Goal: Task Accomplishment & Management: Use online tool/utility

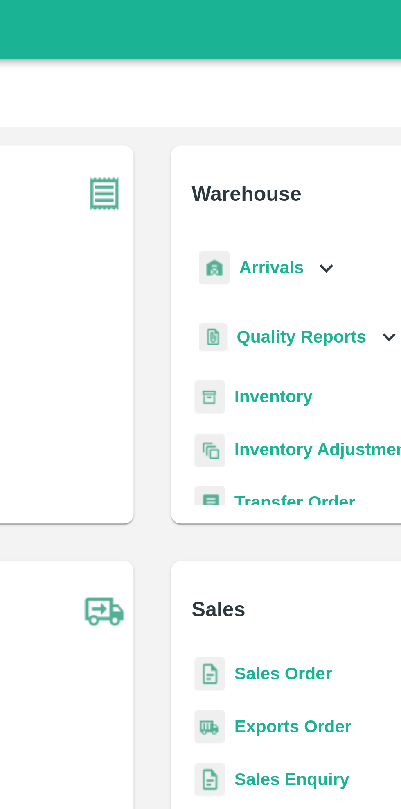
click at [253, 93] on div "Arrivals" at bounding box center [240, 93] width 51 height 18
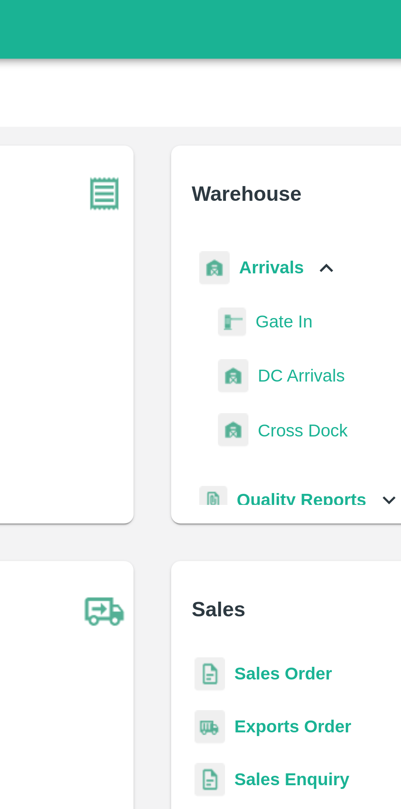
click at [254, 131] on span "DC Arrivals" at bounding box center [253, 131] width 30 height 9
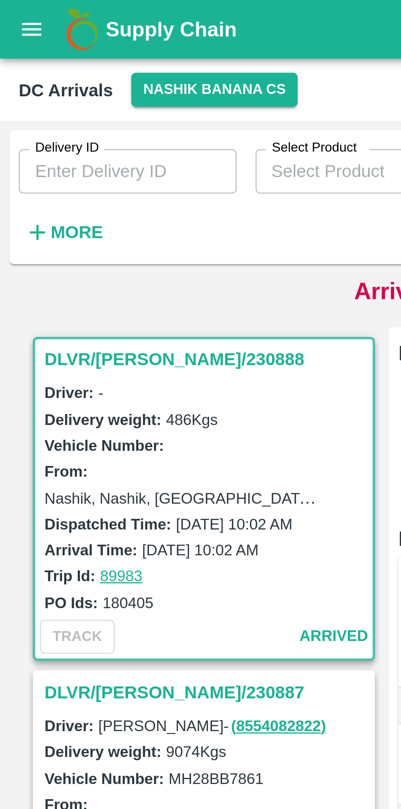
click at [20, 84] on strong "More" at bounding box center [27, 81] width 18 height 7
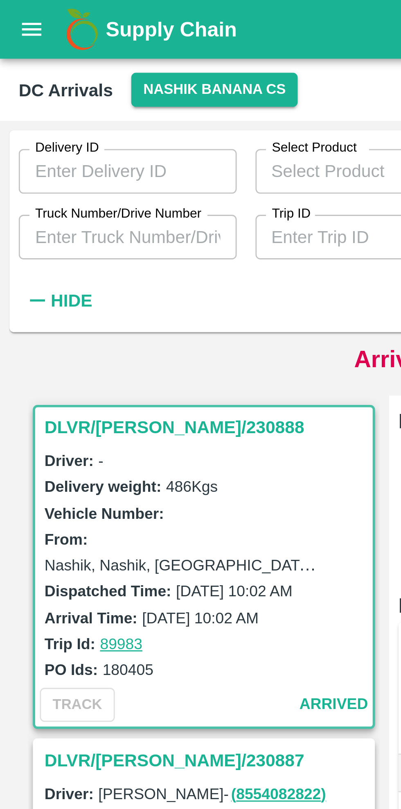
click at [9, 16] on button "open drawer" at bounding box center [11, 10] width 19 height 19
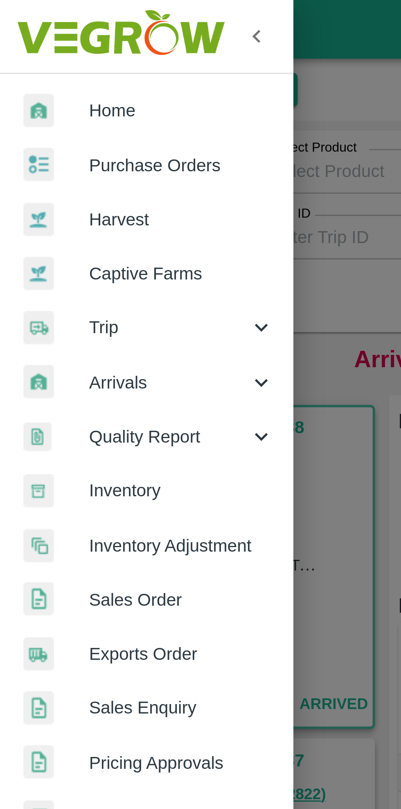
click at [69, 61] on span "Purchase Orders" at bounding box center [63, 57] width 65 height 9
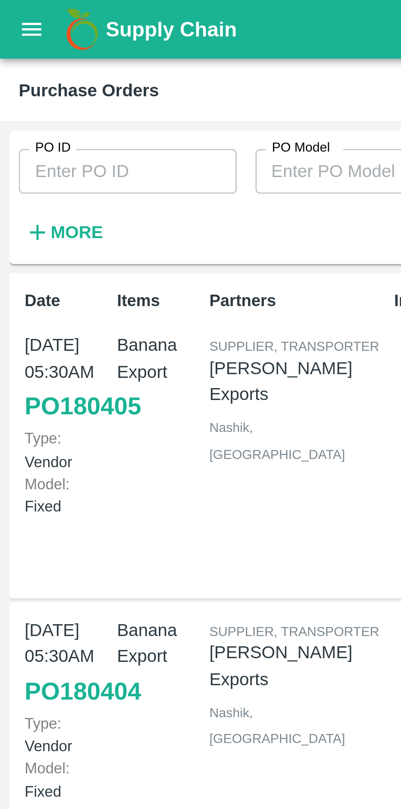
click at [28, 60] on input "PO ID" at bounding box center [45, 60] width 76 height 16
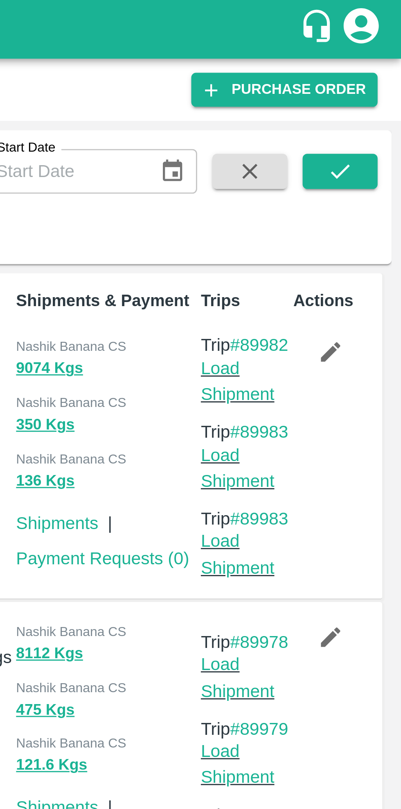
click at [379, 60] on icon "submit" at bounding box center [380, 59] width 9 height 9
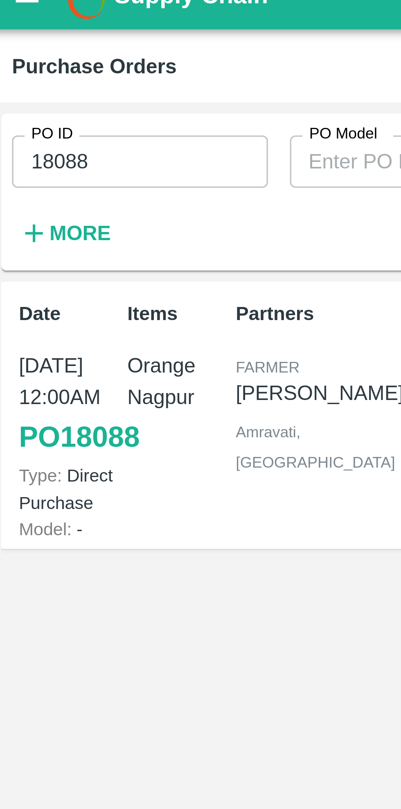
click at [21, 60] on input "18088" at bounding box center [45, 60] width 76 height 16
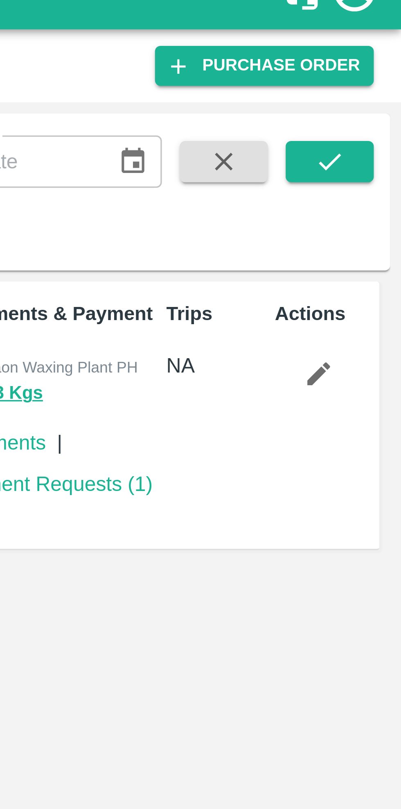
type input "180088"
click at [377, 61] on icon "submit" at bounding box center [380, 59] width 9 height 9
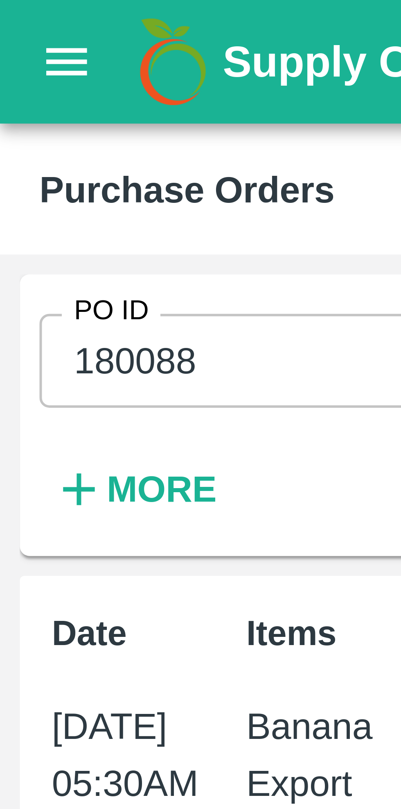
click at [12, 10] on icon "open drawer" at bounding box center [11, 10] width 7 height 5
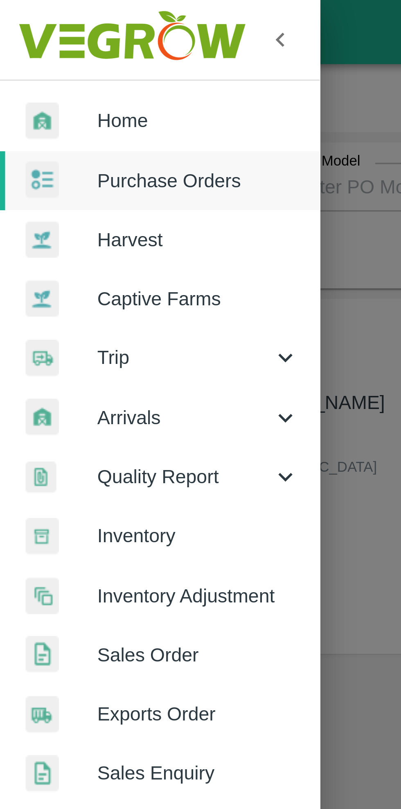
scroll to position [0, 0]
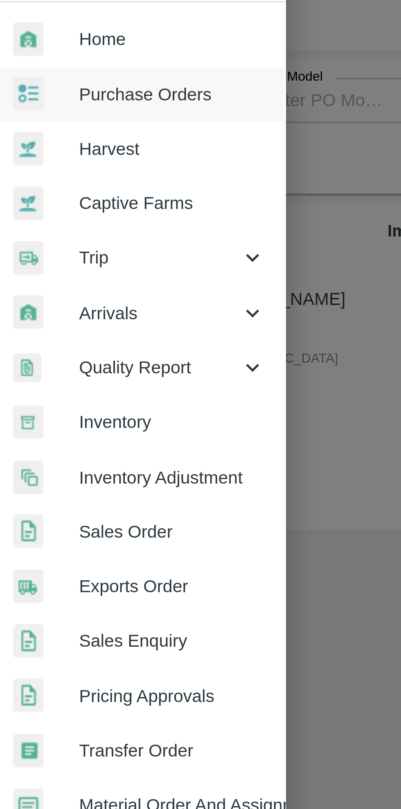
click at [87, 131] on icon at bounding box center [90, 133] width 9 height 9
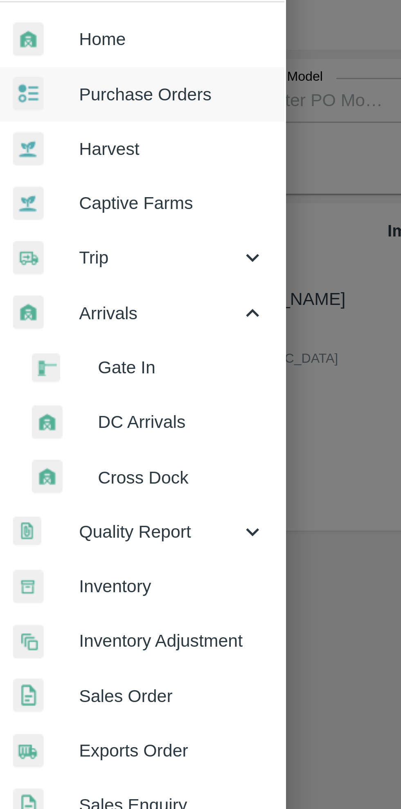
click at [62, 171] on span "DC Arrivals" at bounding box center [66, 171] width 58 height 9
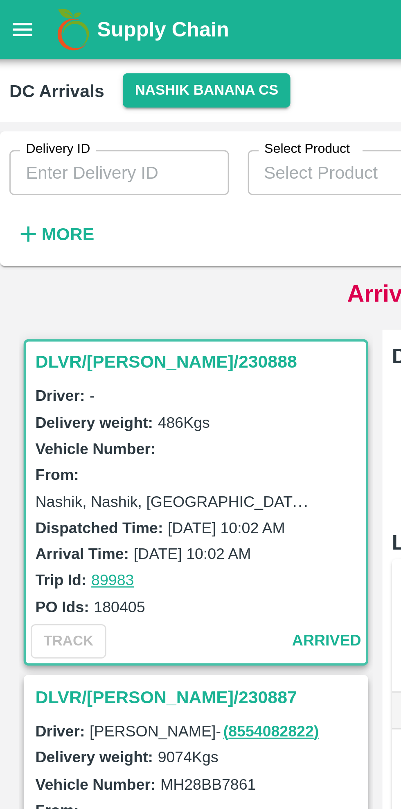
click at [20, 81] on strong "More" at bounding box center [27, 81] width 18 height 7
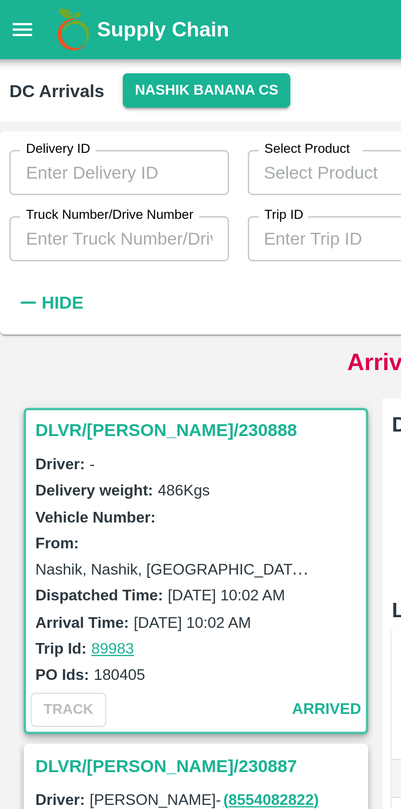
click at [114, 85] on input "Trip ID" at bounding box center [127, 83] width 76 height 16
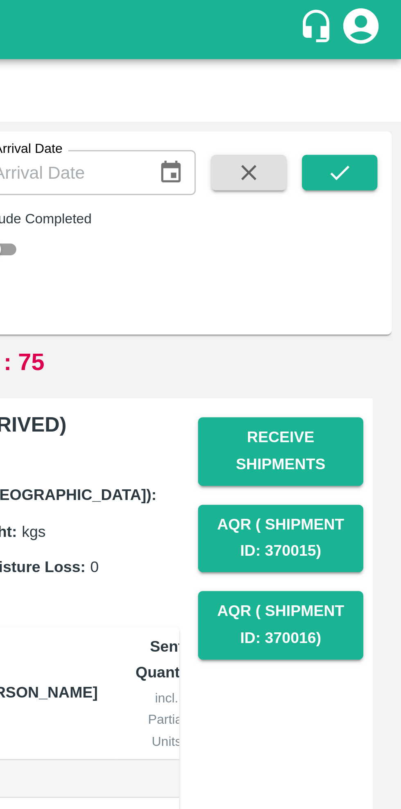
type input "89769"
click at [381, 57] on icon "submit" at bounding box center [380, 59] width 9 height 9
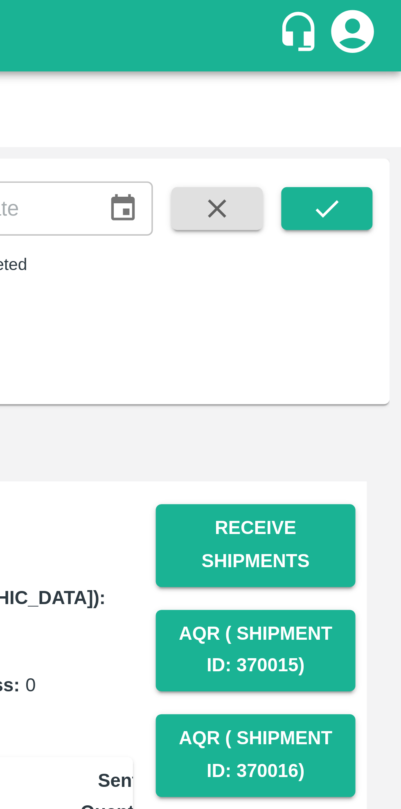
click at [378, 59] on icon "submit" at bounding box center [380, 59] width 9 height 9
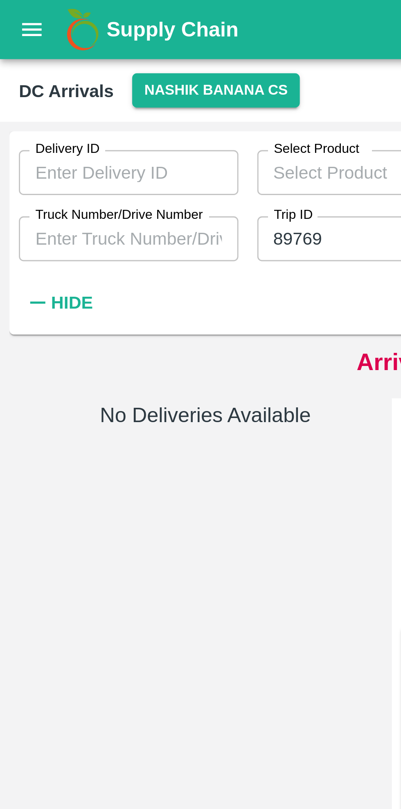
click at [76, 33] on button "Nashik Banana CS" at bounding box center [75, 31] width 58 height 12
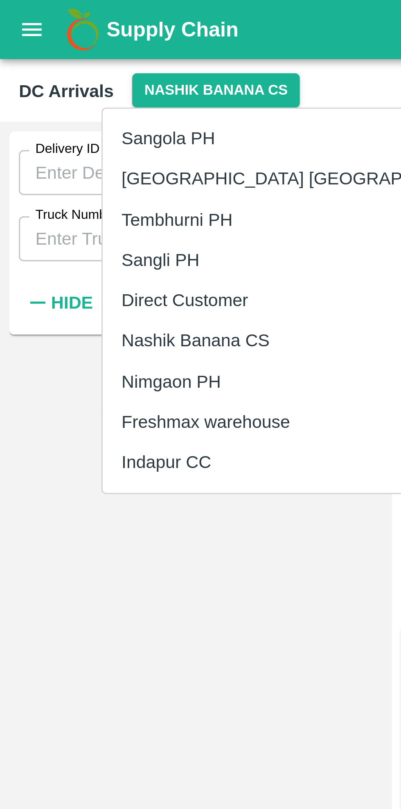
click at [79, 78] on li "Tembhurni PH" at bounding box center [106, 76] width 141 height 14
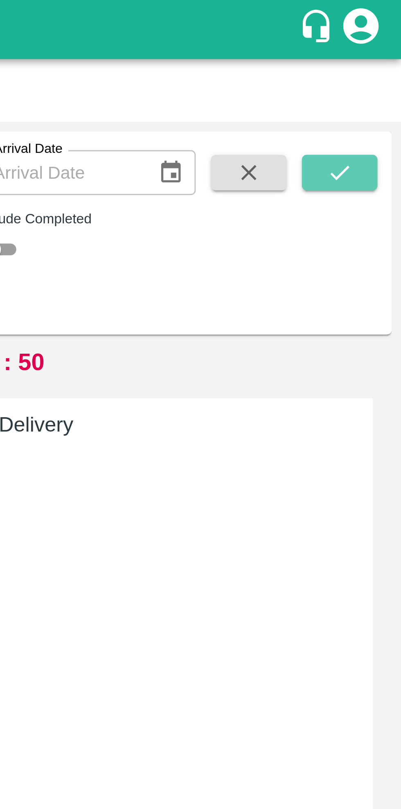
click at [378, 60] on icon "submit" at bounding box center [380, 59] width 9 height 9
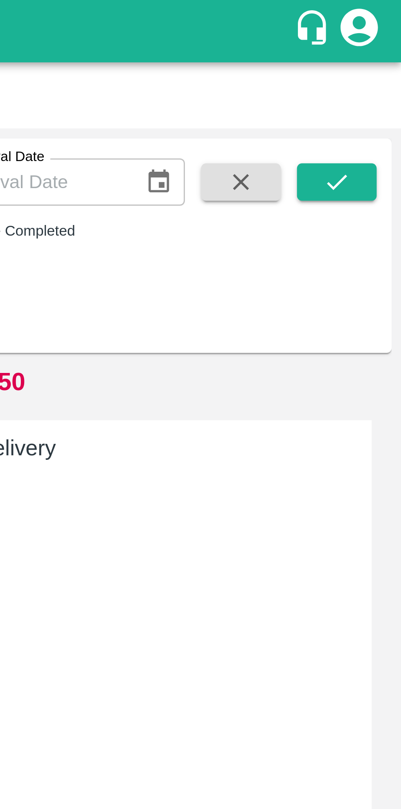
click at [381, 61] on icon "submit" at bounding box center [380, 59] width 9 height 9
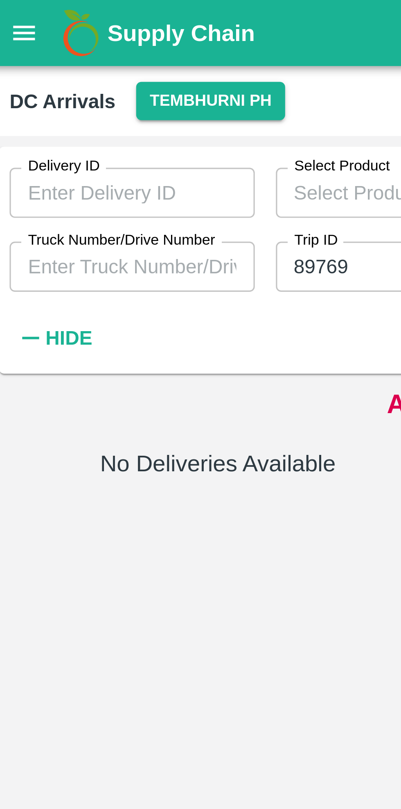
click at [70, 28] on button "Tembhurni PH" at bounding box center [69, 31] width 46 height 12
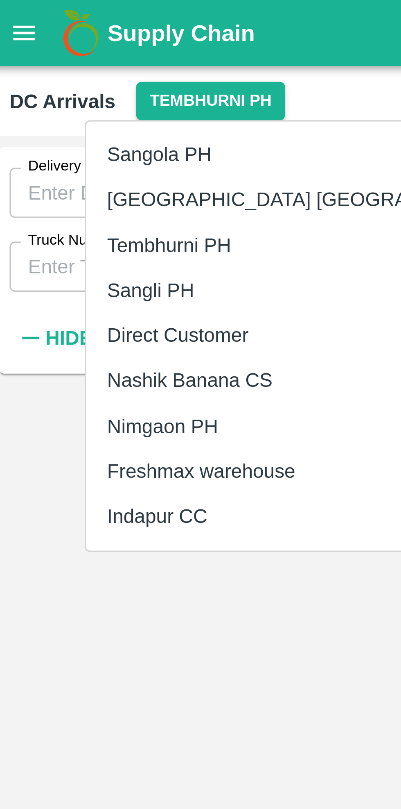
click at [79, 118] on li "Nashik Banana CS" at bounding box center [100, 118] width 141 height 14
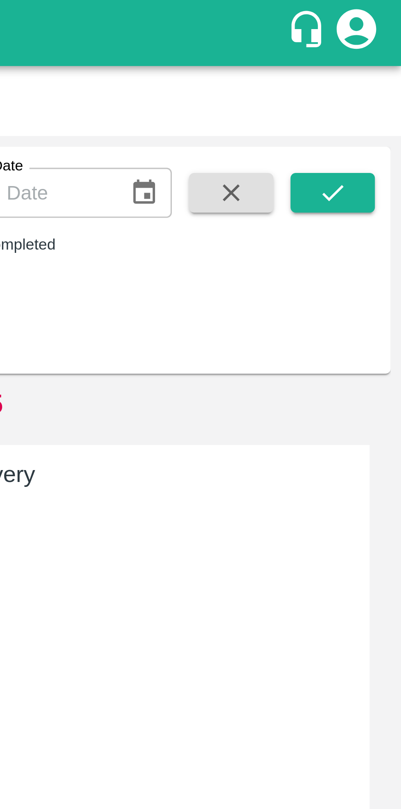
click at [377, 62] on icon "submit" at bounding box center [380, 59] width 9 height 9
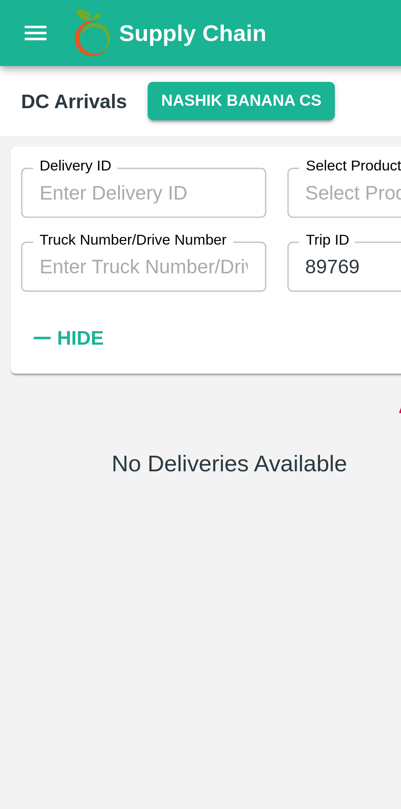
click at [13, 12] on icon "open drawer" at bounding box center [11, 10] width 9 height 9
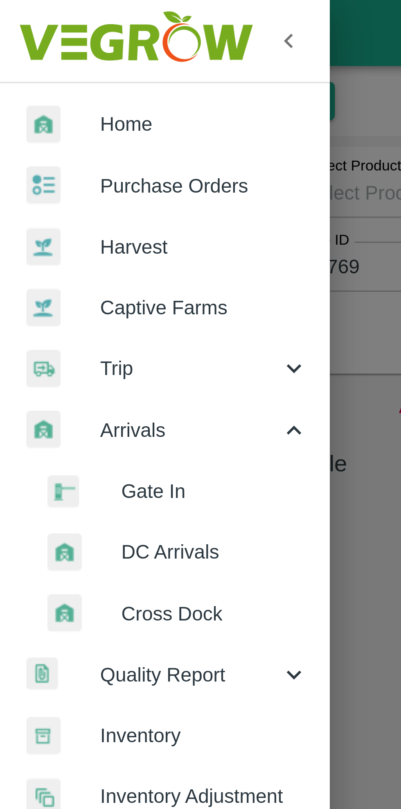
click at [71, 57] on span "Purchase Orders" at bounding box center [63, 57] width 65 height 9
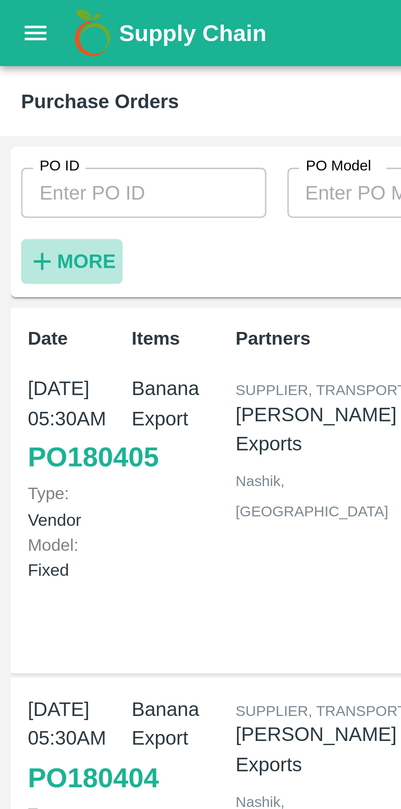
click at [28, 83] on strong "More" at bounding box center [27, 81] width 18 height 7
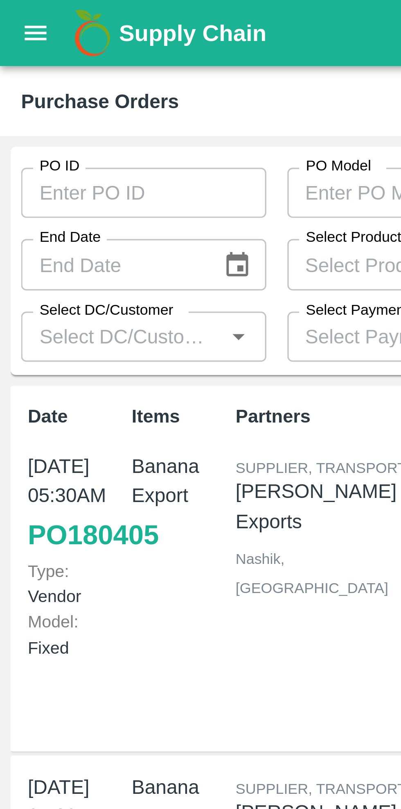
click at [64, 58] on input "PO ID" at bounding box center [45, 60] width 76 height 16
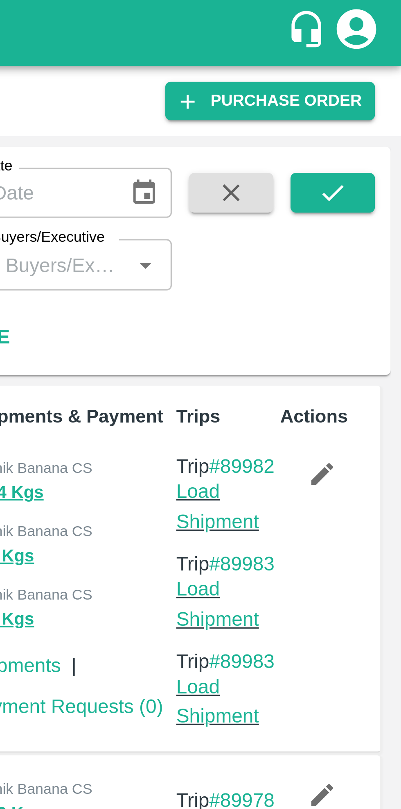
type input "180088"
click at [379, 61] on icon "submit" at bounding box center [380, 59] width 9 height 9
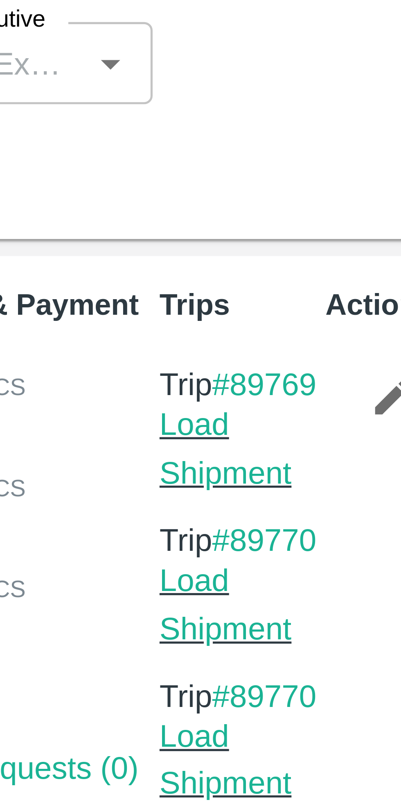
click at [344, 148] on link "#89769" at bounding box center [352, 144] width 20 height 7
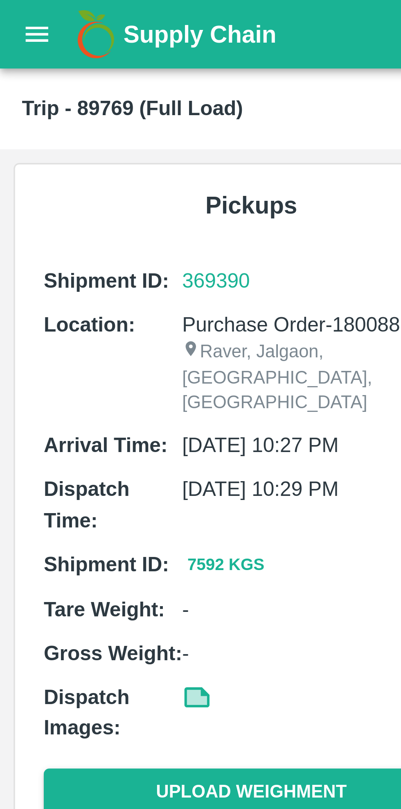
click at [10, 11] on icon "open drawer" at bounding box center [11, 10] width 9 height 9
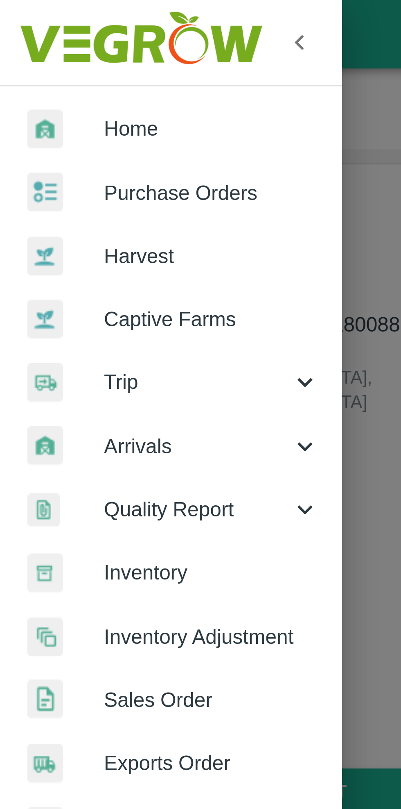
click at [92, 131] on icon at bounding box center [91, 133] width 9 height 9
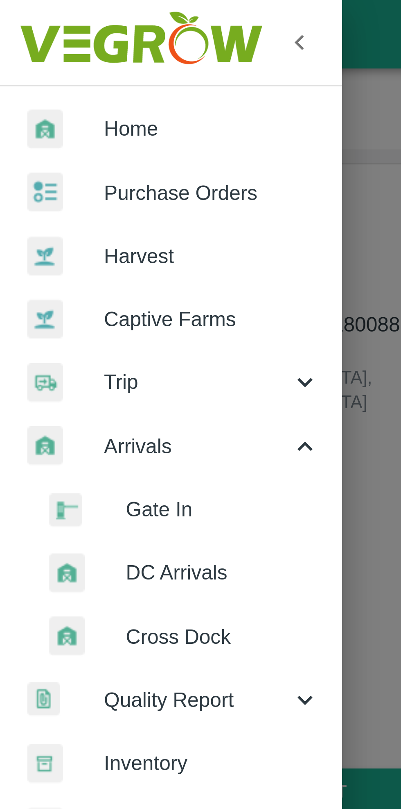
click at [66, 172] on span "DC Arrivals" at bounding box center [67, 171] width 58 height 9
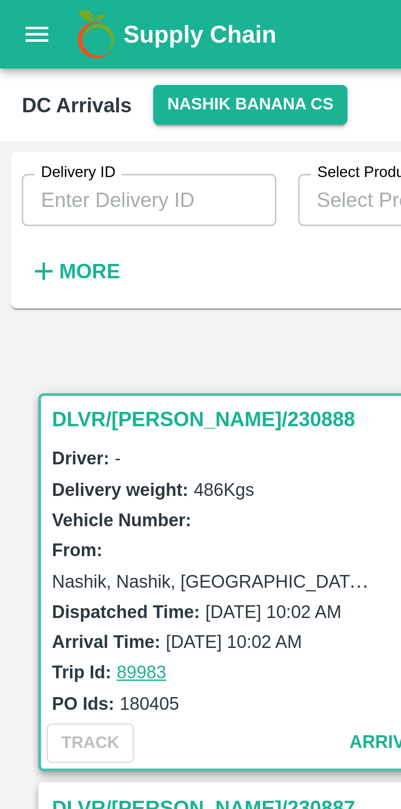
click at [21, 81] on strong "More" at bounding box center [27, 81] width 18 height 7
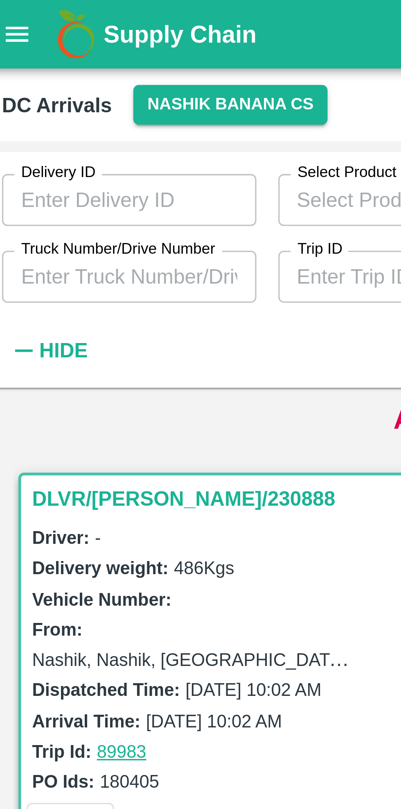
click at [111, 84] on input "Trip ID" at bounding box center [127, 83] width 76 height 16
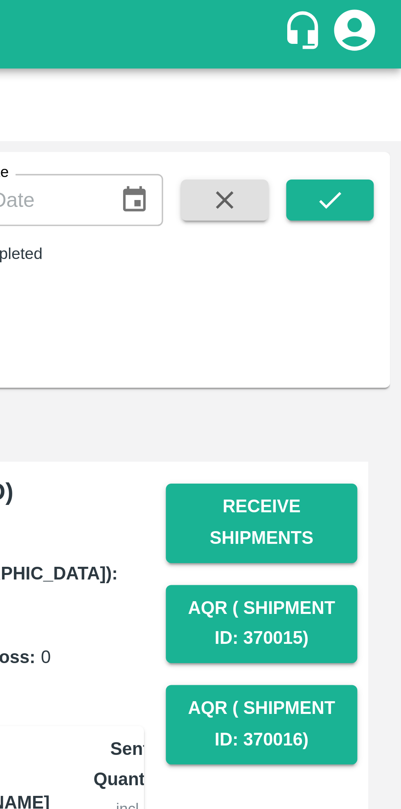
click at [378, 59] on icon "submit" at bounding box center [380, 59] width 9 height 9
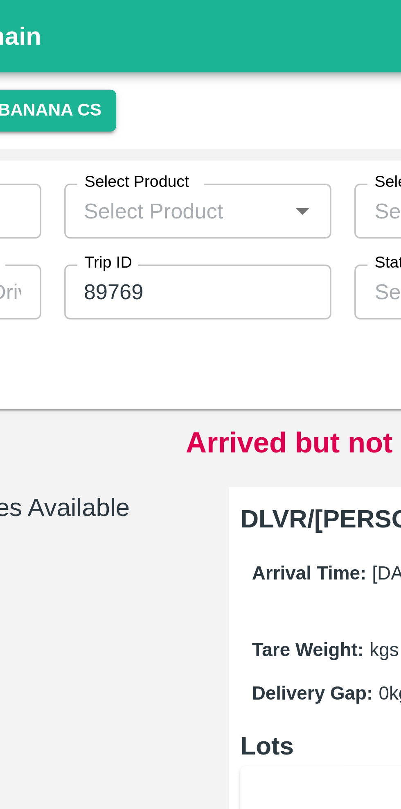
click at [136, 84] on input "89769" at bounding box center [127, 83] width 76 height 16
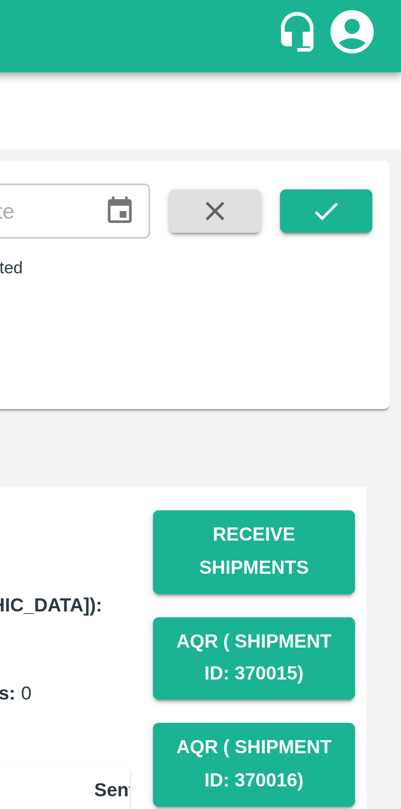
type input "89770"
click at [379, 58] on icon "submit" at bounding box center [380, 59] width 9 height 9
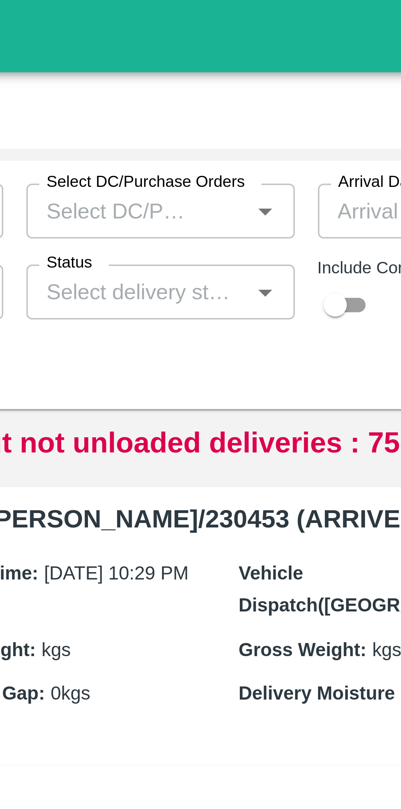
click at [262, 86] on input "checkbox" at bounding box center [259, 87] width 29 height 10
checkbox input "true"
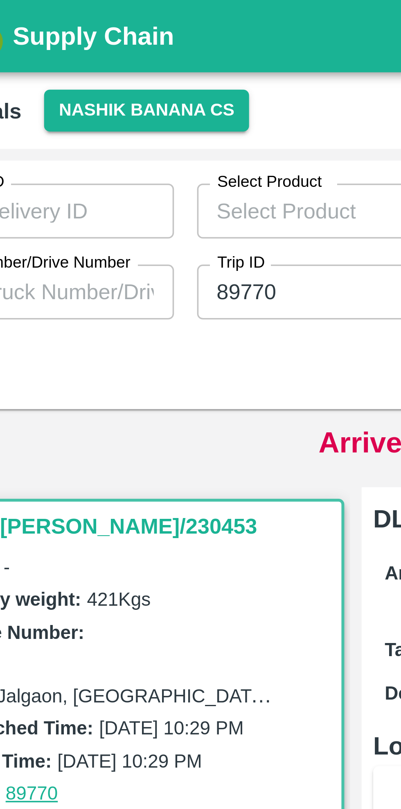
click at [124, 83] on input "89770" at bounding box center [127, 83] width 76 height 16
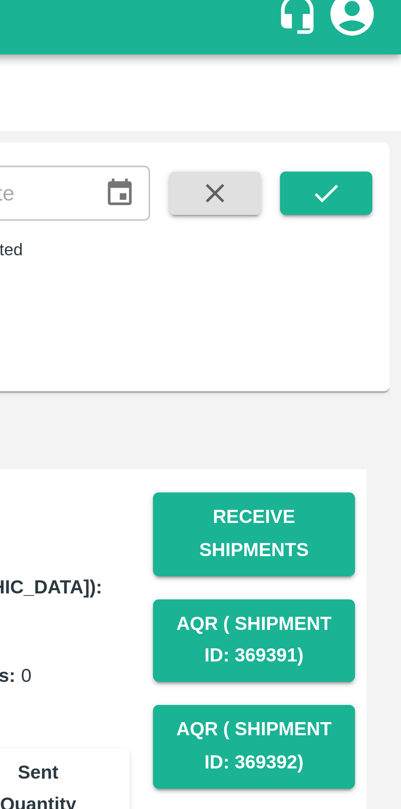
click at [383, 61] on icon "submit" at bounding box center [380, 59] width 9 height 9
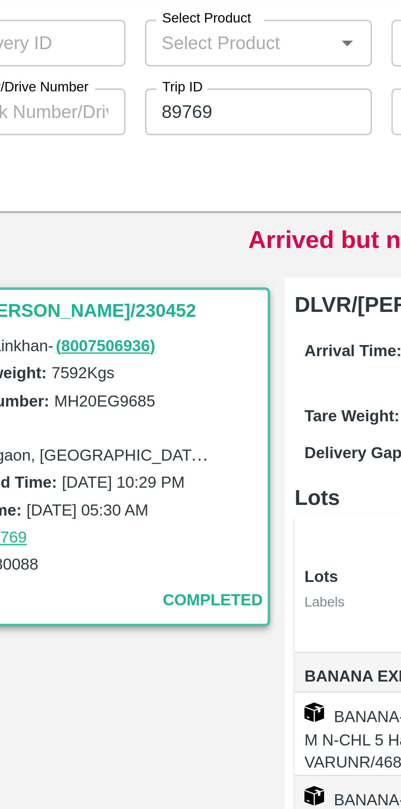
click at [129, 84] on input "89769" at bounding box center [127, 83] width 76 height 16
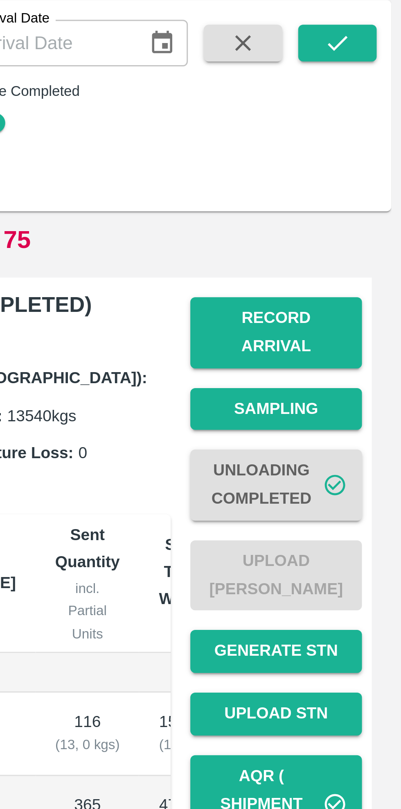
click at [380, 61] on icon "submit" at bounding box center [380, 59] width 9 height 9
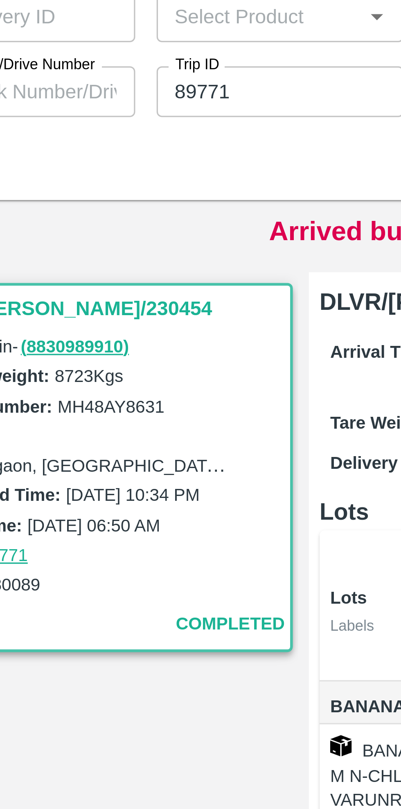
click at [127, 83] on input "89771" at bounding box center [127, 83] width 76 height 16
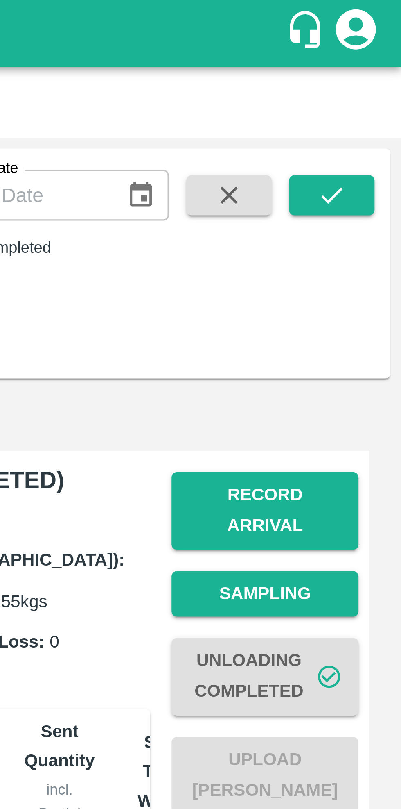
type input "89768"
click at [380, 59] on icon "submit" at bounding box center [380, 59] width 9 height 9
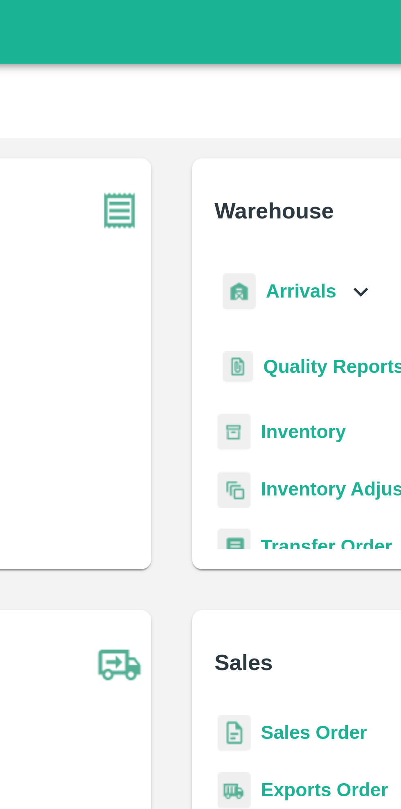
click at [257, 94] on icon at bounding box center [261, 93] width 9 height 9
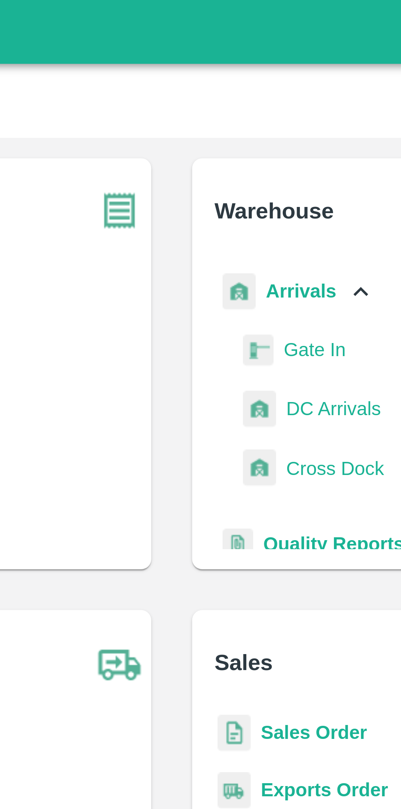
click at [250, 130] on span "DC Arrivals" at bounding box center [253, 131] width 30 height 9
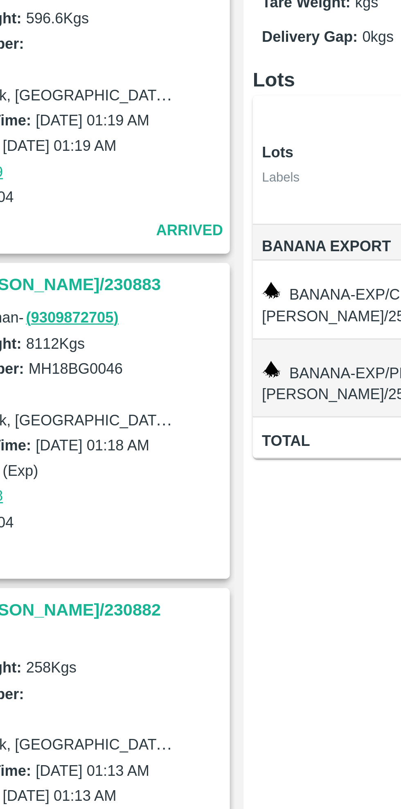
scroll to position [666, 0]
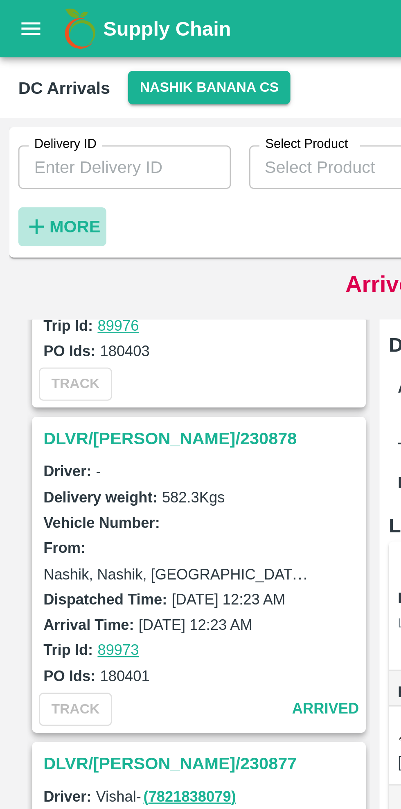
click at [23, 80] on strong "More" at bounding box center [27, 81] width 18 height 7
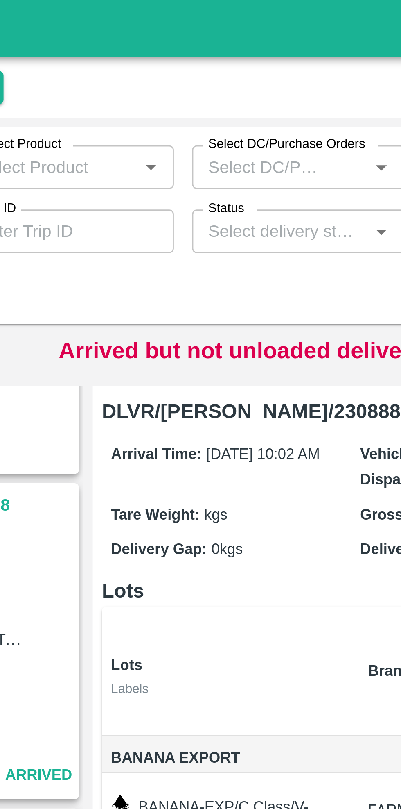
click at [217, 82] on input "Status" at bounding box center [203, 82] width 58 height 11
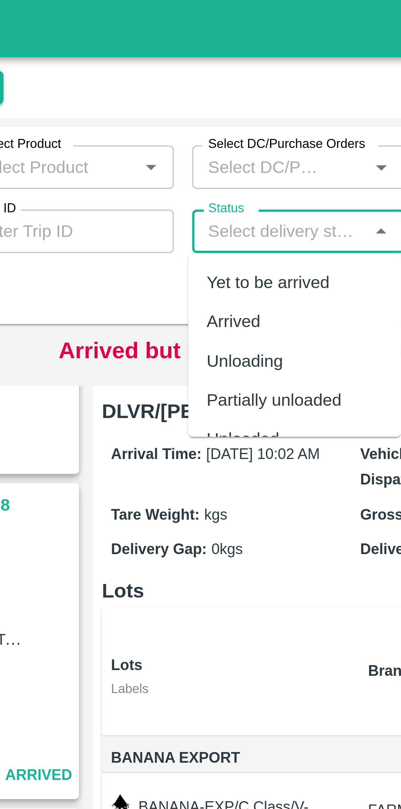
click at [196, 115] on div "Arrived" at bounding box center [208, 115] width 76 height 14
type input "Arrived"
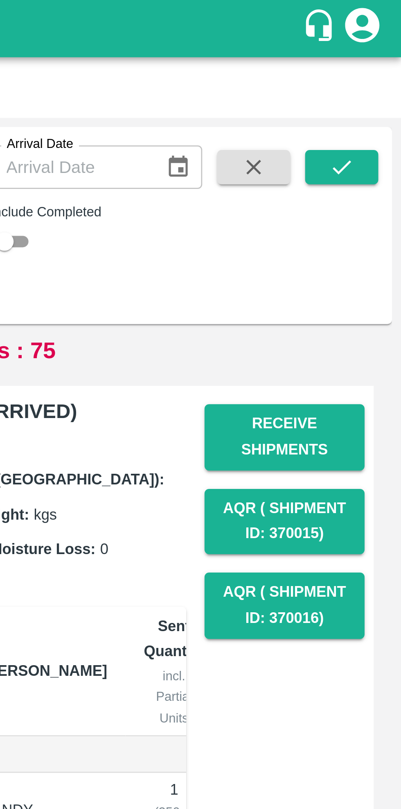
click at [382, 59] on icon "submit" at bounding box center [380, 59] width 9 height 9
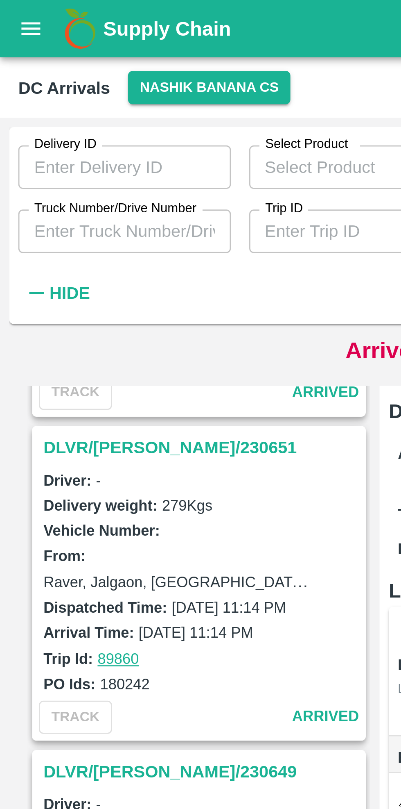
scroll to position [2251, 0]
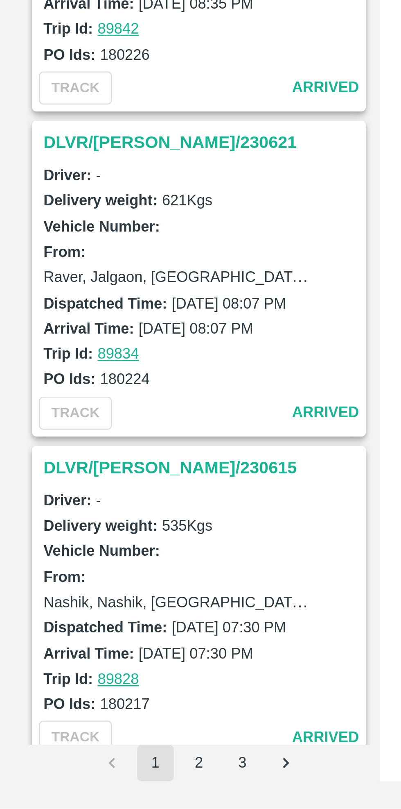
click at [87, 792] on button "3" at bounding box center [86, 792] width 13 height 13
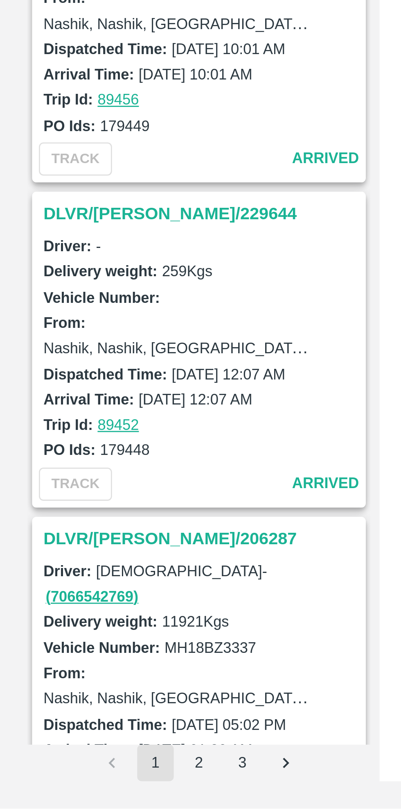
scroll to position [2191, 0]
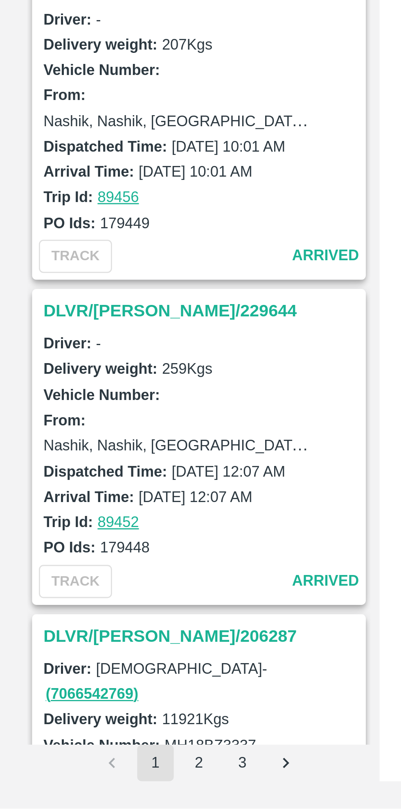
click at [39, 626] on h3 "DLVR/[PERSON_NAME]/229644" at bounding box center [73, 630] width 114 height 11
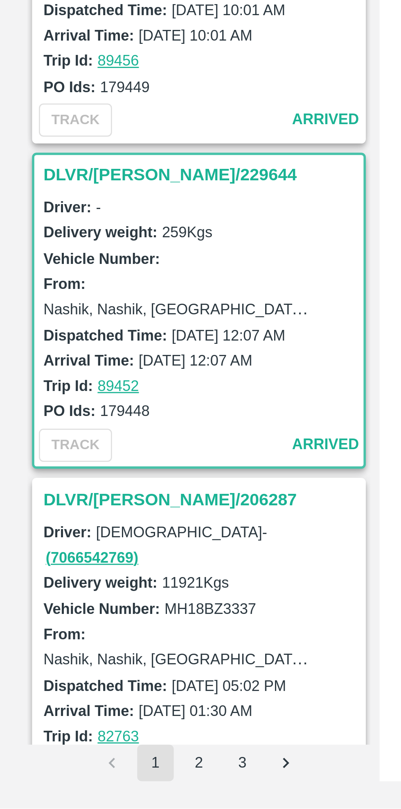
scroll to position [2251, 0]
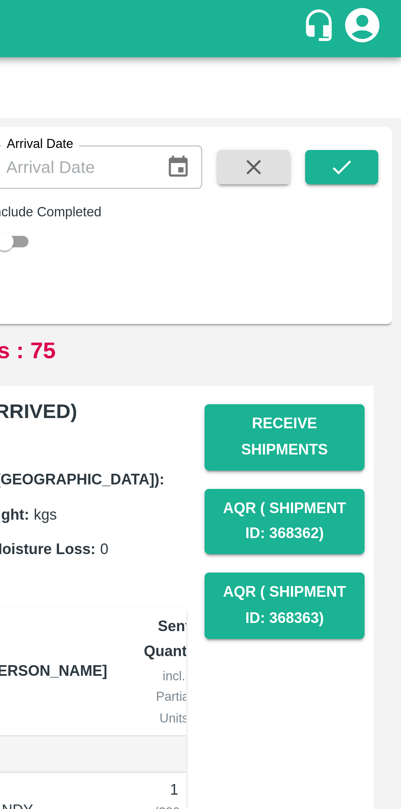
click at [367, 156] on button "Receive Shipments" at bounding box center [359, 157] width 57 height 24
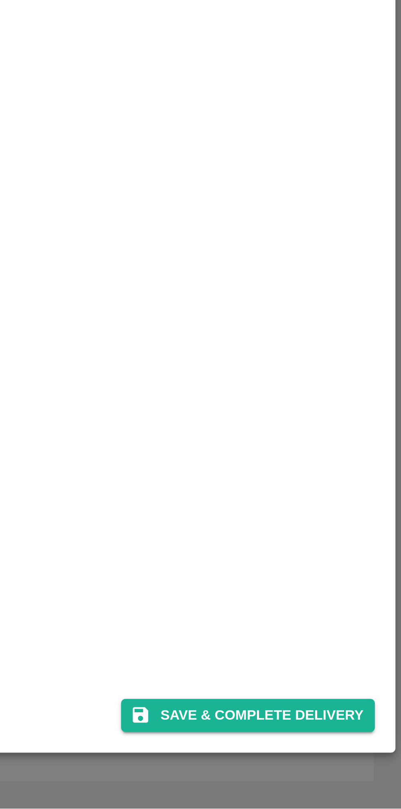
click at [353, 772] on button "Save & Complete Delivery" at bounding box center [346, 775] width 91 height 12
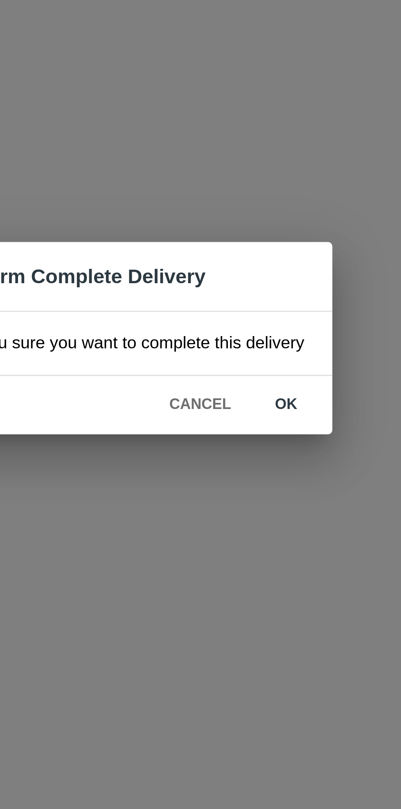
click at [258, 428] on button "ok" at bounding box center [258, 428] width 26 height 14
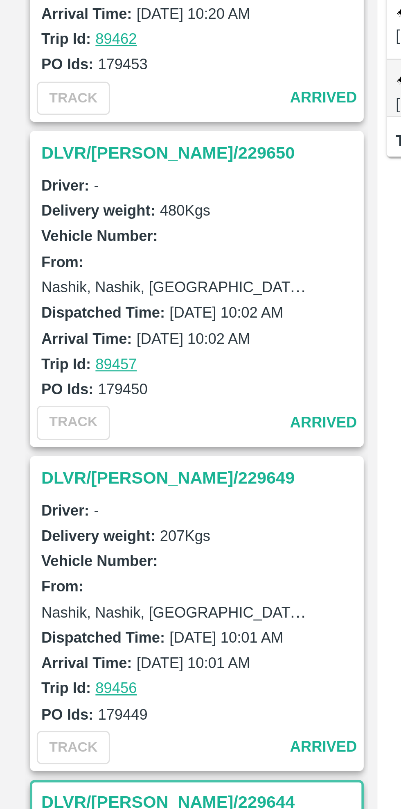
click at [47, 450] on h3 "DLVR/[PERSON_NAME]/229649" at bounding box center [73, 454] width 114 height 11
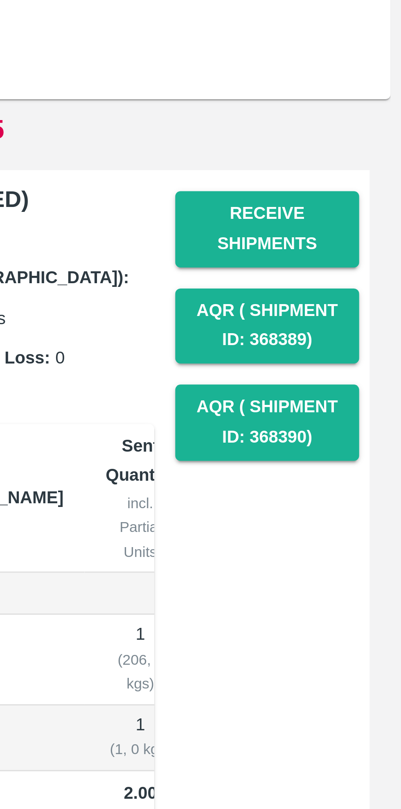
click at [364, 151] on button "Receive Shipments" at bounding box center [359, 157] width 57 height 24
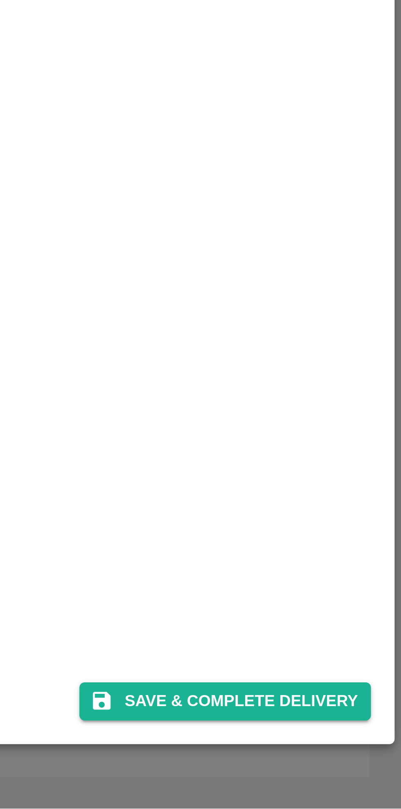
click at [357, 774] on button "Save & Complete Delivery" at bounding box center [346, 775] width 91 height 12
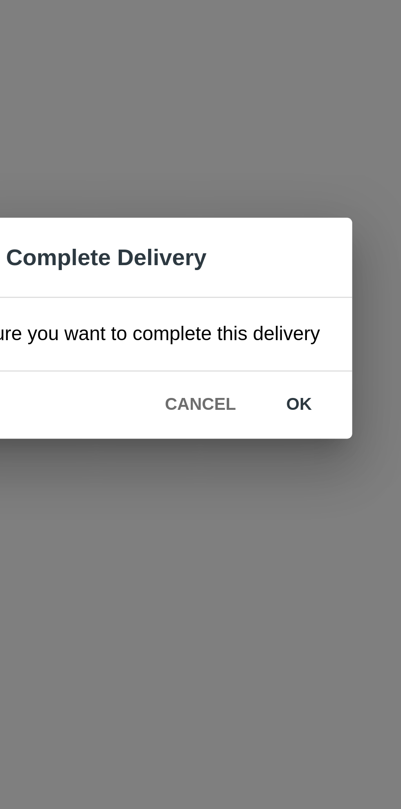
click at [261, 431] on button "ok" at bounding box center [258, 428] width 26 height 14
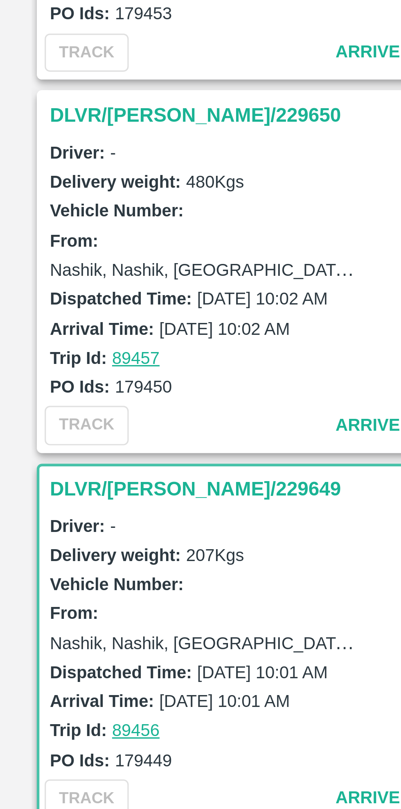
scroll to position [2191, 0]
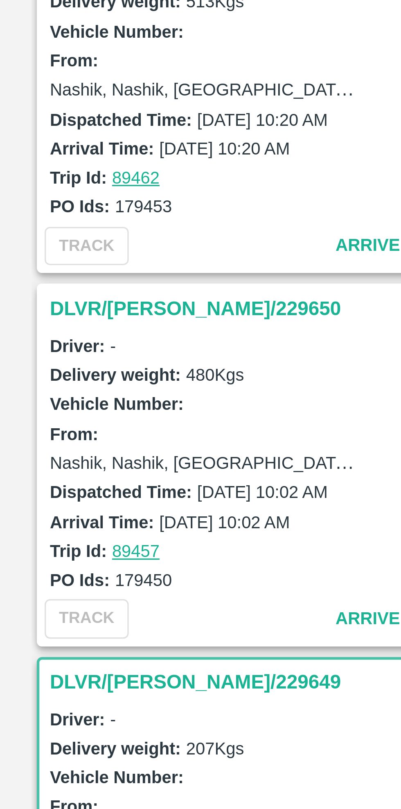
click at [32, 393] on h3 "DLVR/[PERSON_NAME]/229650" at bounding box center [73, 398] width 114 height 11
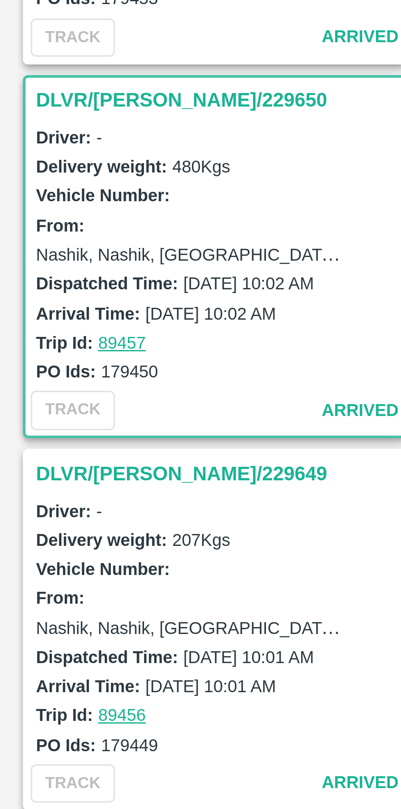
scroll to position [2251, 0]
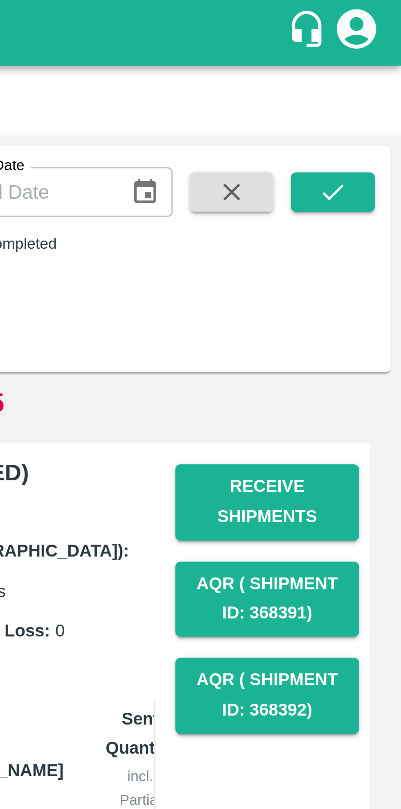
click at [363, 160] on button "Receive Shipments" at bounding box center [359, 157] width 57 height 24
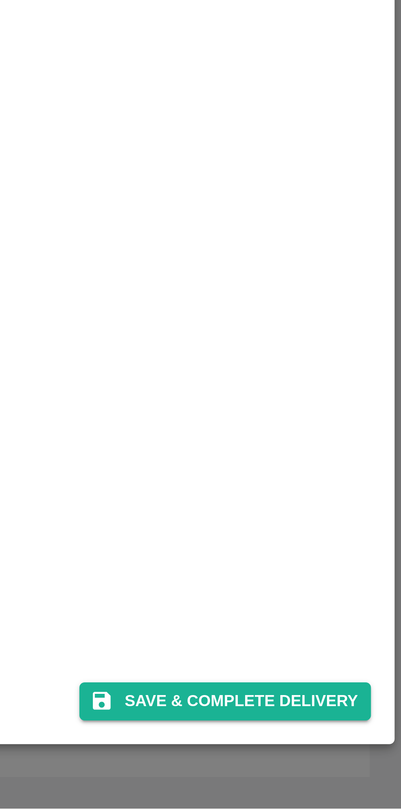
click at [357, 777] on button "Save & Complete Delivery" at bounding box center [346, 775] width 91 height 12
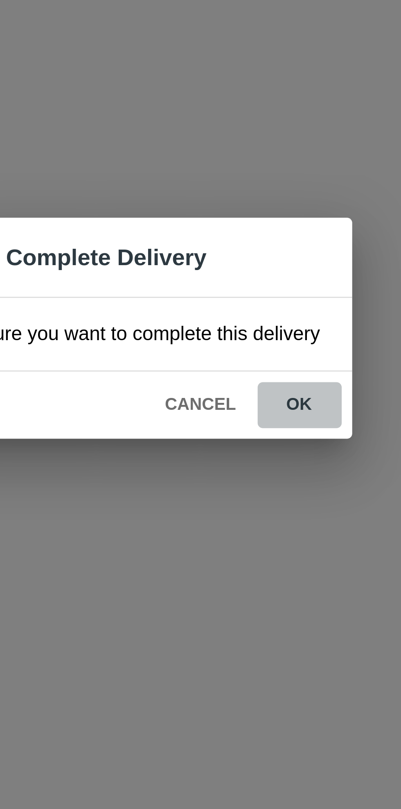
click at [257, 431] on button "ok" at bounding box center [258, 428] width 26 height 14
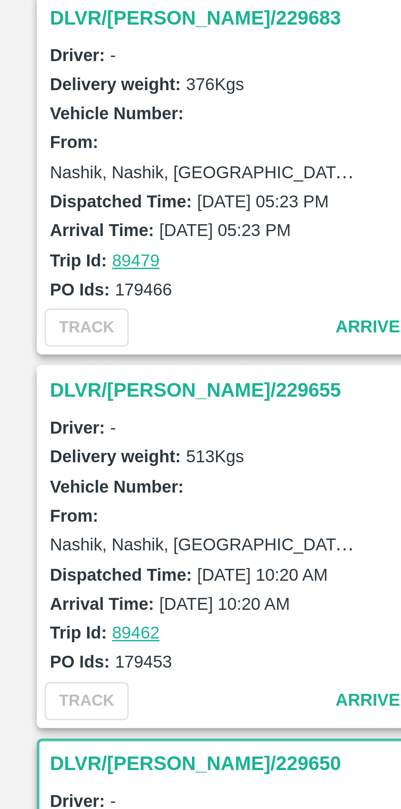
scroll to position [2049, 0]
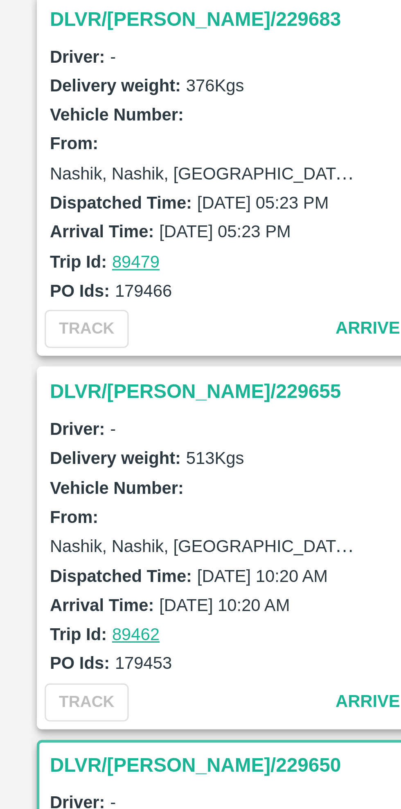
click at [46, 419] on h3 "DLVR/[PERSON_NAME]/229655" at bounding box center [73, 424] width 114 height 11
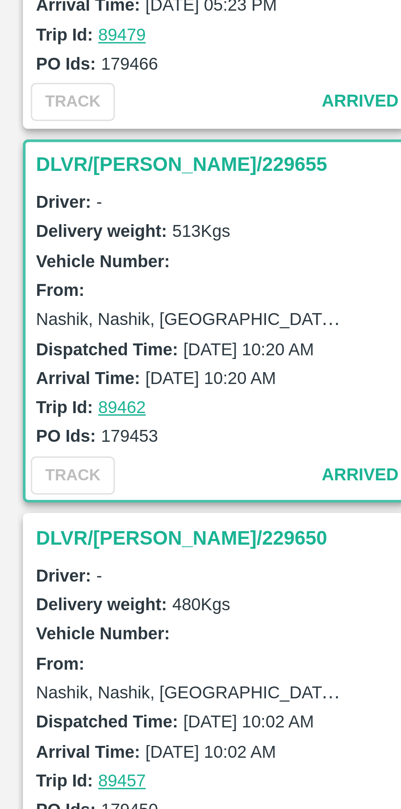
scroll to position [2251, 0]
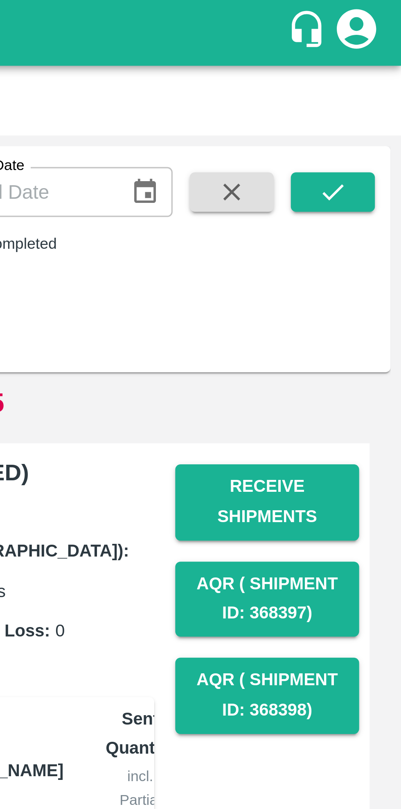
click at [366, 157] on button "Receive Shipments" at bounding box center [359, 157] width 57 height 24
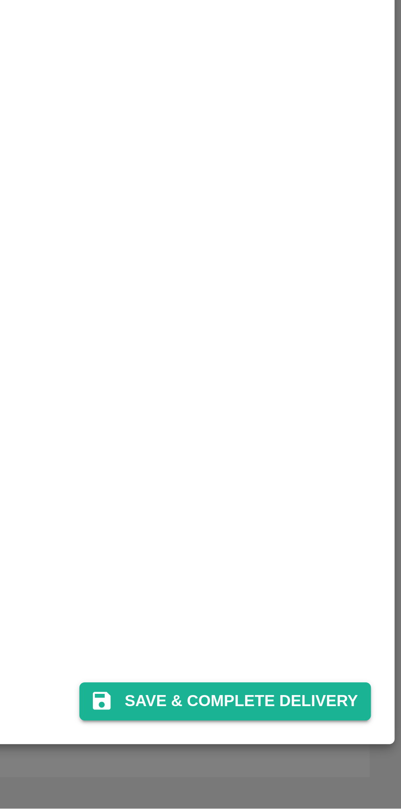
click at [355, 772] on button "Save & Complete Delivery" at bounding box center [346, 775] width 91 height 12
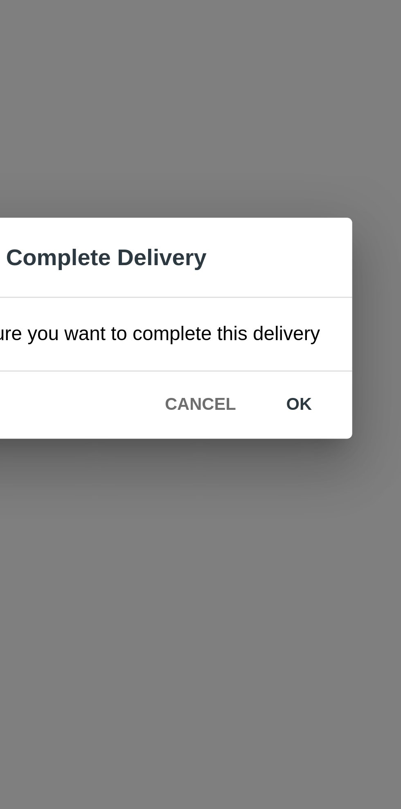
click at [258, 424] on button "ok" at bounding box center [258, 428] width 26 height 14
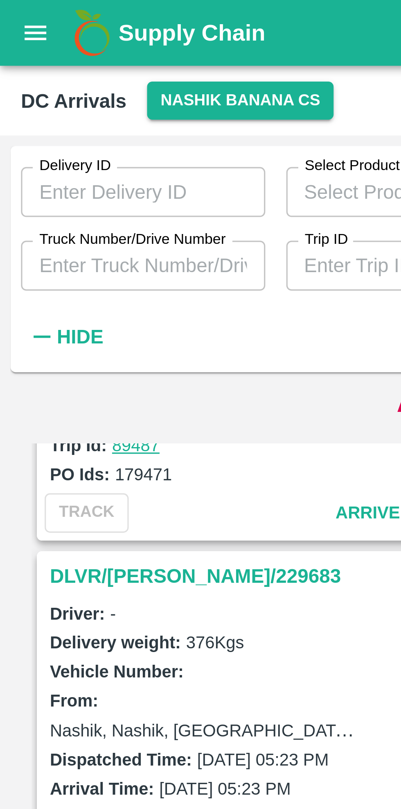
scroll to position [2177, 0]
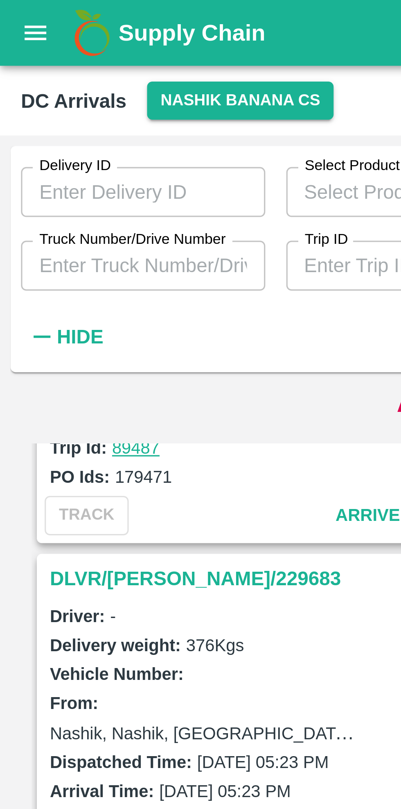
click at [64, 175] on h3 "DLVR/[PERSON_NAME]/229683" at bounding box center [73, 180] width 114 height 11
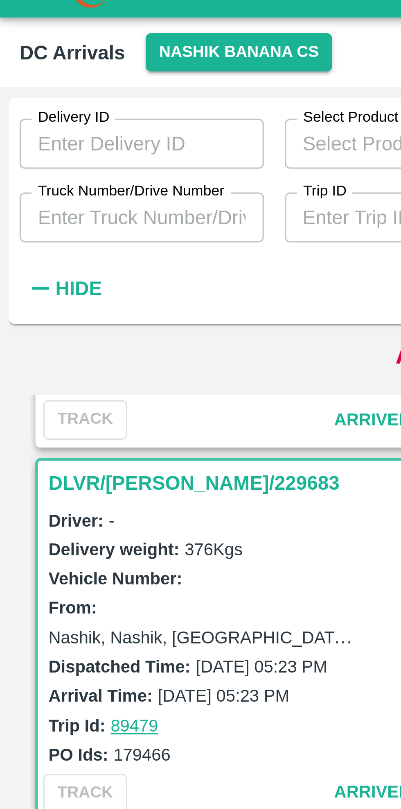
scroll to position [2204, 0]
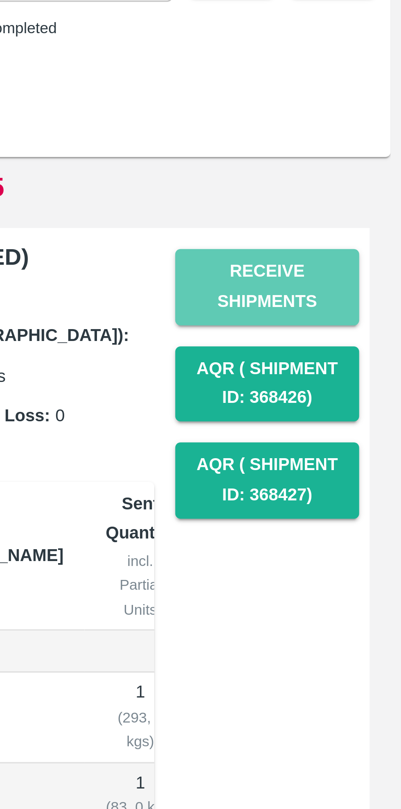
click at [360, 161] on button "Receive Shipments" at bounding box center [359, 157] width 57 height 24
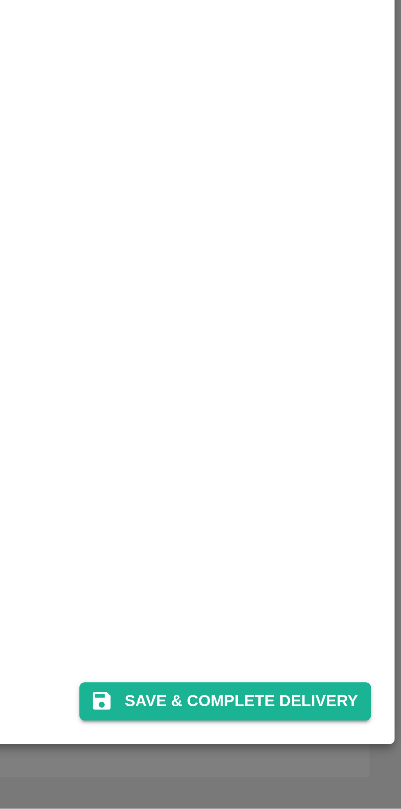
click at [359, 774] on button "Save & Complete Delivery" at bounding box center [346, 775] width 91 height 12
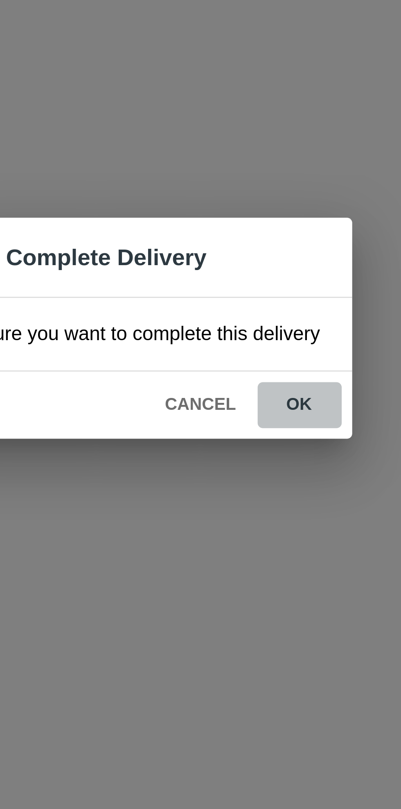
click at [257, 429] on button "ok" at bounding box center [258, 428] width 26 height 14
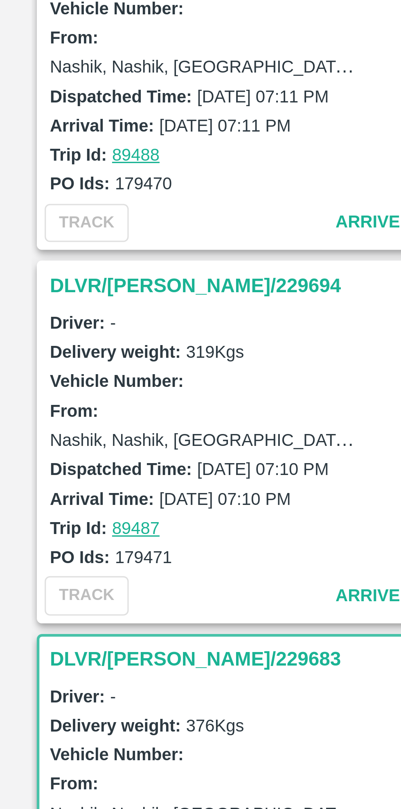
scroll to position [1957, 0]
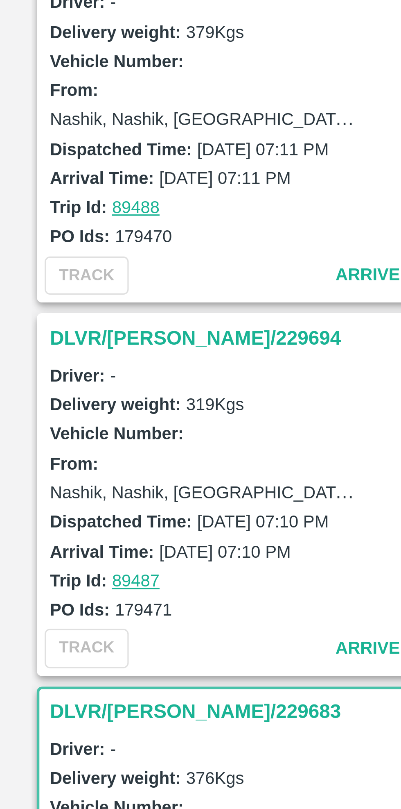
click at [41, 279] on h3 "DLVR/[PERSON_NAME]/229694" at bounding box center [73, 284] width 114 height 11
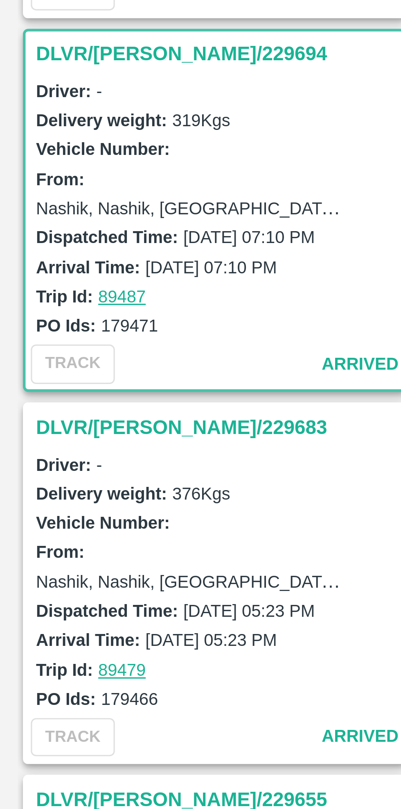
scroll to position [2088, 0]
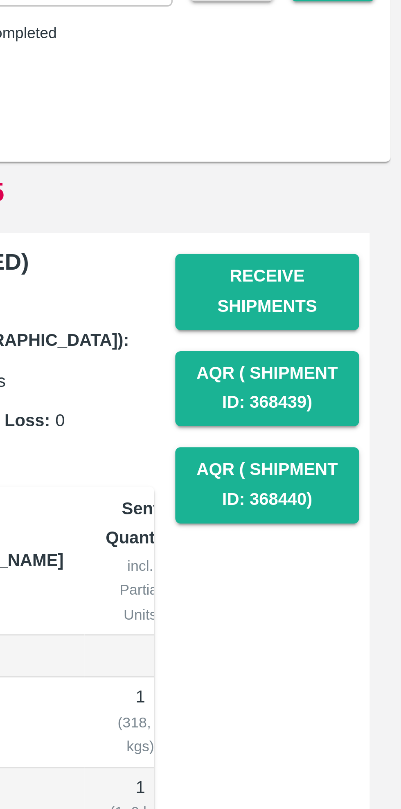
click at [365, 153] on button "Receive Shipments" at bounding box center [359, 157] width 57 height 24
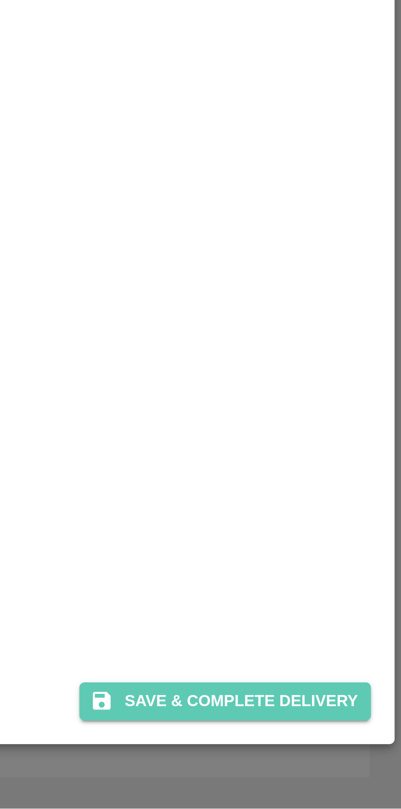
click at [356, 774] on button "Save & Complete Delivery" at bounding box center [346, 775] width 91 height 12
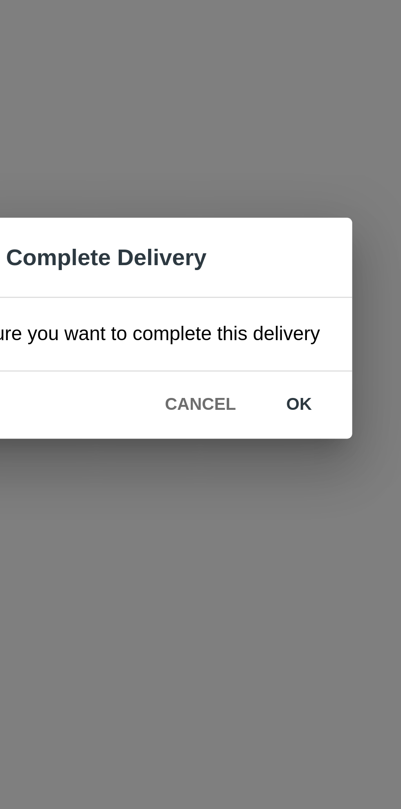
click at [260, 430] on button "ok" at bounding box center [258, 428] width 26 height 14
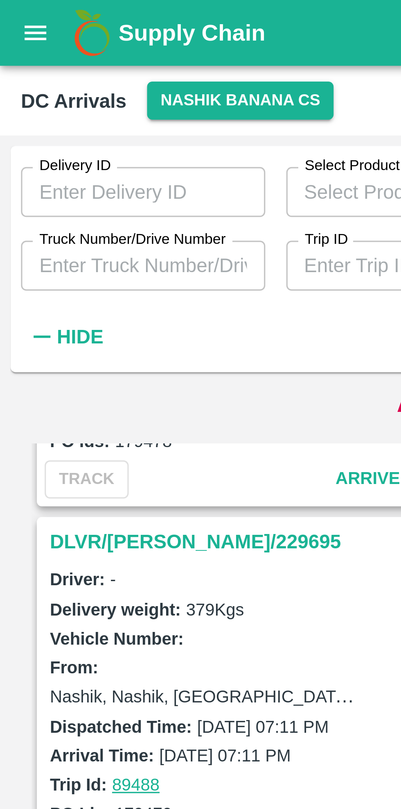
scroll to position [1948, 0]
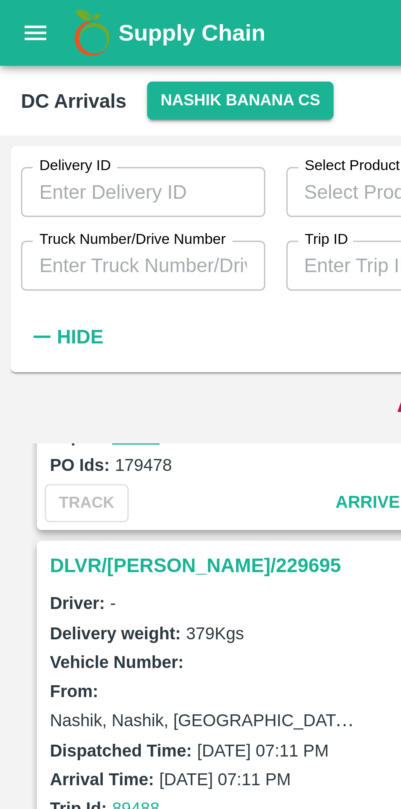
click at [62, 171] on h3 "DLVR/[PERSON_NAME]/229695" at bounding box center [73, 176] width 114 height 11
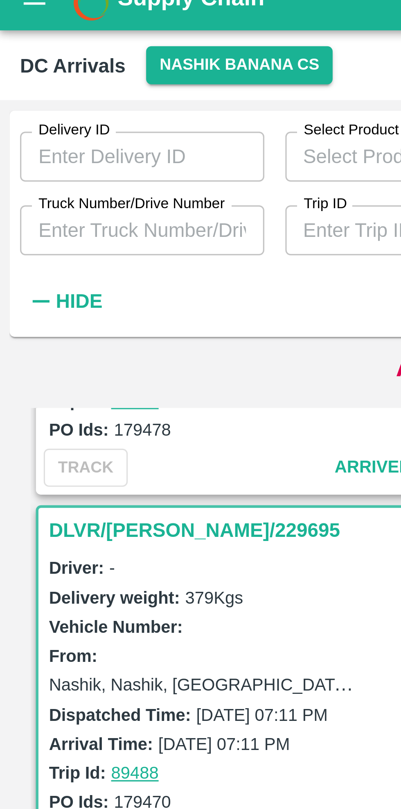
scroll to position [1972, 0]
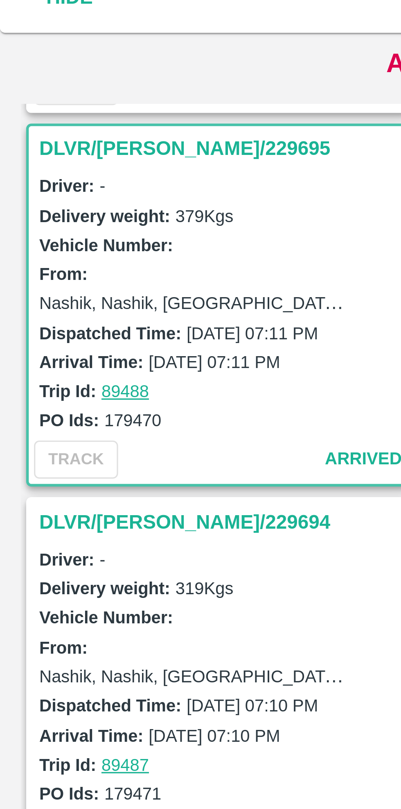
click at [68, 276] on div "Driver: -" at bounding box center [73, 279] width 114 height 9
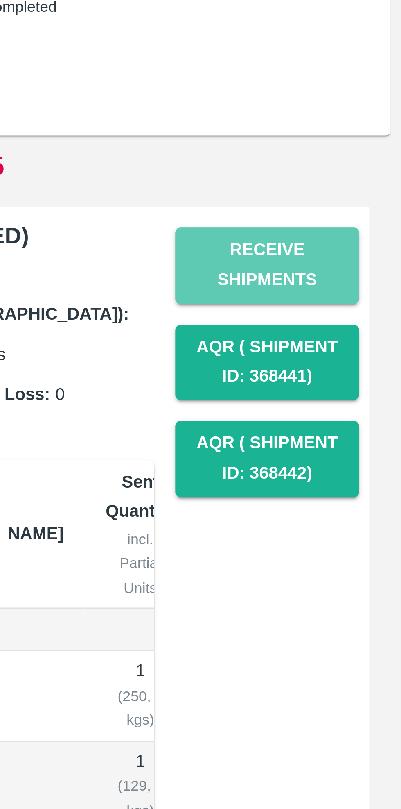
click at [366, 155] on button "Receive Shipments" at bounding box center [359, 157] width 57 height 24
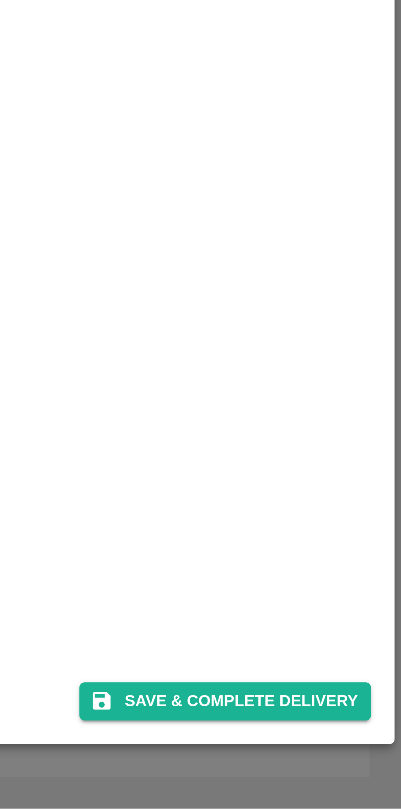
click at [362, 775] on button "Save & Complete Delivery" at bounding box center [346, 775] width 91 height 12
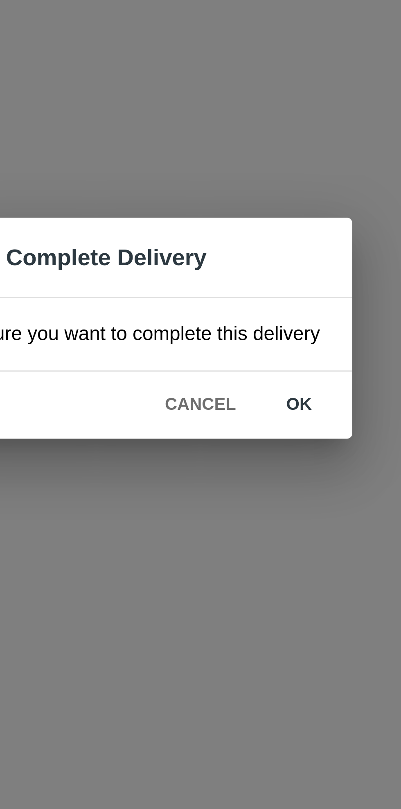
click at [254, 432] on button "ok" at bounding box center [258, 428] width 26 height 14
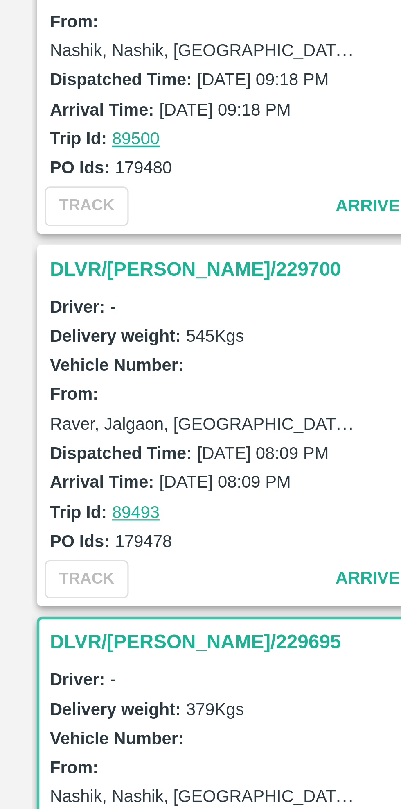
scroll to position [1716, 0]
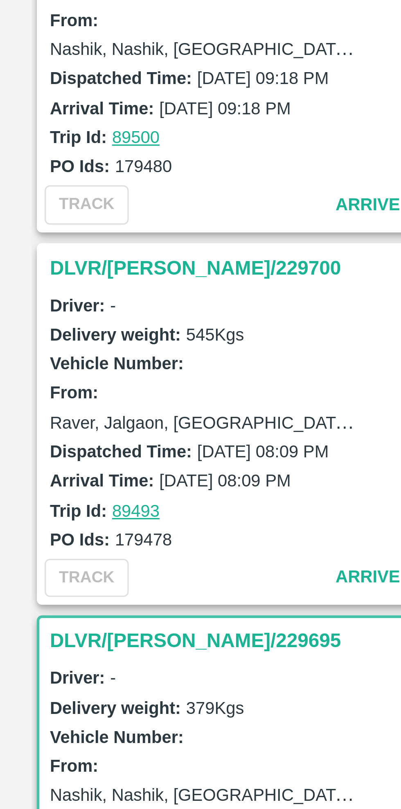
click at [31, 291] on h3 "DLVR/[PERSON_NAME]/229700" at bounding box center [73, 292] width 114 height 11
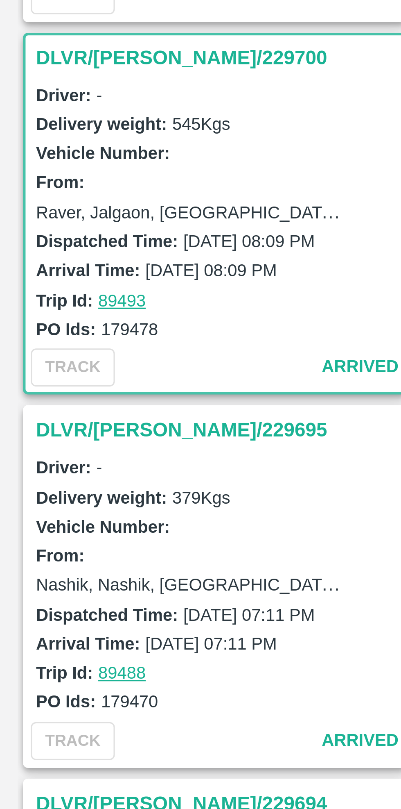
scroll to position [1856, 0]
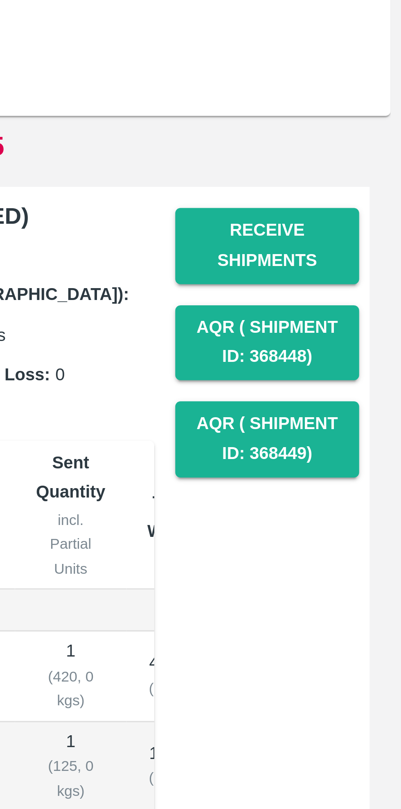
click at [370, 155] on button "Receive Shipments" at bounding box center [359, 157] width 57 height 24
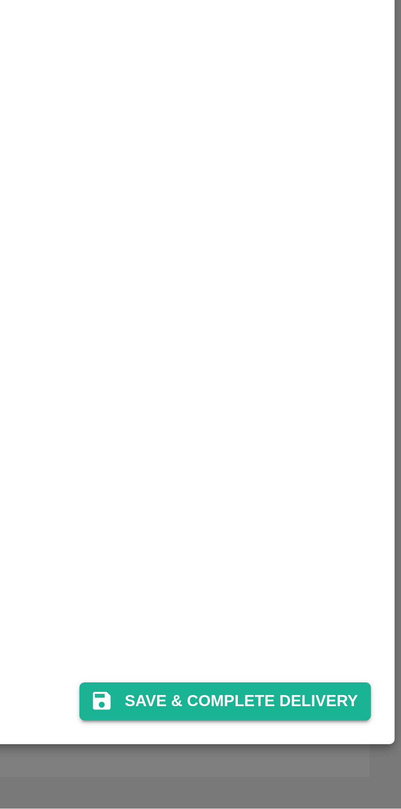
click at [353, 775] on button "Save & Complete Delivery" at bounding box center [346, 775] width 91 height 12
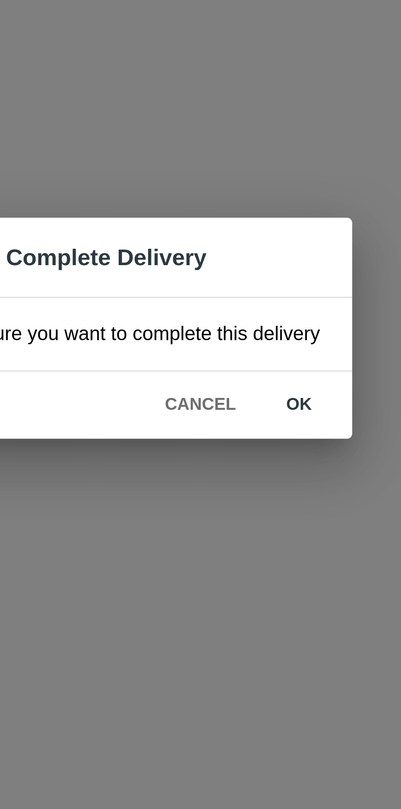
click at [256, 431] on button "ok" at bounding box center [258, 428] width 26 height 14
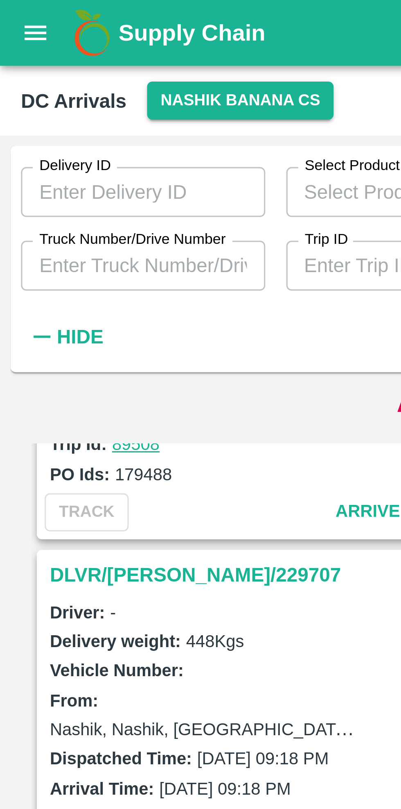
click at [60, 174] on h3 "DLVR/[PERSON_NAME]/229707" at bounding box center [73, 179] width 114 height 11
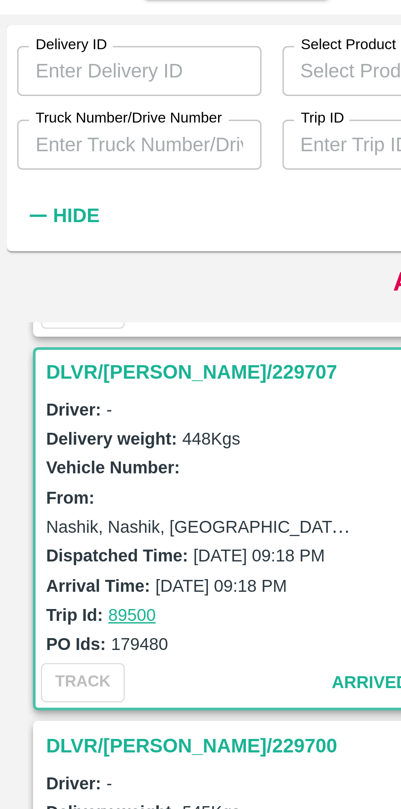
scroll to position [1740, 0]
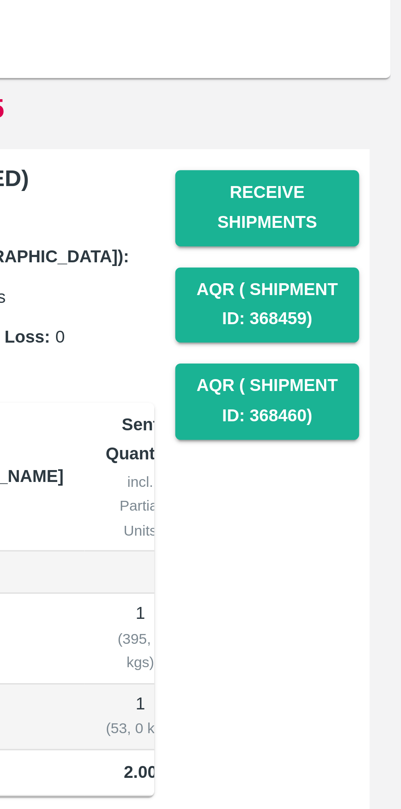
click at [362, 154] on button "Receive Shipments" at bounding box center [359, 157] width 57 height 24
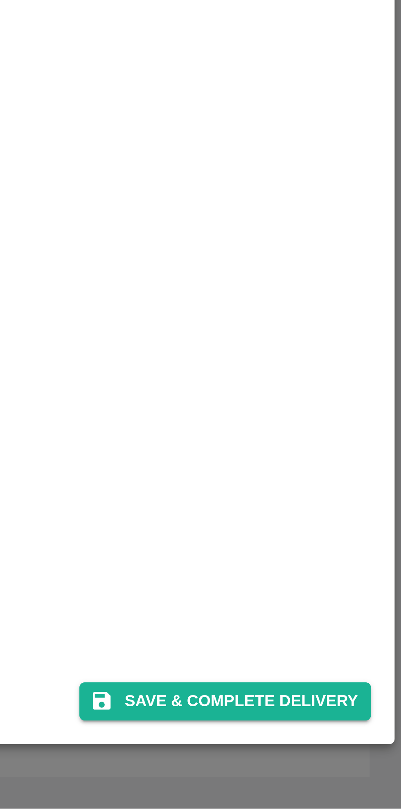
click at [357, 775] on button "Save & Complete Delivery" at bounding box center [346, 775] width 91 height 12
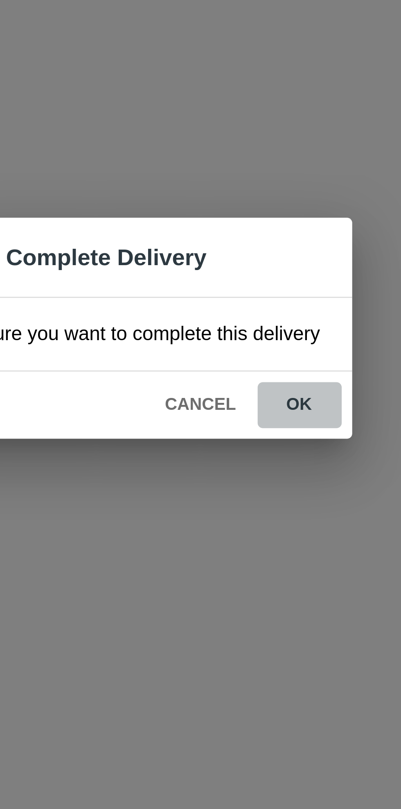
click at [255, 431] on button "ok" at bounding box center [258, 428] width 26 height 14
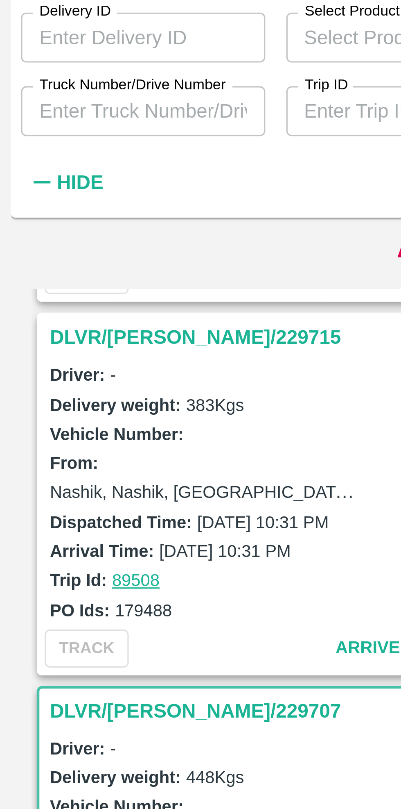
scroll to position [1615, 0]
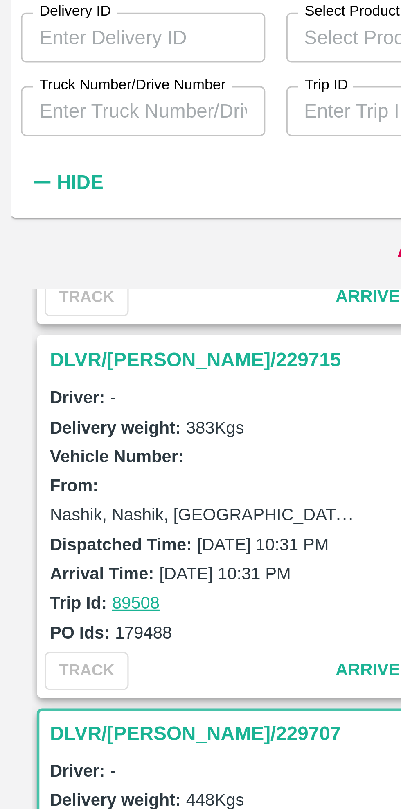
click at [43, 159] on h3 "DLVR/[PERSON_NAME]/229715" at bounding box center [73, 160] width 114 height 11
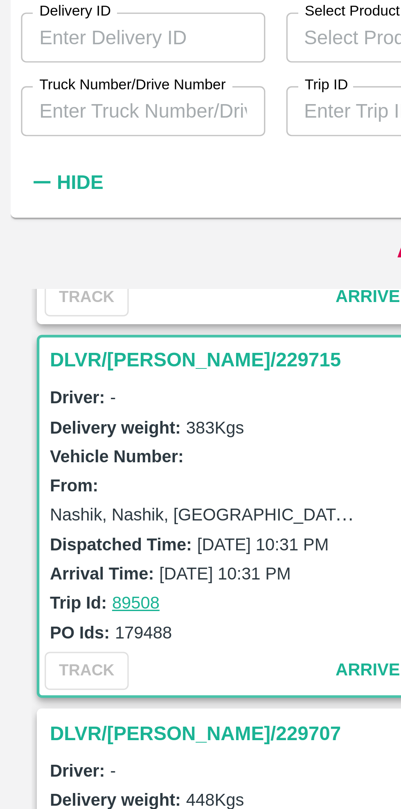
scroll to position [1624, 0]
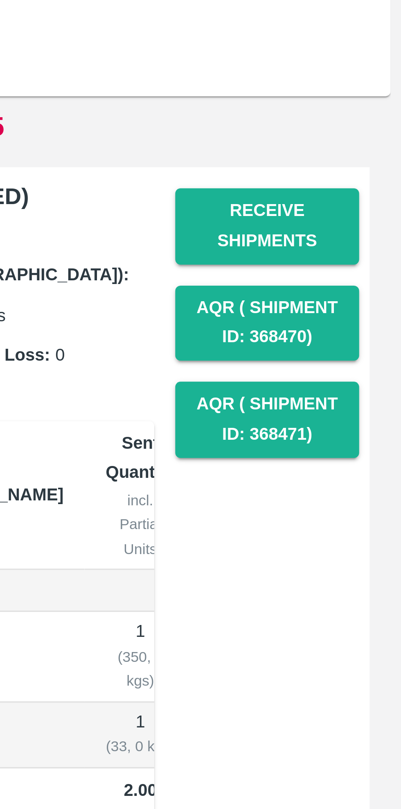
click at [361, 161] on button "Receive Shipments" at bounding box center [359, 157] width 57 height 24
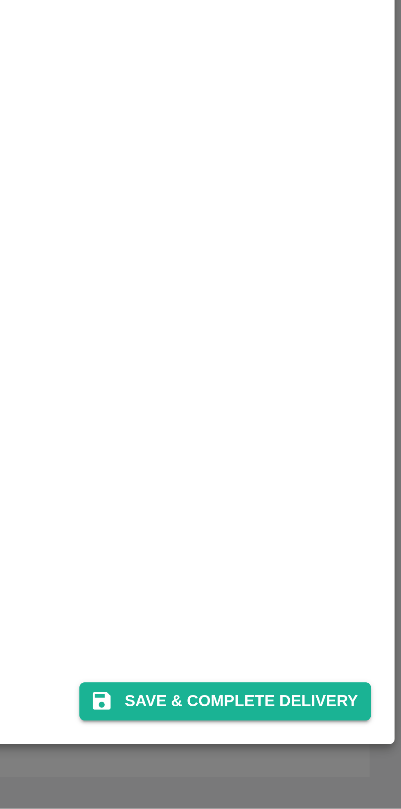
click at [359, 777] on button "Save & Complete Delivery" at bounding box center [346, 775] width 91 height 12
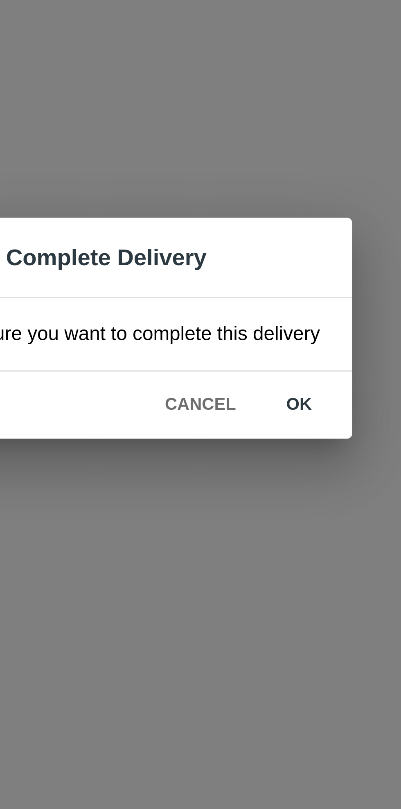
click at [257, 426] on button "ok" at bounding box center [258, 428] width 26 height 14
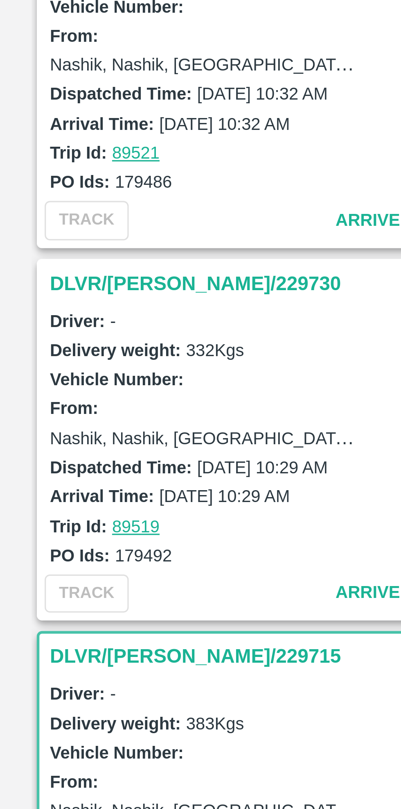
click at [30, 301] on h3 "DLVR/[PERSON_NAME]/229730" at bounding box center [73, 306] width 114 height 11
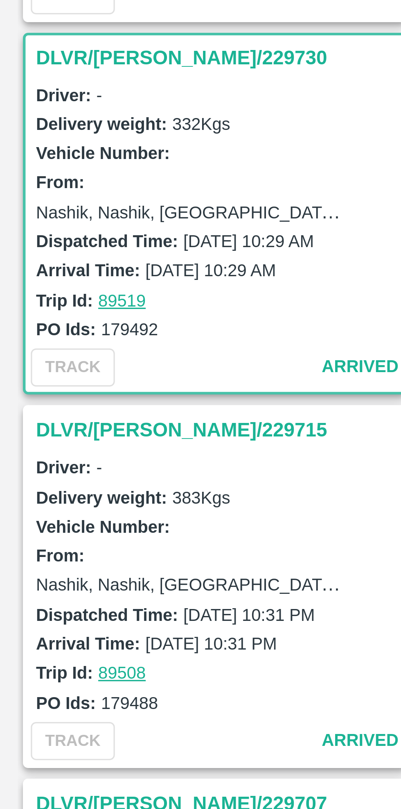
scroll to position [1509, 0]
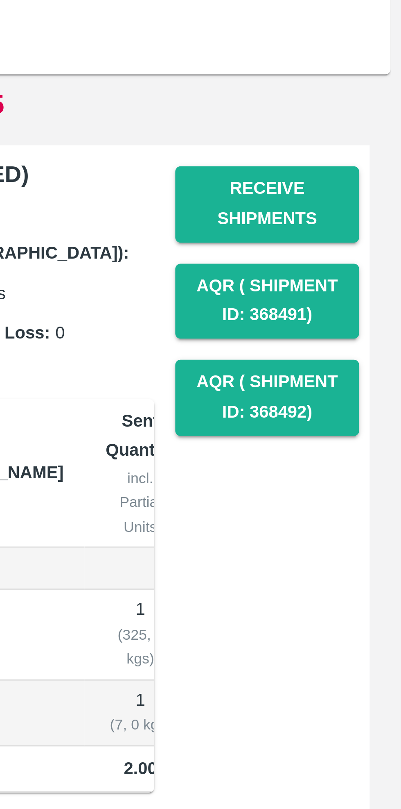
click at [370, 150] on button "Receive Shipments" at bounding box center [359, 157] width 57 height 24
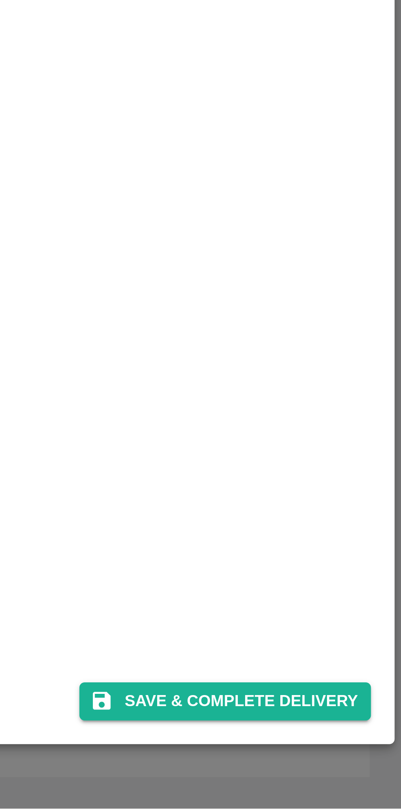
click at [354, 773] on button "Save & Complete Delivery" at bounding box center [346, 775] width 91 height 12
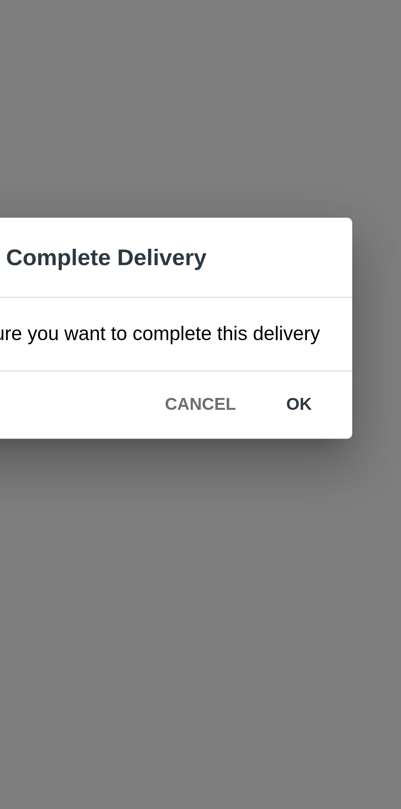
click at [259, 429] on button "ok" at bounding box center [258, 428] width 26 height 14
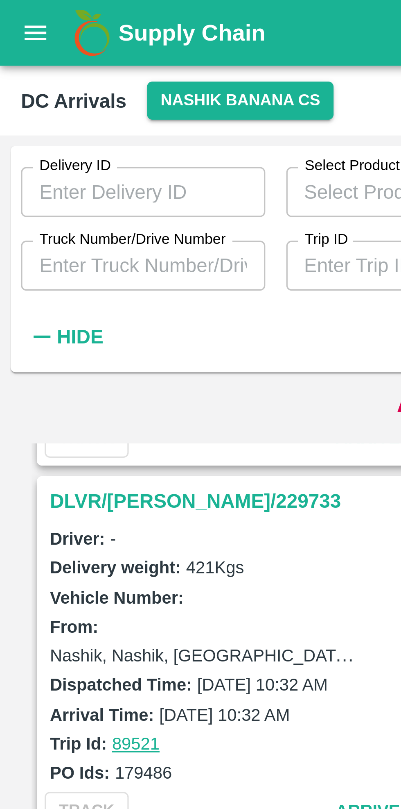
scroll to position [1385, 0]
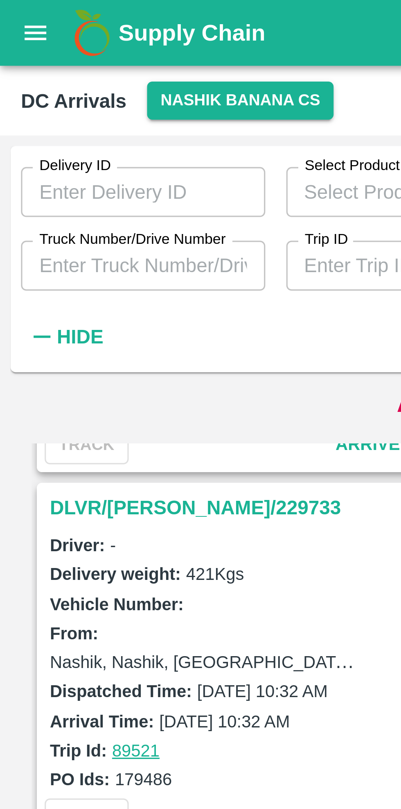
click at [52, 153] on h3 "DLVR/[PERSON_NAME]/229733" at bounding box center [73, 158] width 114 height 11
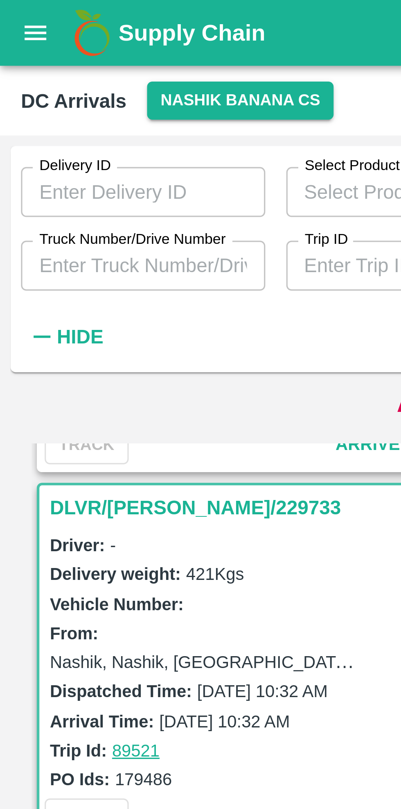
scroll to position [1393, 0]
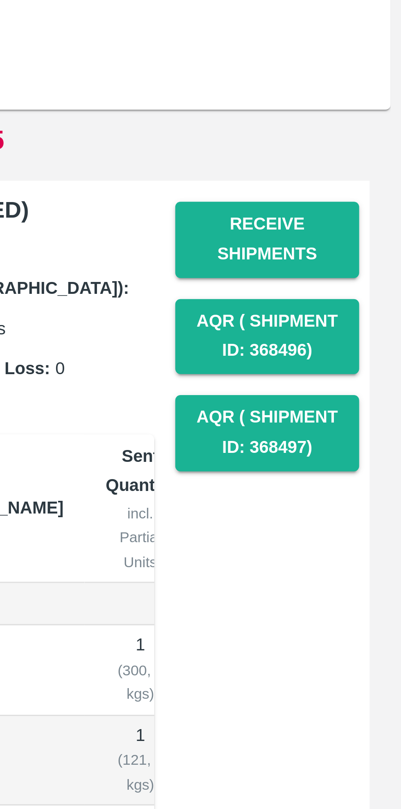
click at [364, 157] on button "Receive Shipments" at bounding box center [359, 157] width 57 height 24
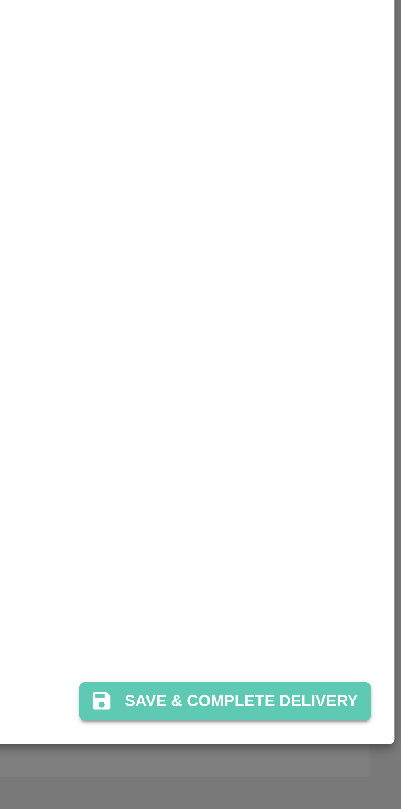
click at [354, 774] on button "Save & Complete Delivery" at bounding box center [346, 775] width 91 height 12
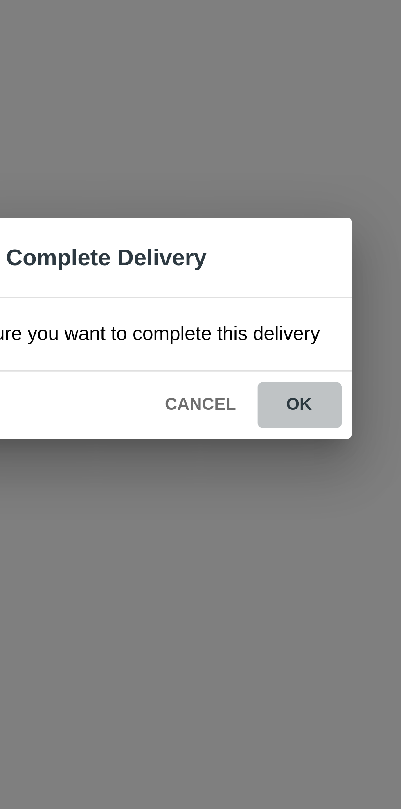
click at [258, 428] on button "ok" at bounding box center [258, 428] width 26 height 14
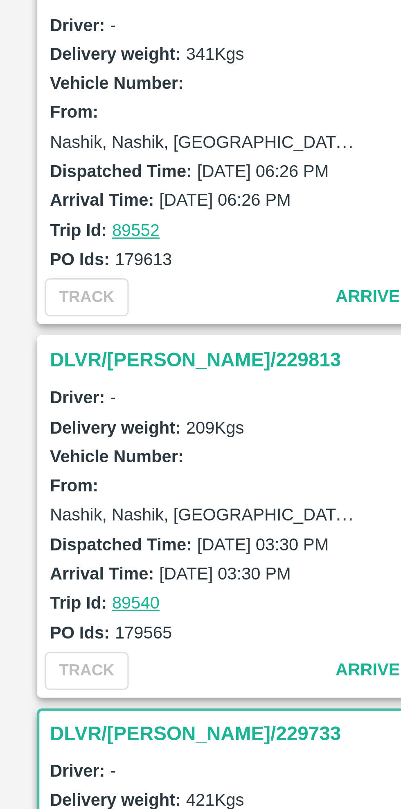
click at [43, 409] on h3 "DLVR/[PERSON_NAME]/229813" at bounding box center [73, 414] width 114 height 11
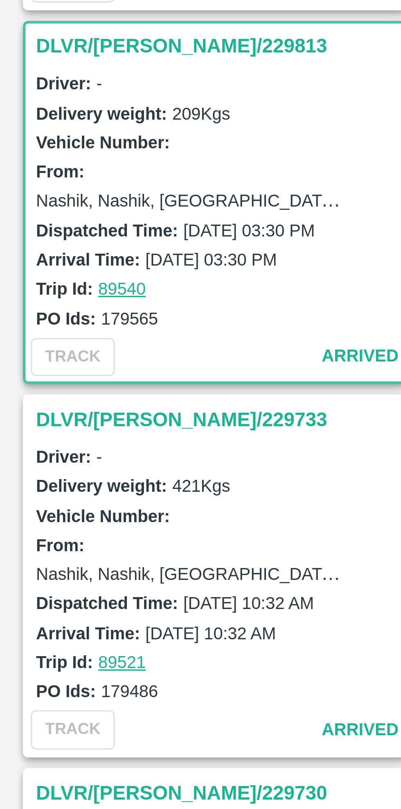
scroll to position [1277, 0]
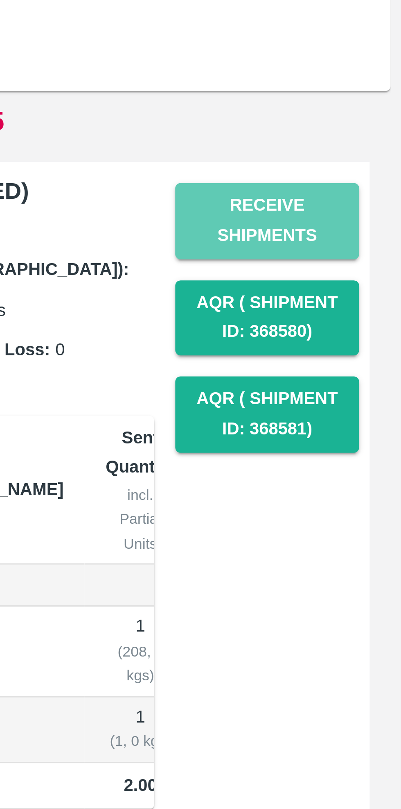
click at [364, 155] on button "Receive Shipments" at bounding box center [359, 157] width 57 height 24
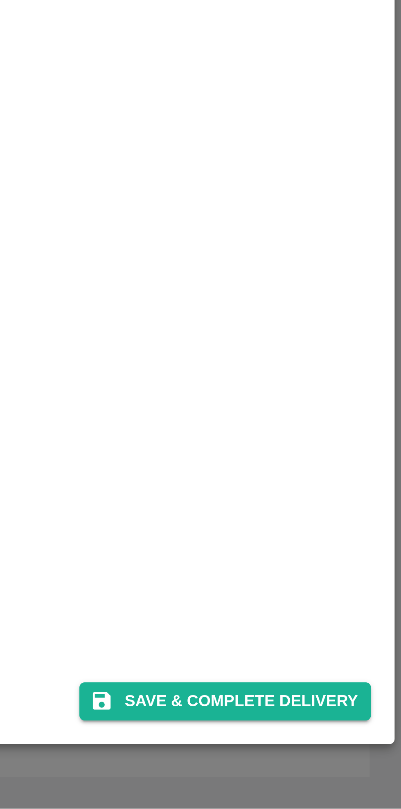
click at [355, 775] on button "Save & Complete Delivery" at bounding box center [346, 775] width 91 height 12
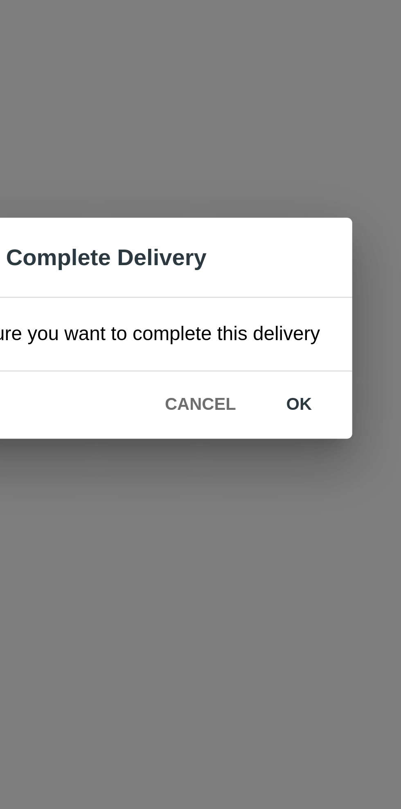
click at [261, 429] on button "ok" at bounding box center [258, 428] width 26 height 14
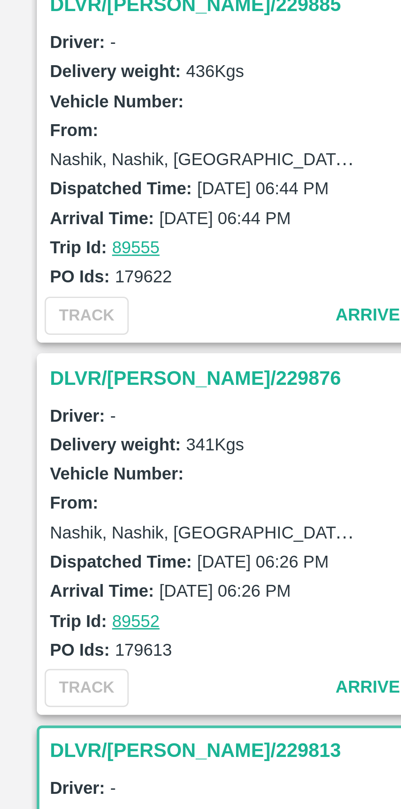
scroll to position [895, 0]
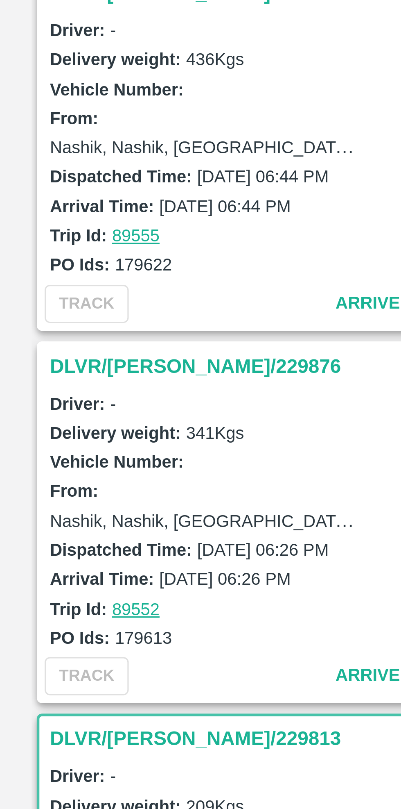
click at [44, 411] on h3 "DLVR/[PERSON_NAME]/229876" at bounding box center [73, 416] width 114 height 11
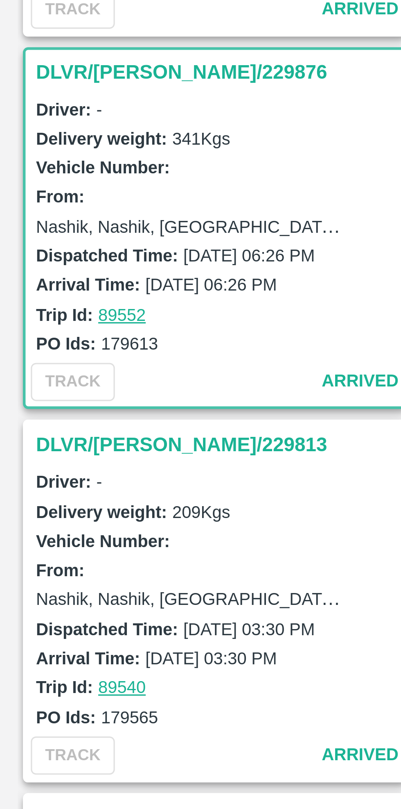
scroll to position [1161, 0]
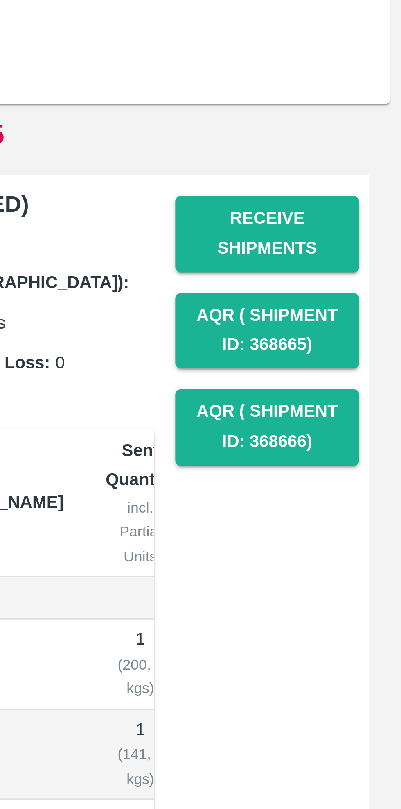
click at [367, 159] on button "Receive Shipments" at bounding box center [359, 157] width 57 height 24
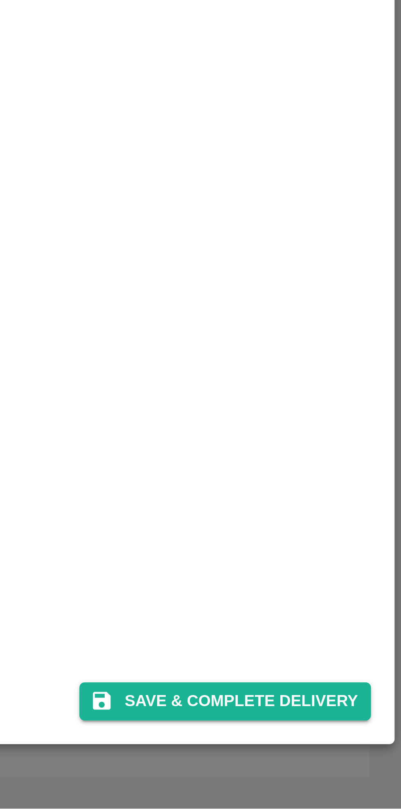
click at [353, 774] on button "Save & Complete Delivery" at bounding box center [346, 775] width 91 height 12
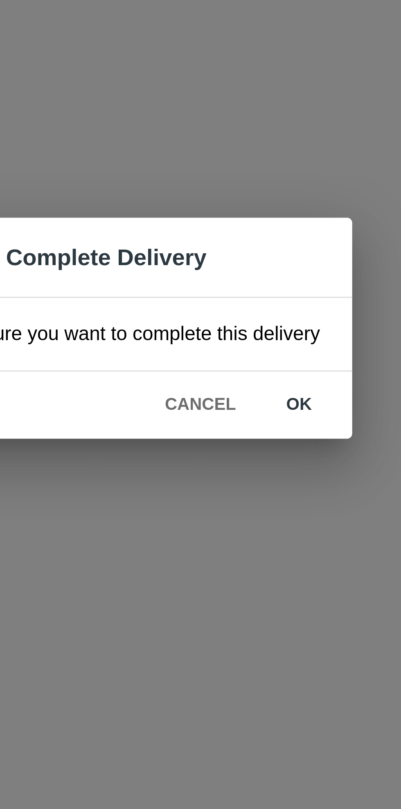
click at [257, 430] on button "ok" at bounding box center [258, 428] width 26 height 14
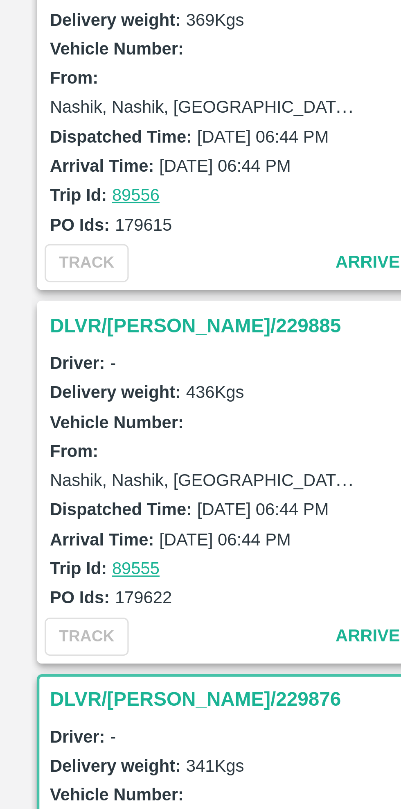
scroll to position [788, 0]
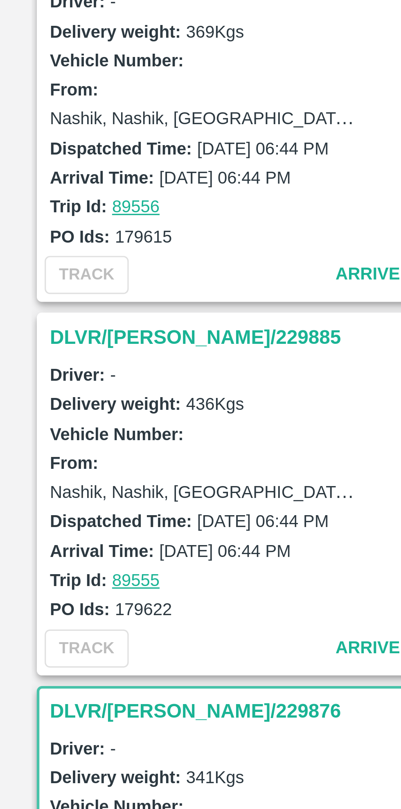
click at [36, 406] on h3 "DLVR/[PERSON_NAME]/229885" at bounding box center [73, 407] width 114 height 11
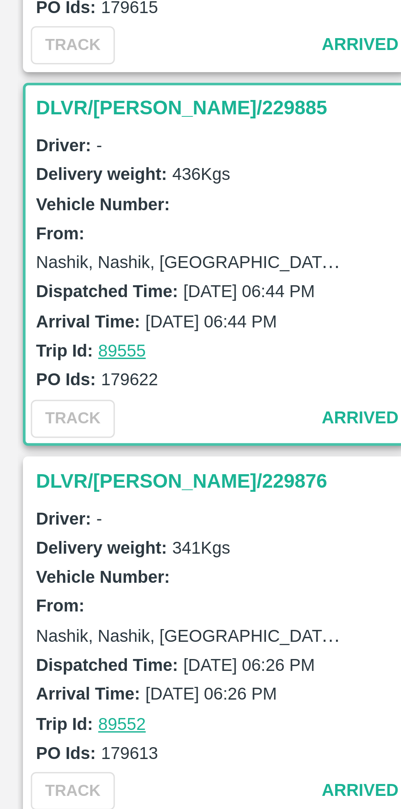
scroll to position [1046, 0]
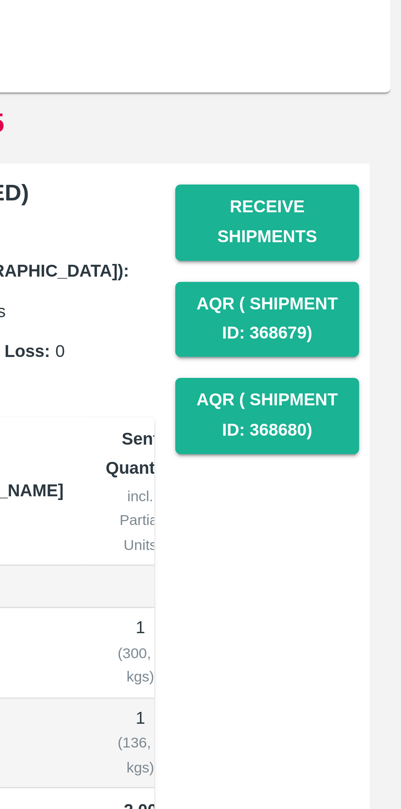
click at [367, 154] on button "Receive Shipments" at bounding box center [359, 157] width 57 height 24
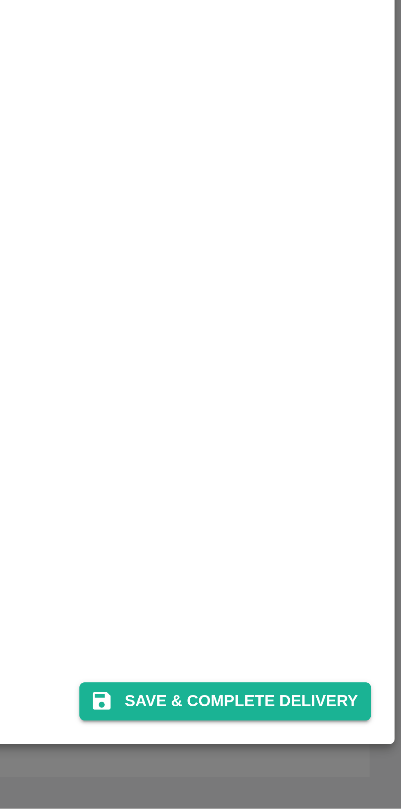
click at [349, 774] on button "Save & Complete Delivery" at bounding box center [346, 775] width 91 height 12
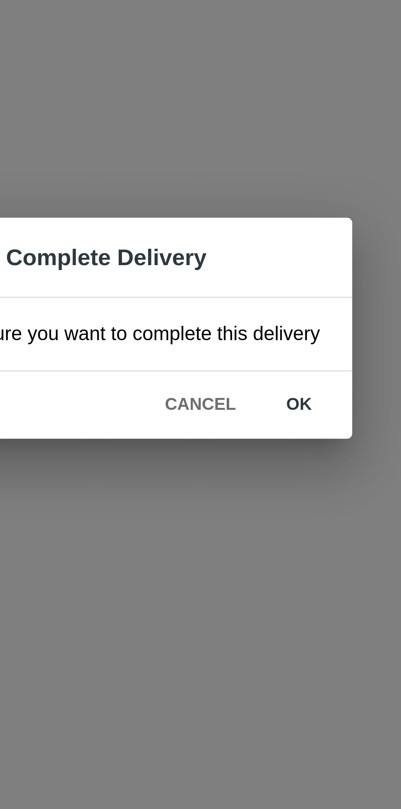
click at [258, 429] on button "ok" at bounding box center [258, 428] width 26 height 14
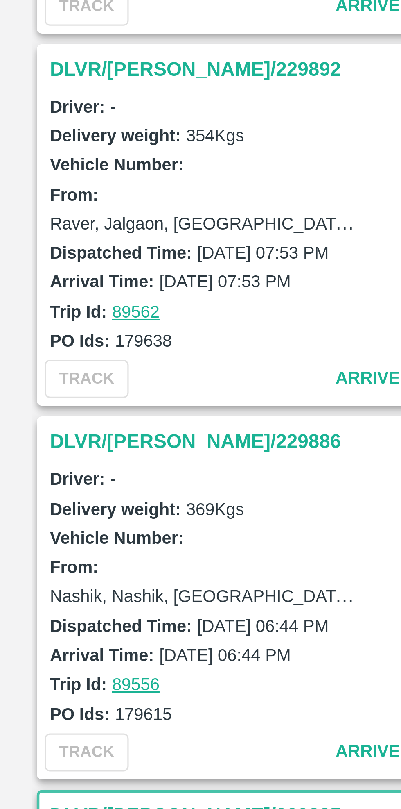
click at [49, 342] on h3 "DLVR/[PERSON_NAME]/229886" at bounding box center [73, 343] width 114 height 11
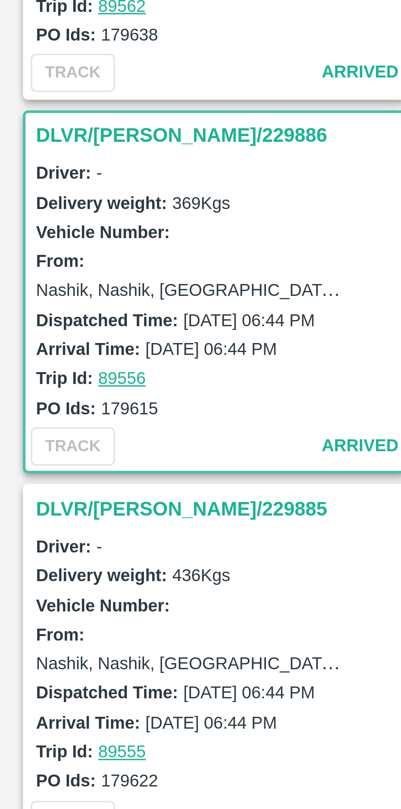
scroll to position [930, 0]
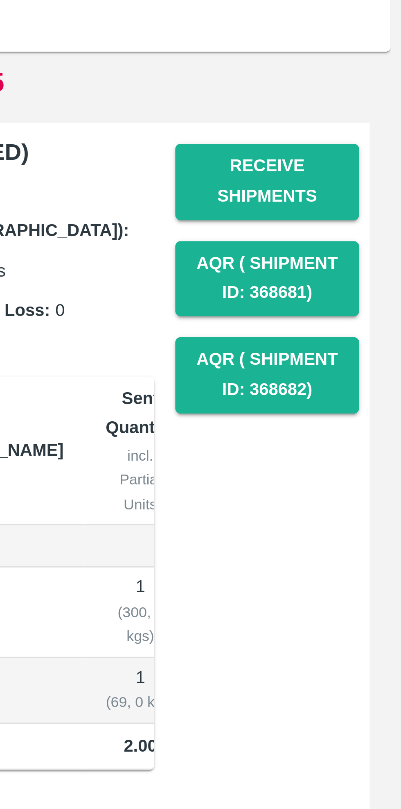
click at [361, 156] on button "Receive Shipments" at bounding box center [359, 157] width 57 height 24
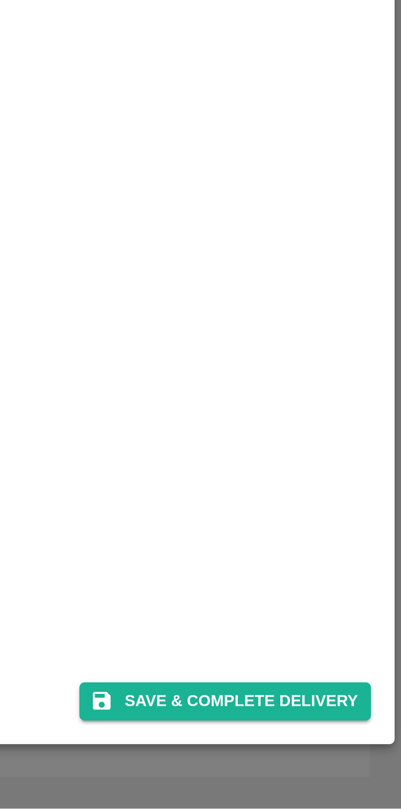
click at [351, 775] on button "Save & Complete Delivery" at bounding box center [346, 775] width 91 height 12
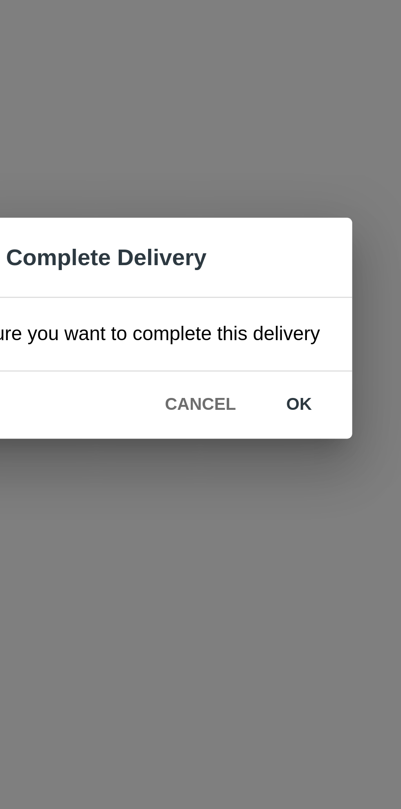
click at [256, 428] on button "ok" at bounding box center [258, 428] width 26 height 14
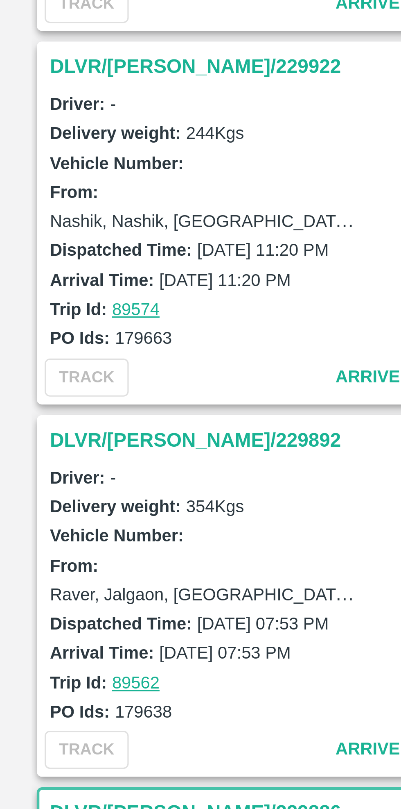
click at [49, 439] on h3 "DLVR/[PERSON_NAME]/229892" at bounding box center [73, 439] width 114 height 11
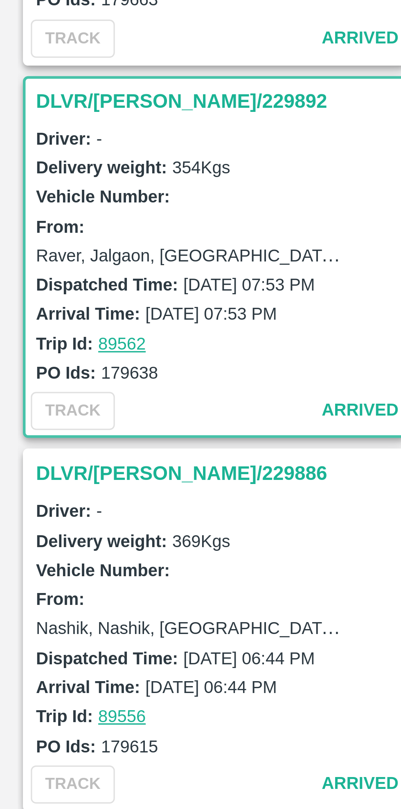
scroll to position [814, 0]
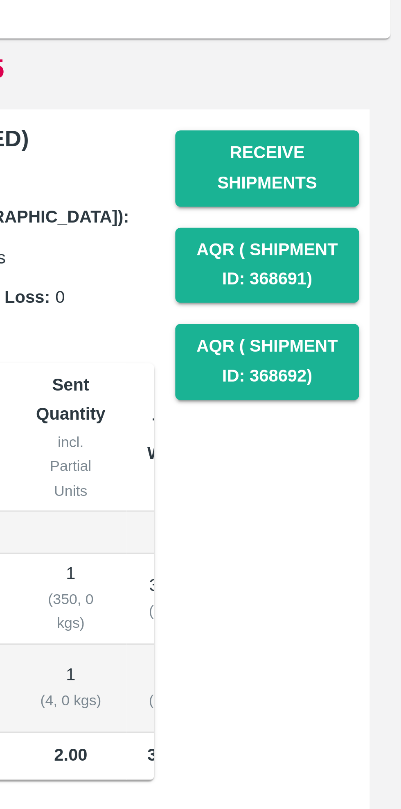
click at [364, 160] on button "Receive Shipments" at bounding box center [359, 157] width 57 height 24
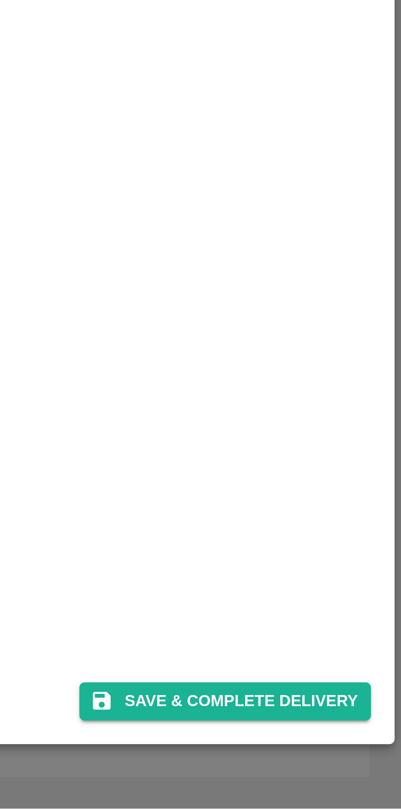
click at [362, 775] on button "Save & Complete Delivery" at bounding box center [346, 775] width 91 height 12
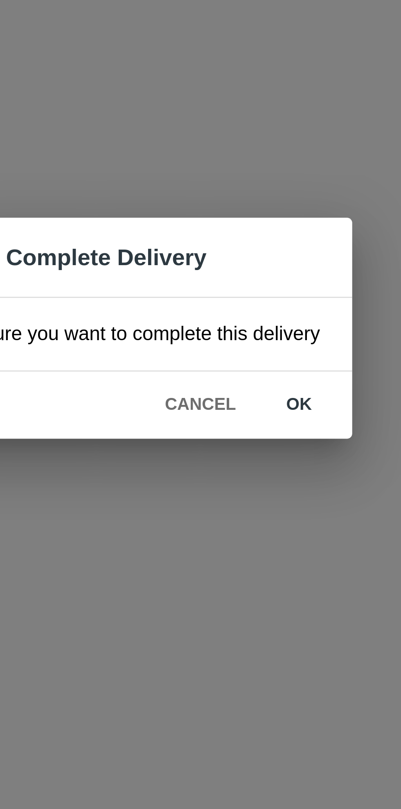
click at [256, 430] on button "ok" at bounding box center [258, 428] width 26 height 14
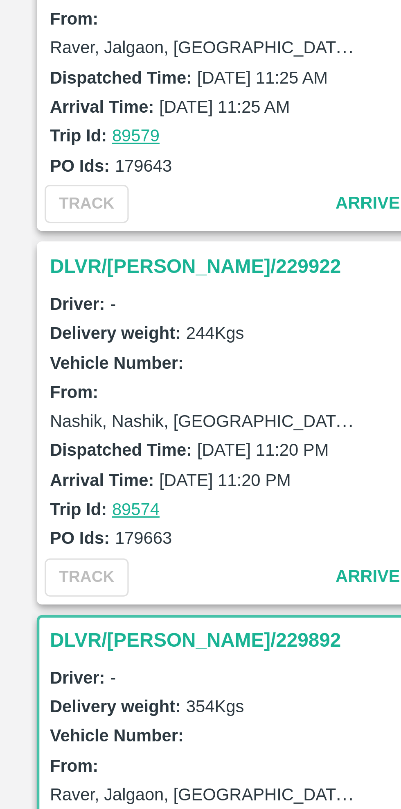
click at [36, 385] on h3 "DLVR/[PERSON_NAME]/229922" at bounding box center [73, 385] width 114 height 11
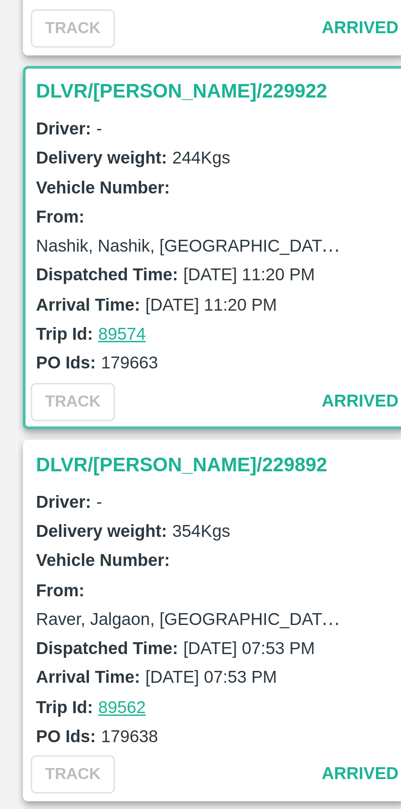
scroll to position [698, 0]
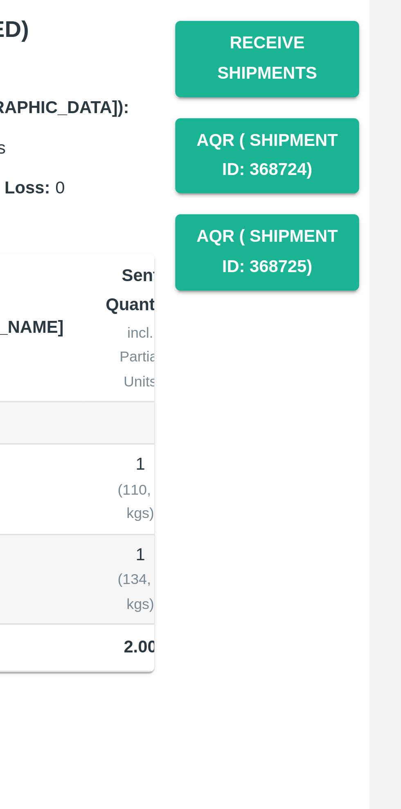
click at [360, 161] on button "Receive Shipments" at bounding box center [359, 157] width 57 height 24
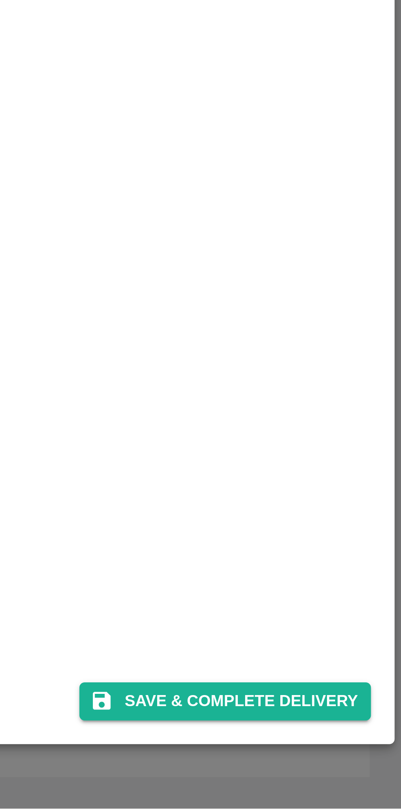
click at [356, 774] on button "Save & Complete Delivery" at bounding box center [346, 775] width 91 height 12
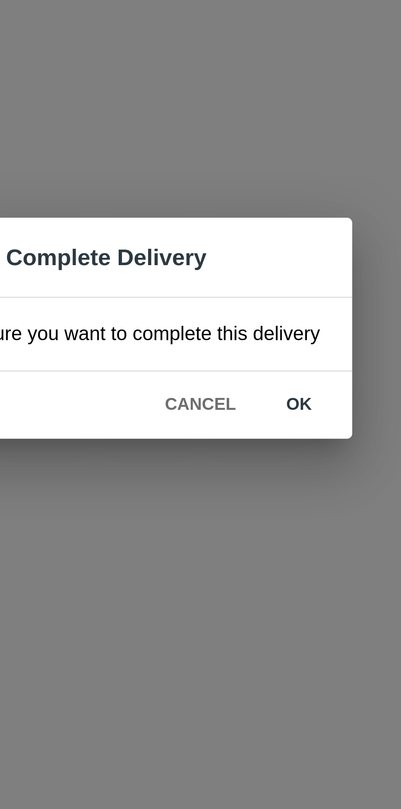
click at [256, 431] on button "ok" at bounding box center [258, 428] width 26 height 14
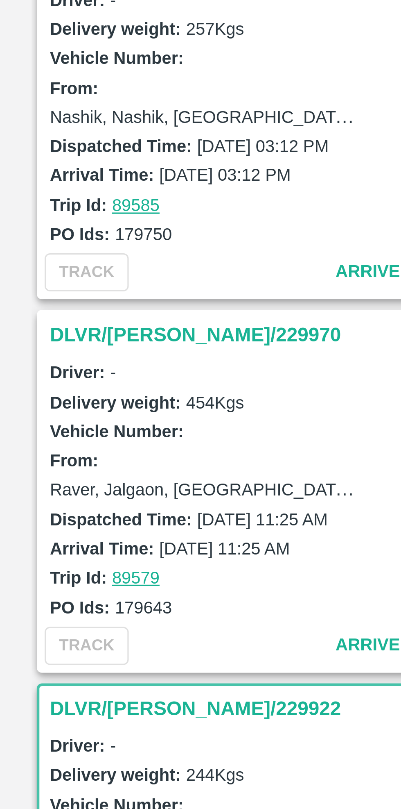
click at [33, 401] on h3 "DLVR/[PERSON_NAME]/229970" at bounding box center [73, 406] width 114 height 11
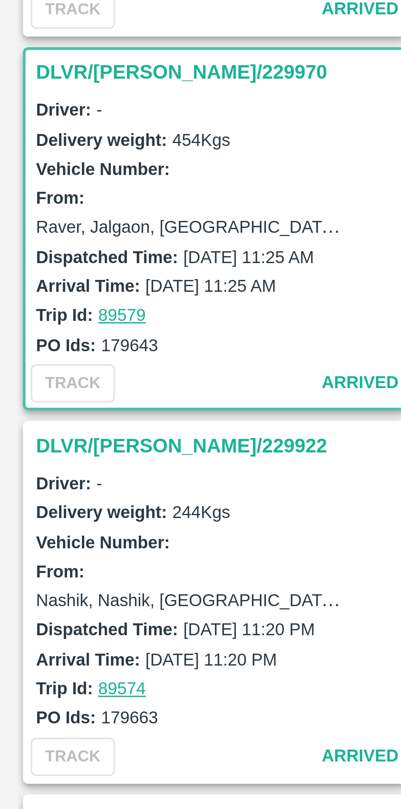
scroll to position [582, 0]
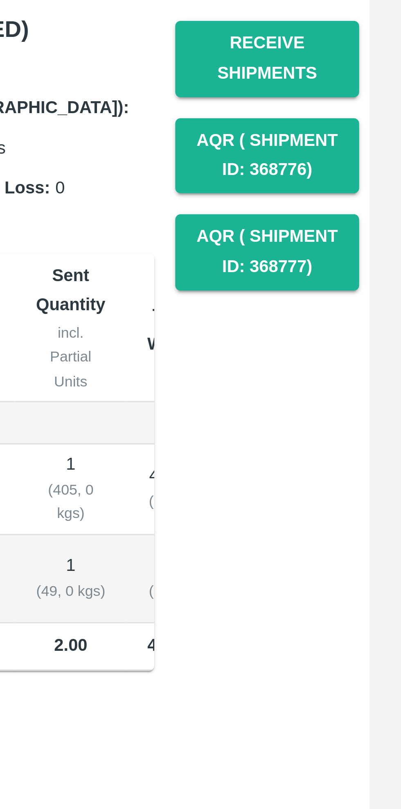
click at [362, 159] on button "Receive Shipments" at bounding box center [359, 157] width 57 height 24
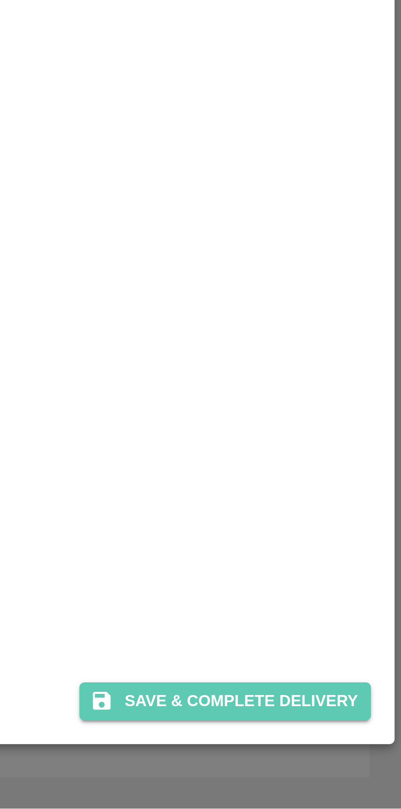
click at [354, 773] on button "Save & Complete Delivery" at bounding box center [346, 775] width 91 height 12
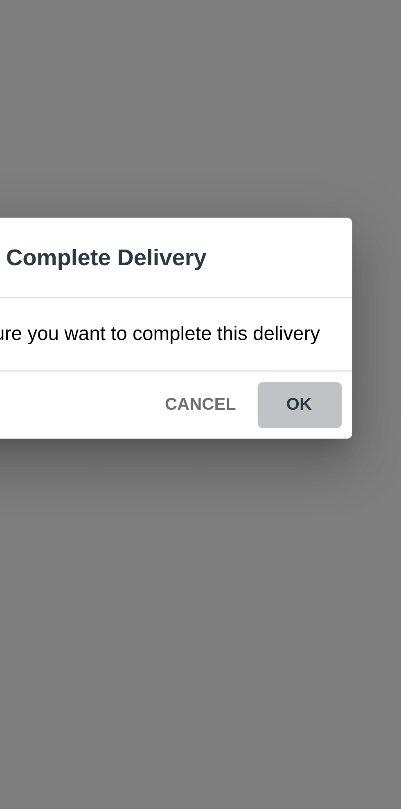
click at [259, 431] on button "ok" at bounding box center [258, 428] width 26 height 14
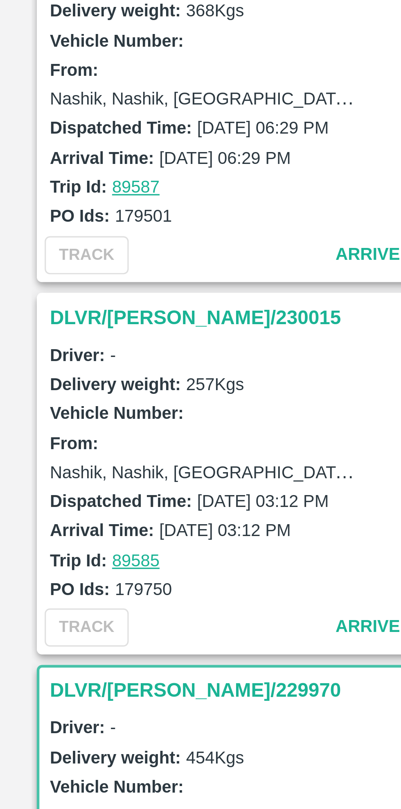
click at [34, 398] on h3 "DLVR/[PERSON_NAME]/230015" at bounding box center [73, 401] width 114 height 11
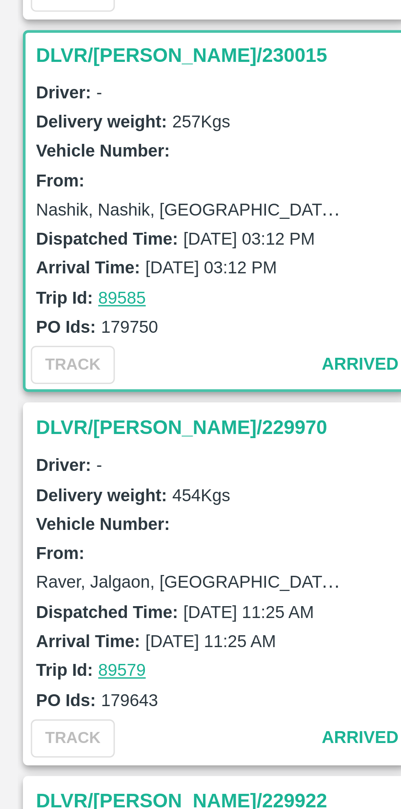
scroll to position [467, 0]
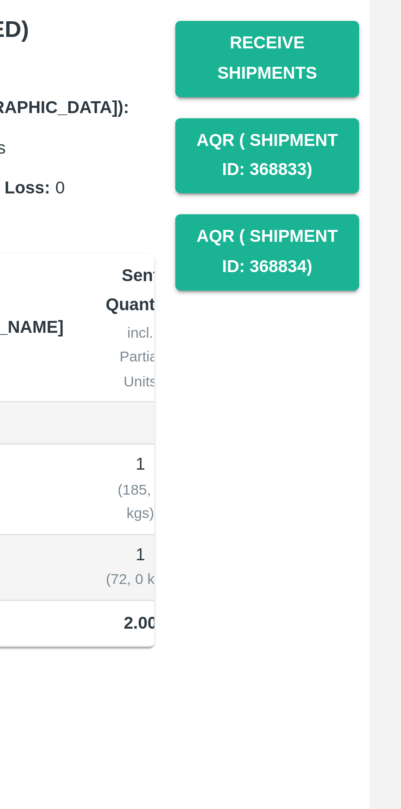
click at [360, 161] on button "Receive Shipments" at bounding box center [359, 157] width 57 height 24
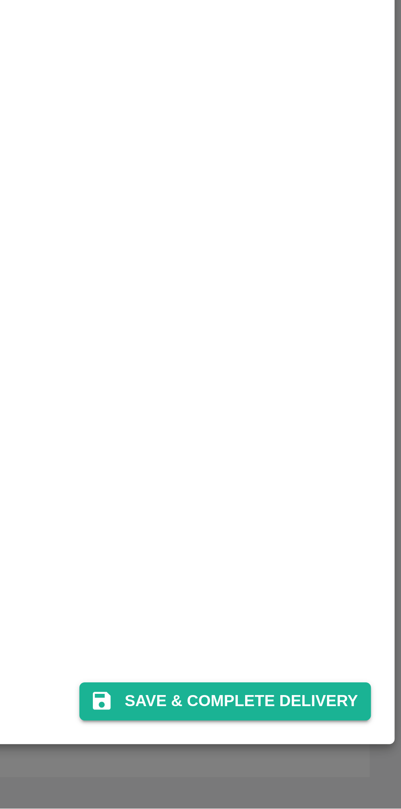
click at [354, 776] on button "Save & Complete Delivery" at bounding box center [346, 775] width 91 height 12
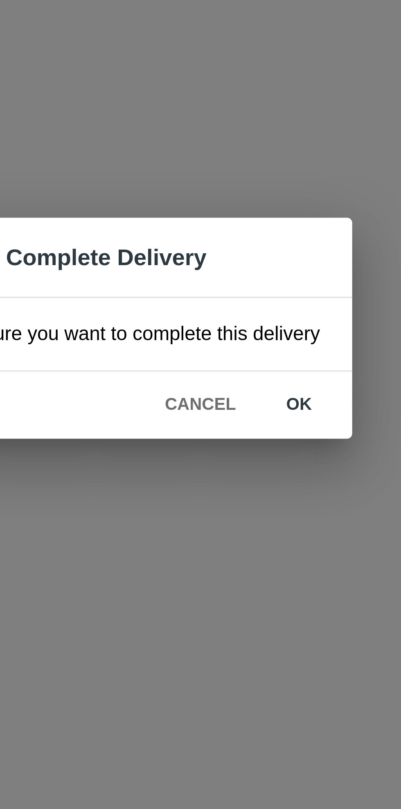
click at [258, 431] on button "ok" at bounding box center [258, 428] width 26 height 14
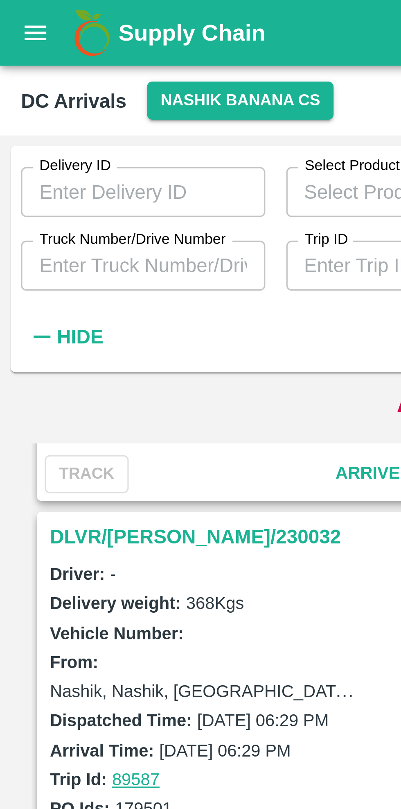
click at [59, 163] on h3 "DLVR/[PERSON_NAME]/230032" at bounding box center [73, 167] width 114 height 11
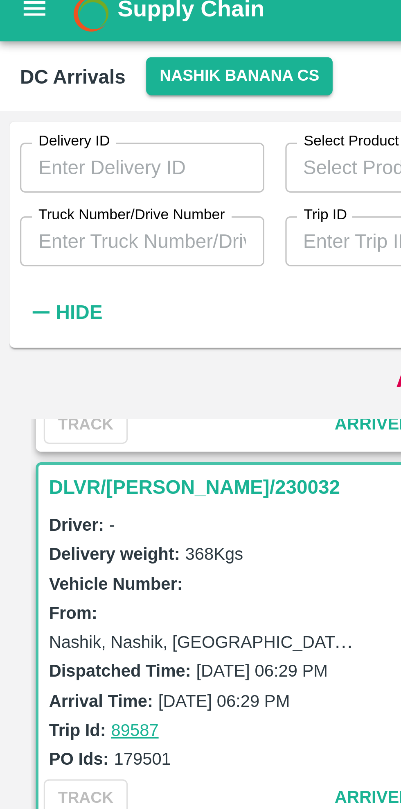
scroll to position [351, 0]
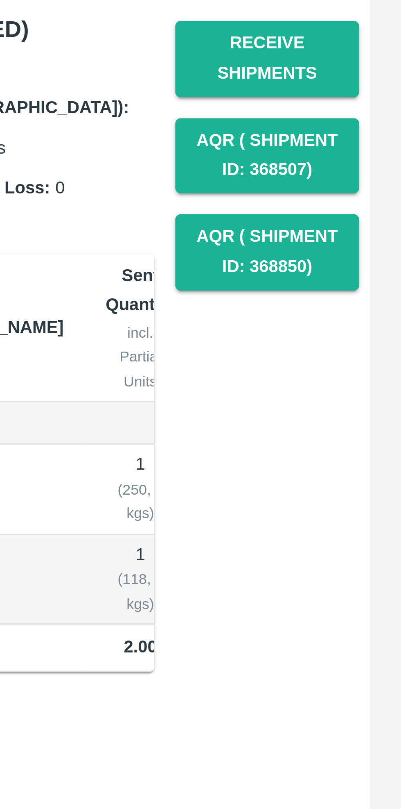
click at [365, 160] on button "Receive Shipments" at bounding box center [359, 157] width 57 height 24
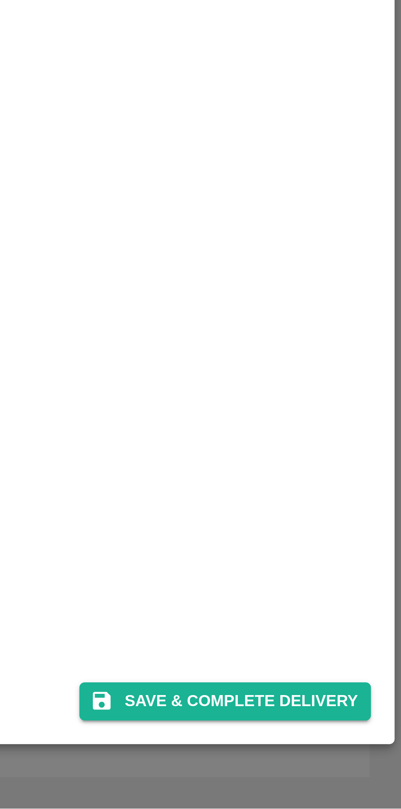
click at [353, 771] on button "Save & Complete Delivery" at bounding box center [346, 775] width 91 height 12
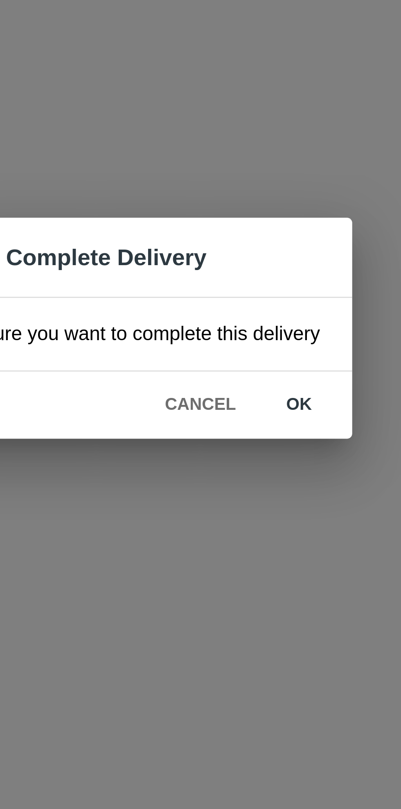
click at [254, 430] on button "ok" at bounding box center [258, 428] width 26 height 14
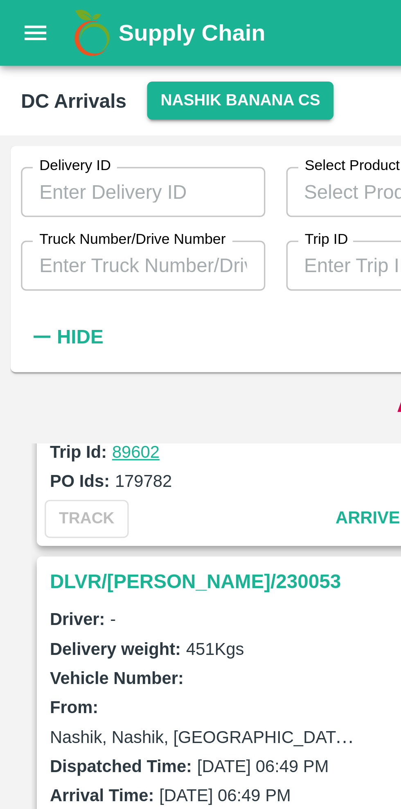
scroll to position [209, 0]
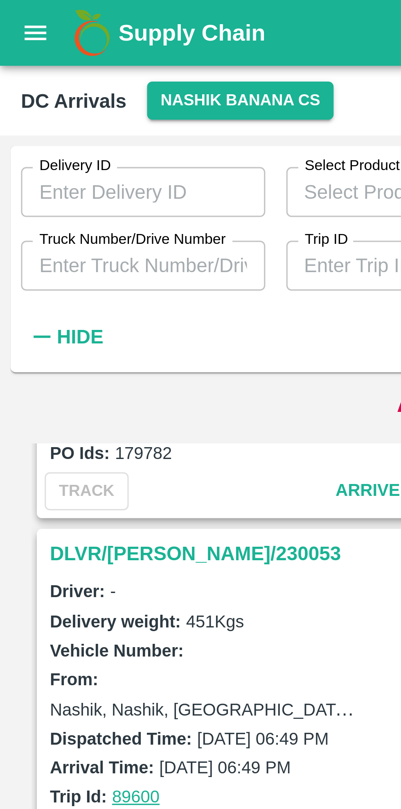
click at [57, 167] on h3 "DLVR/[PERSON_NAME]/230053" at bounding box center [73, 172] width 114 height 11
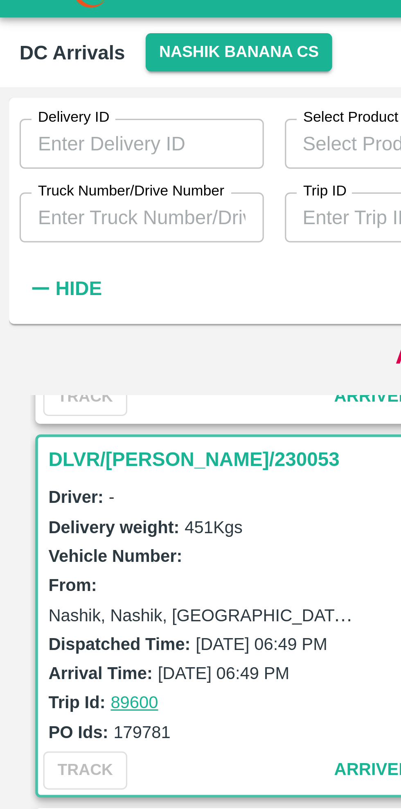
scroll to position [235, 0]
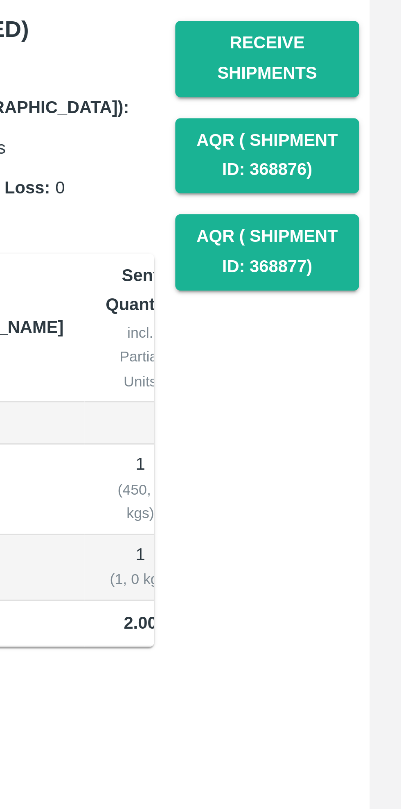
click at [371, 163] on button "Receive Shipments" at bounding box center [359, 157] width 57 height 24
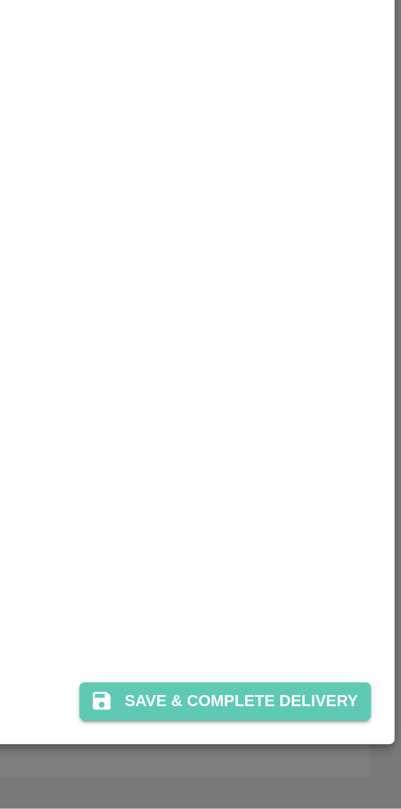
click at [357, 777] on button "Save & Complete Delivery" at bounding box center [346, 775] width 91 height 12
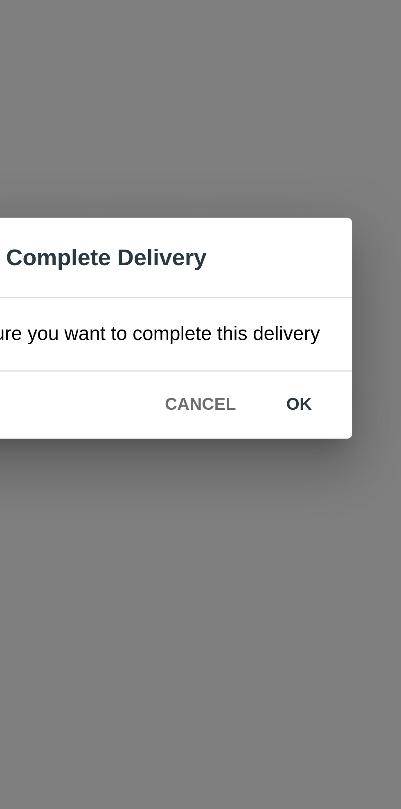
click at [258, 431] on button "ok" at bounding box center [258, 428] width 26 height 14
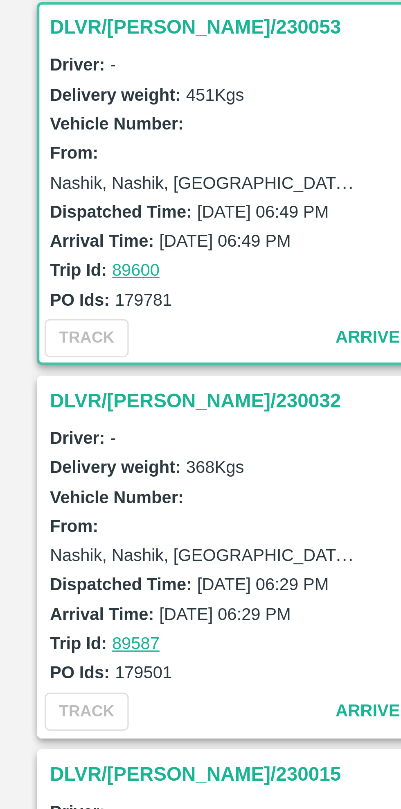
scroll to position [0, 0]
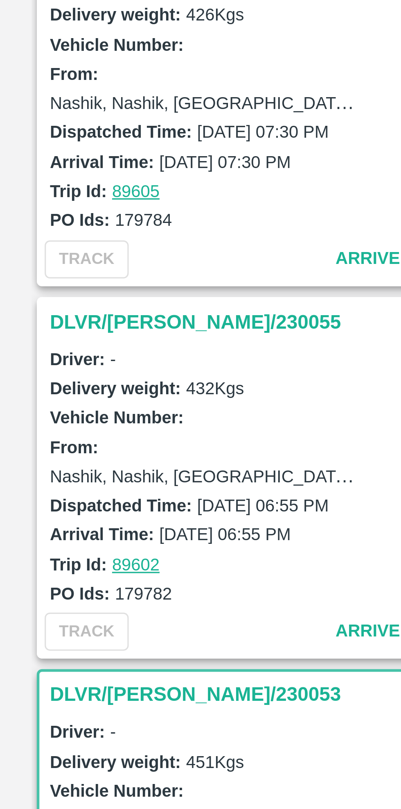
click at [39, 264] on h3 "DLVR/[PERSON_NAME]/230055" at bounding box center [73, 265] width 114 height 11
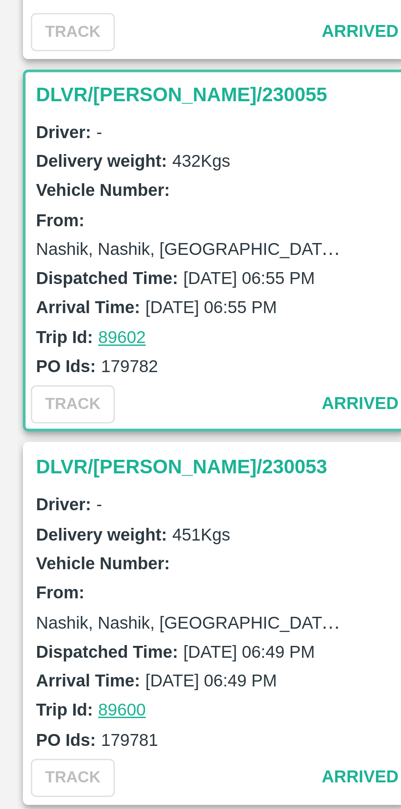
scroll to position [119, 0]
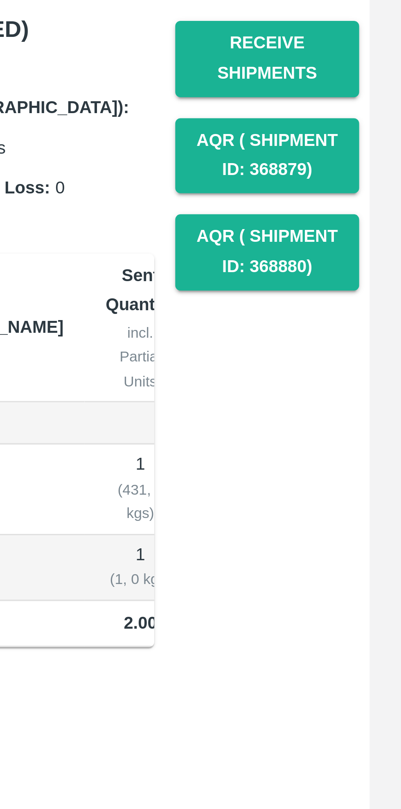
click at [365, 158] on button "Receive Shipments" at bounding box center [359, 157] width 57 height 24
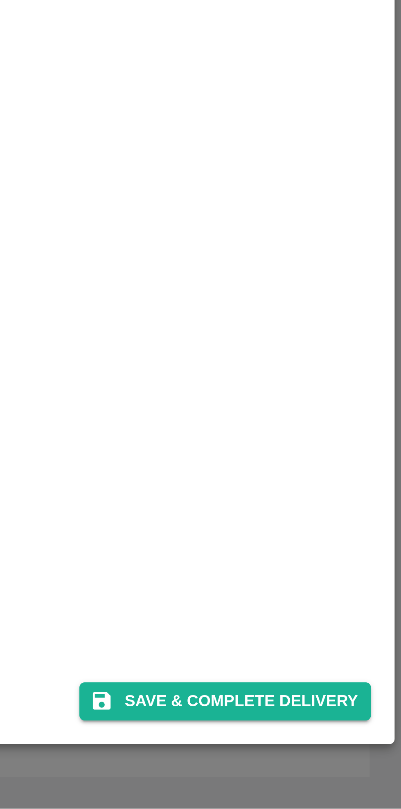
click at [360, 774] on button "Save & Complete Delivery" at bounding box center [346, 775] width 91 height 12
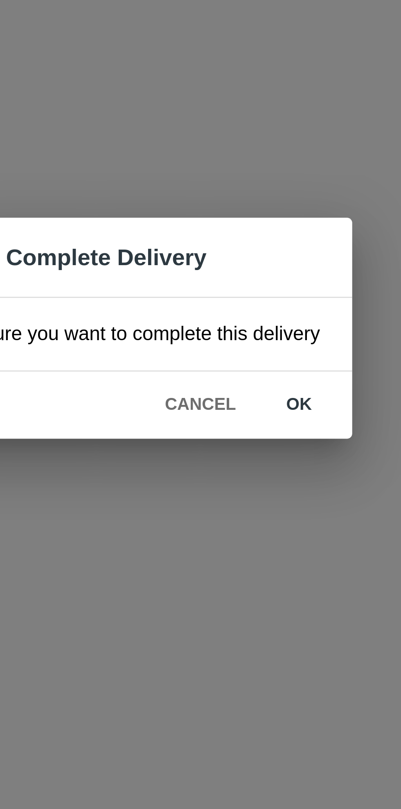
click at [261, 426] on button "ok" at bounding box center [258, 428] width 26 height 14
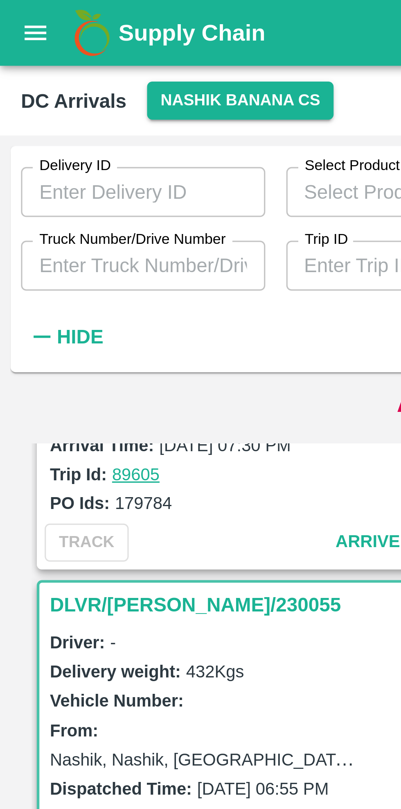
scroll to position [0, 0]
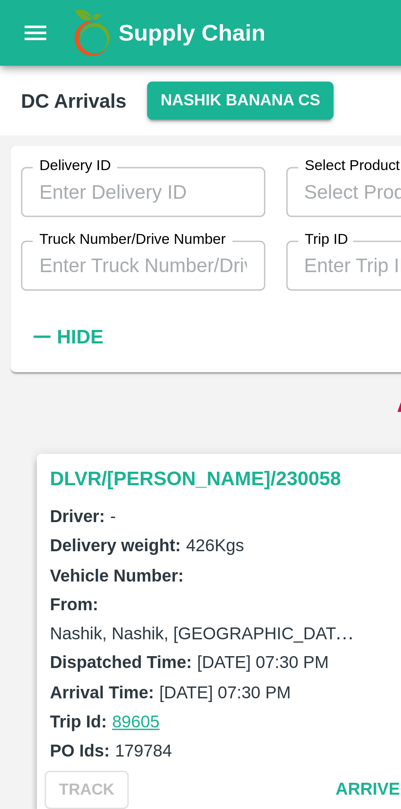
click at [62, 147] on h3 "DLVR/[PERSON_NAME]/230058" at bounding box center [73, 149] width 114 height 11
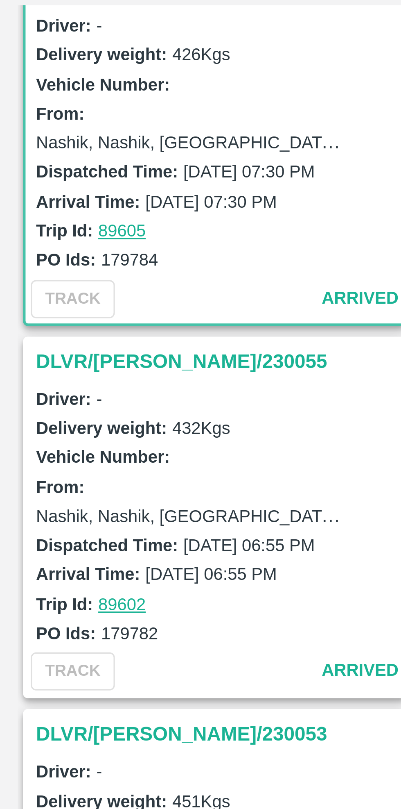
scroll to position [16, 0]
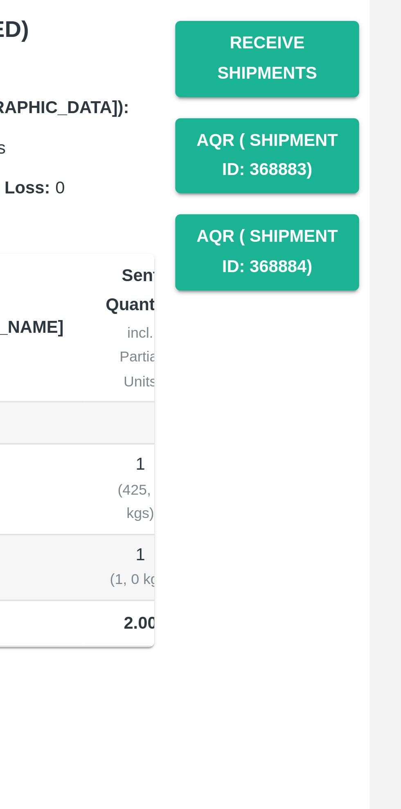
click at [364, 156] on button "Receive Shipments" at bounding box center [359, 157] width 57 height 24
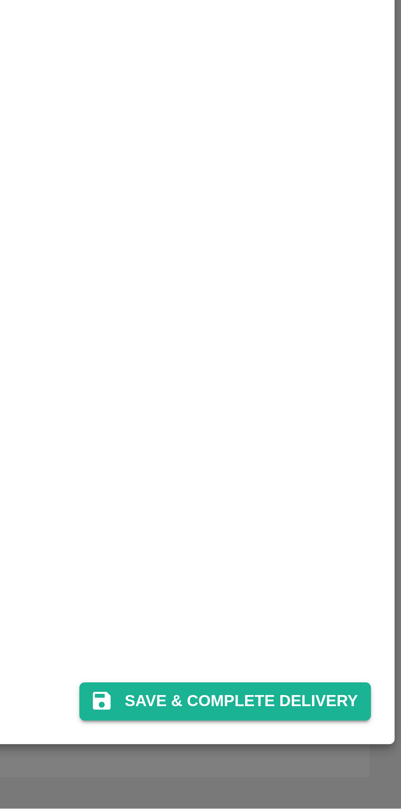
click at [362, 775] on button "Save & Complete Delivery" at bounding box center [346, 775] width 91 height 12
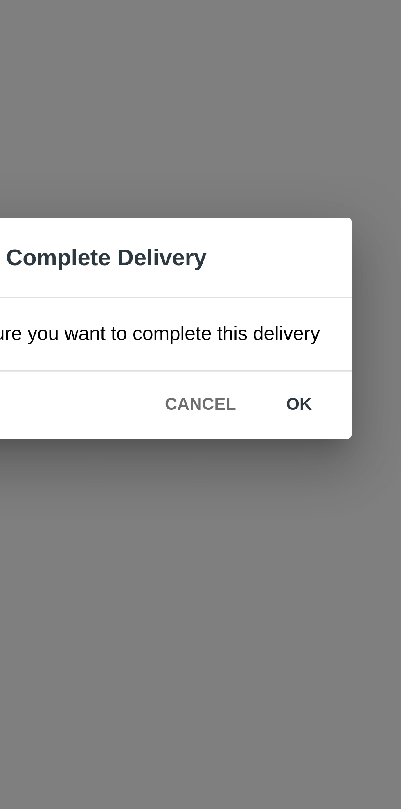
click at [259, 428] on button "ok" at bounding box center [258, 428] width 26 height 14
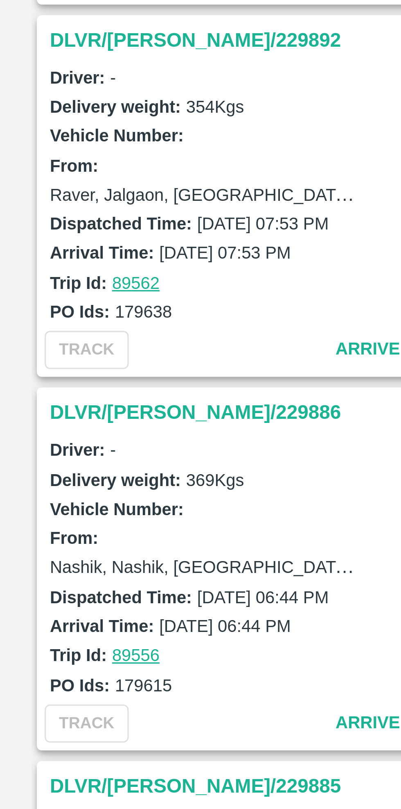
scroll to position [682, 0]
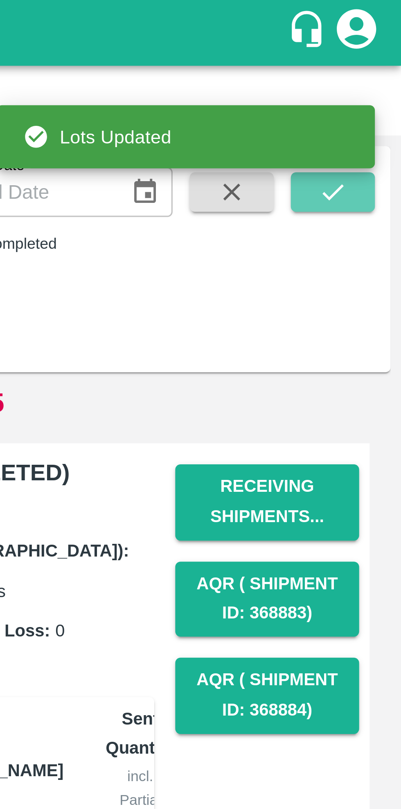
click at [381, 58] on icon "submit" at bounding box center [380, 59] width 9 height 9
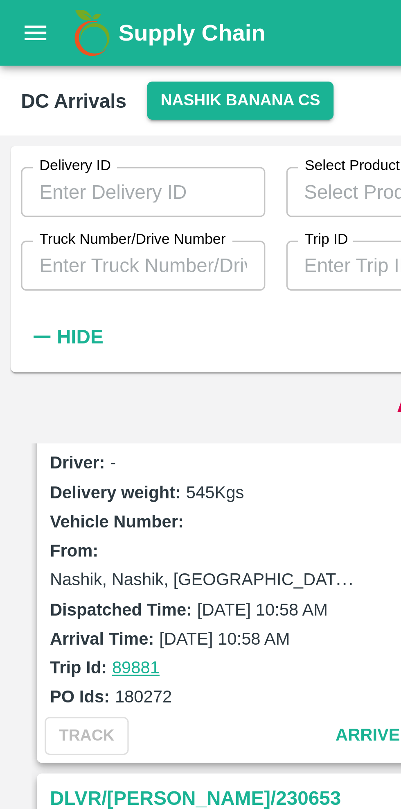
scroll to position [2251, 0]
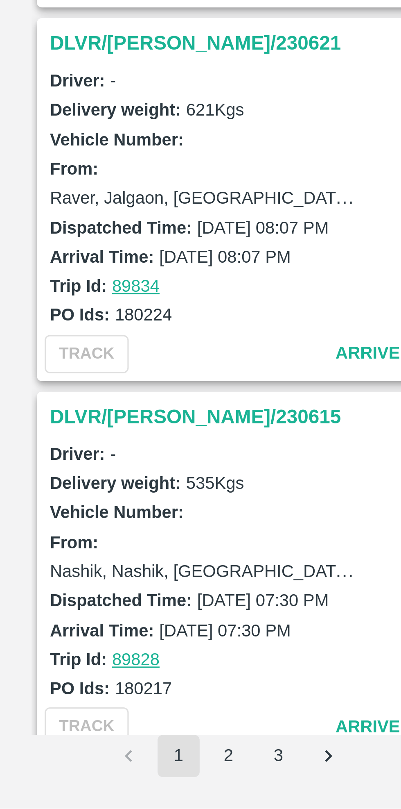
click at [87, 791] on button "3" at bounding box center [86, 792] width 13 height 13
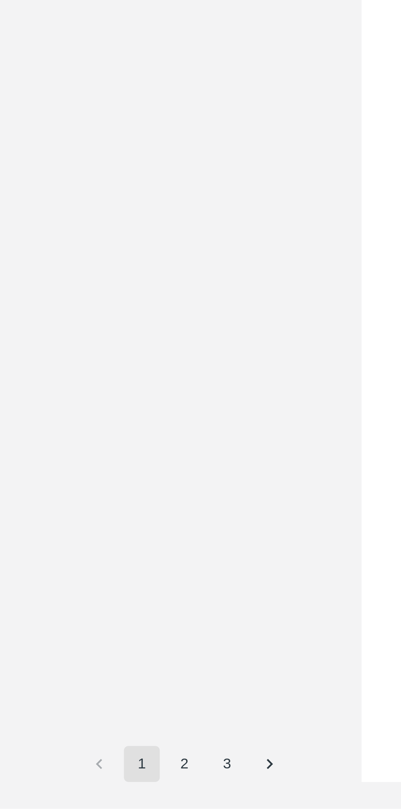
click at [75, 793] on button "2" at bounding box center [71, 792] width 13 height 13
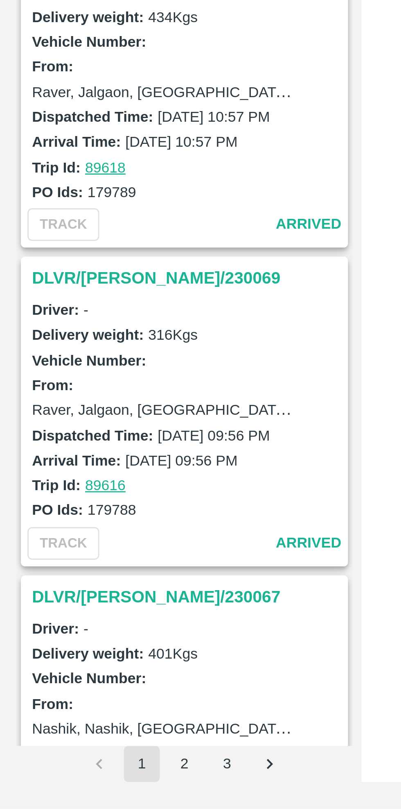
scroll to position [2251, 0]
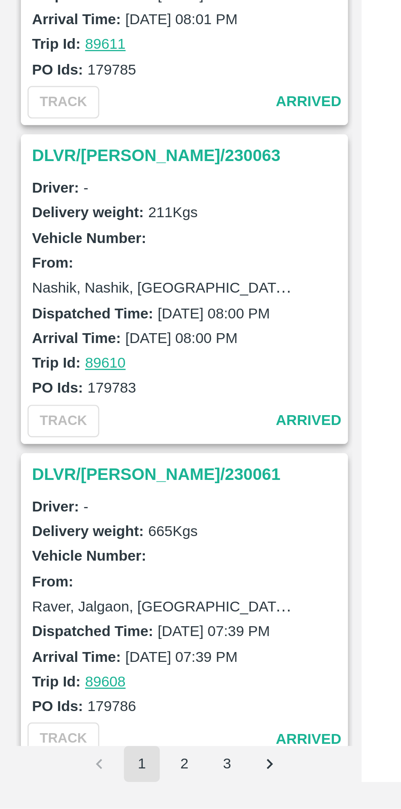
click at [57, 682] on h3 "DLVR/[PERSON_NAME]/230061" at bounding box center [73, 686] width 114 height 11
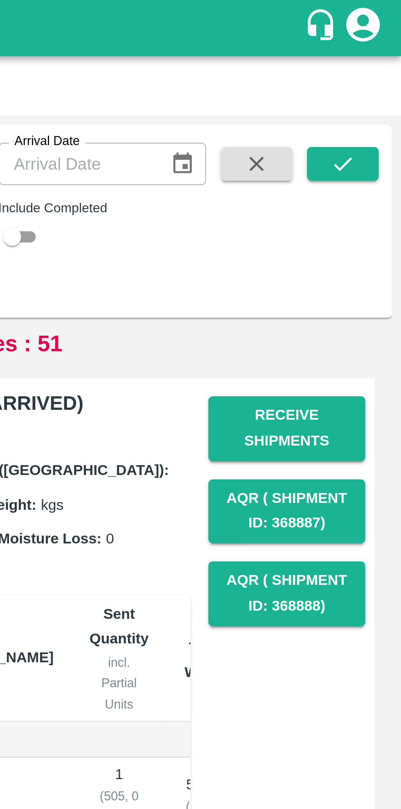
click at [365, 154] on button "Receive Shipments" at bounding box center [359, 157] width 57 height 24
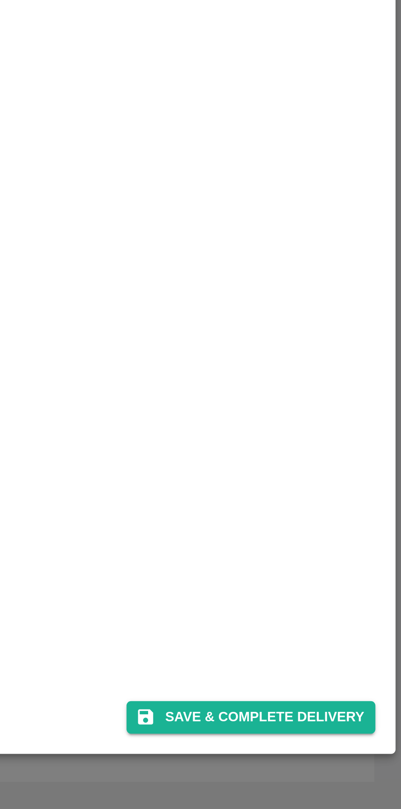
click at [357, 775] on button "Save & Complete Delivery" at bounding box center [346, 775] width 91 height 12
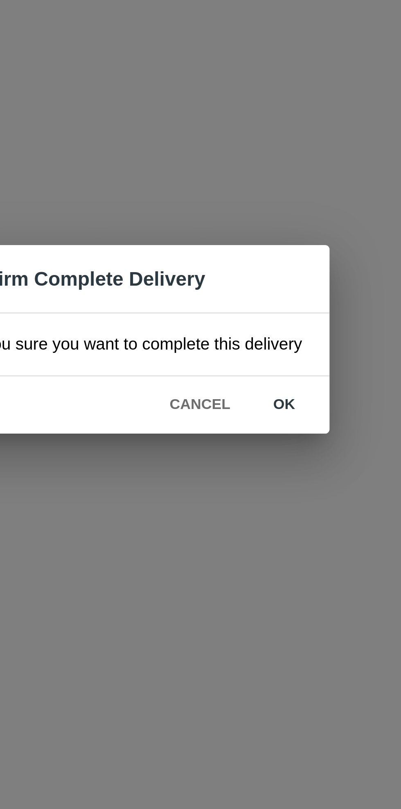
click at [254, 433] on button "ok" at bounding box center [258, 428] width 26 height 14
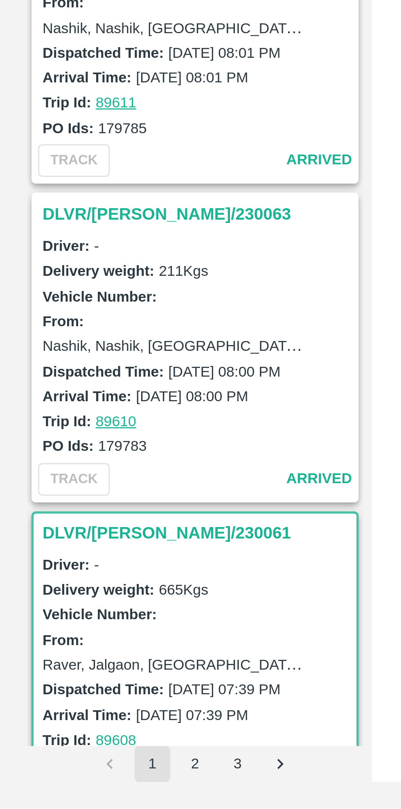
scroll to position [2201, 0]
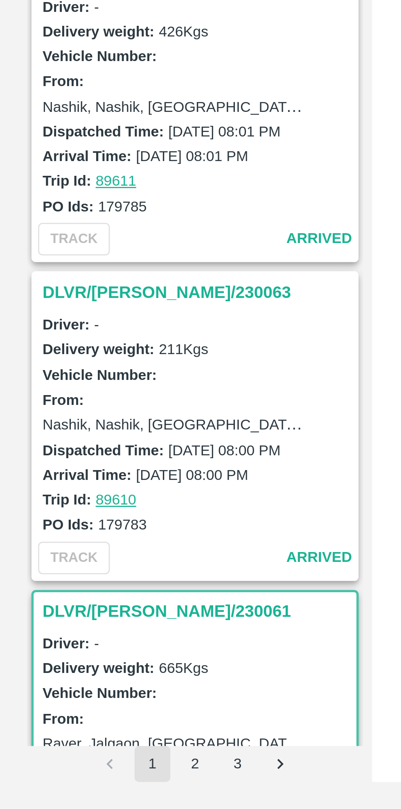
click at [33, 615] on h3 "DLVR/[PERSON_NAME]/230063" at bounding box center [73, 620] width 114 height 11
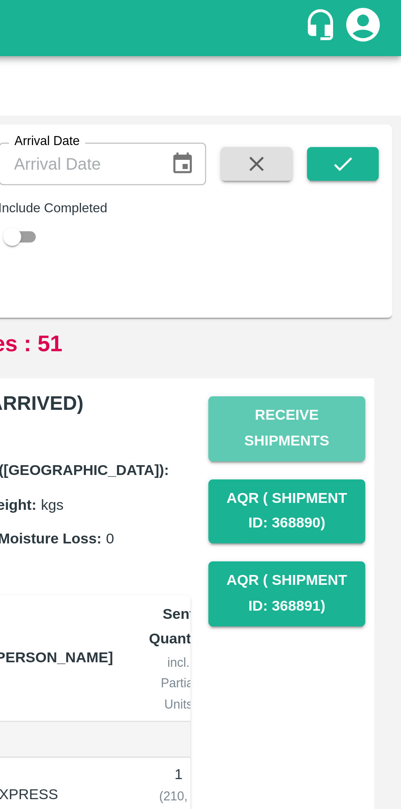
click at [364, 157] on button "Receive Shipments" at bounding box center [359, 157] width 57 height 24
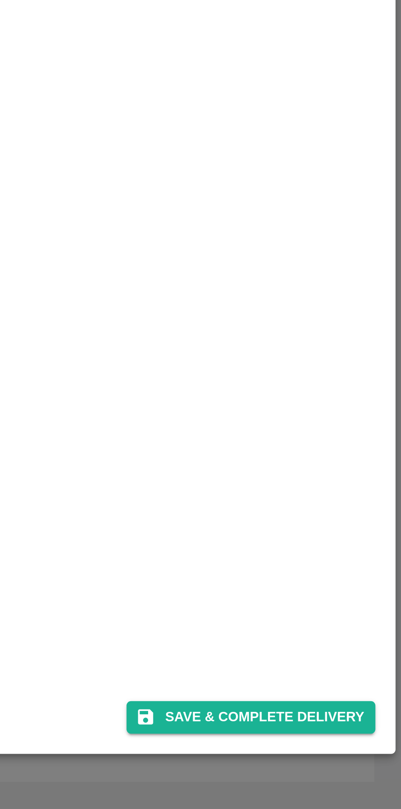
click at [351, 777] on button "Save & Complete Delivery" at bounding box center [346, 775] width 91 height 12
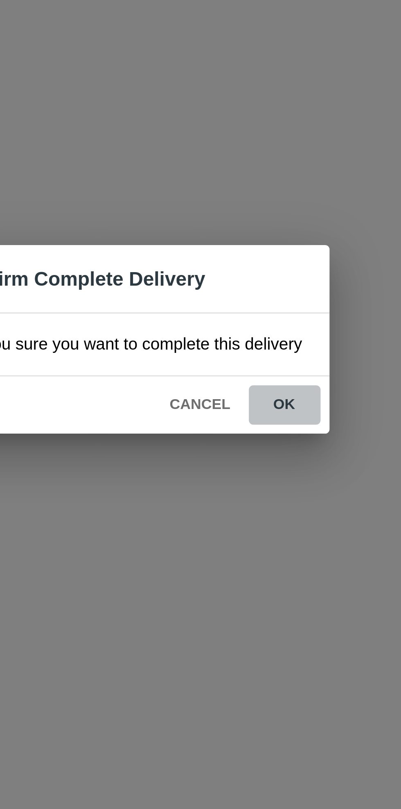
click at [260, 421] on button "ok" at bounding box center [258, 428] width 26 height 14
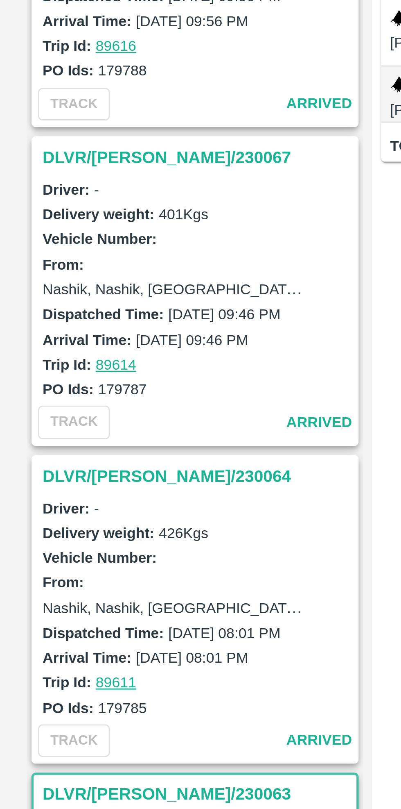
click at [54, 449] on h3 "DLVR/[PERSON_NAME]/230064" at bounding box center [73, 454] width 114 height 11
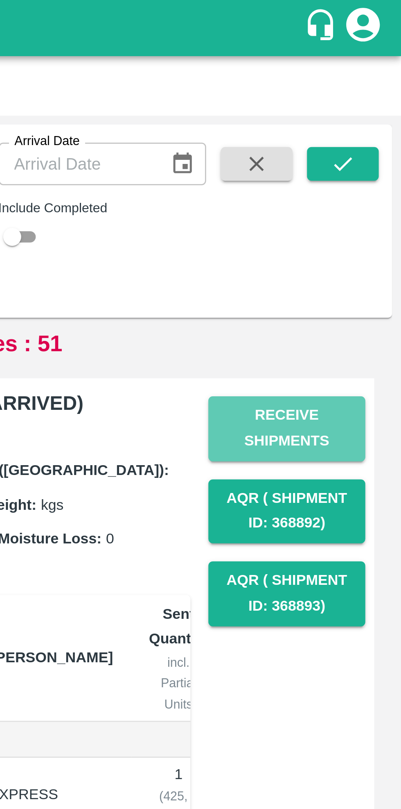
click at [365, 156] on button "Receive Shipments" at bounding box center [359, 157] width 57 height 24
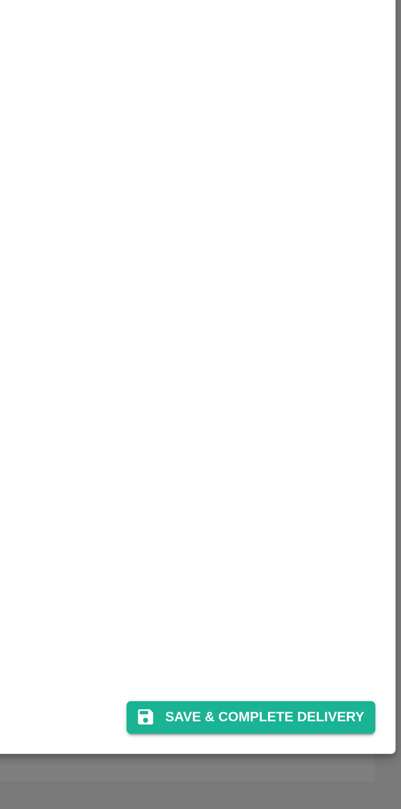
click at [349, 776] on button "Save & Complete Delivery" at bounding box center [346, 775] width 91 height 12
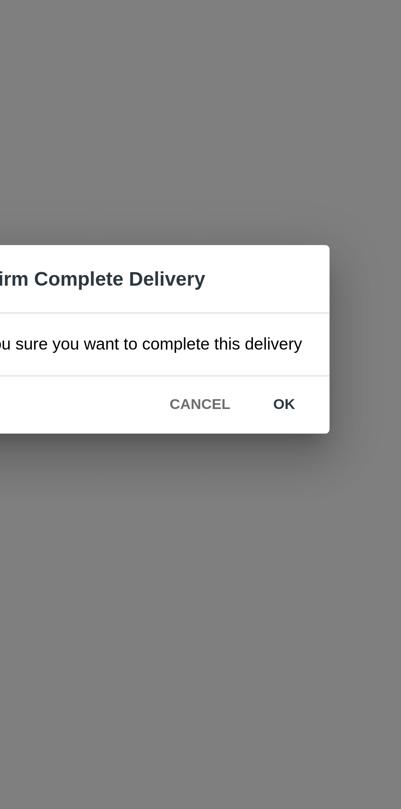
click at [261, 427] on button "ok" at bounding box center [258, 428] width 26 height 14
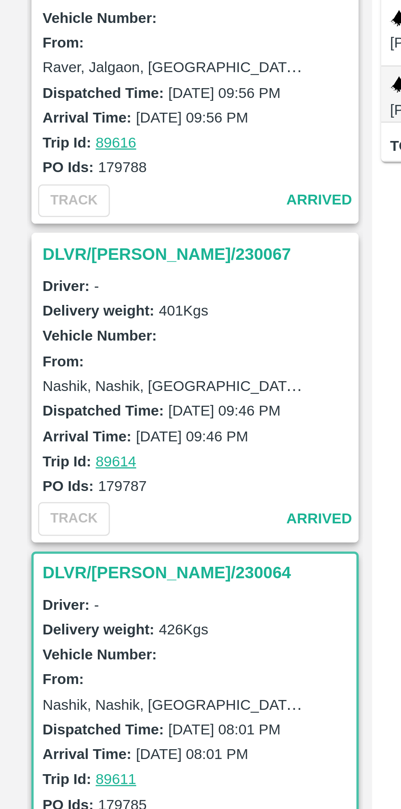
scroll to position [2194, 0]
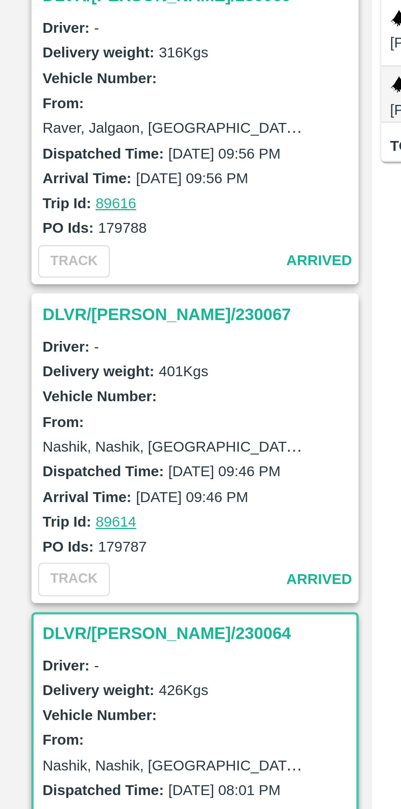
click at [40, 390] on h3 "DLVR/[PERSON_NAME]/230067" at bounding box center [73, 395] width 114 height 11
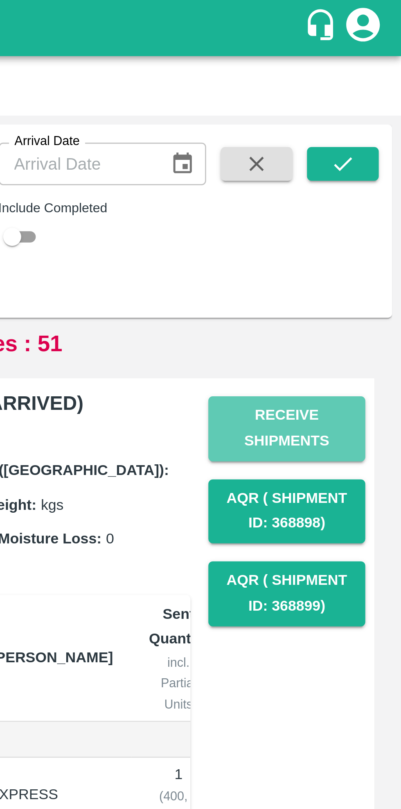
click at [366, 154] on button "Receive Shipments" at bounding box center [359, 157] width 57 height 24
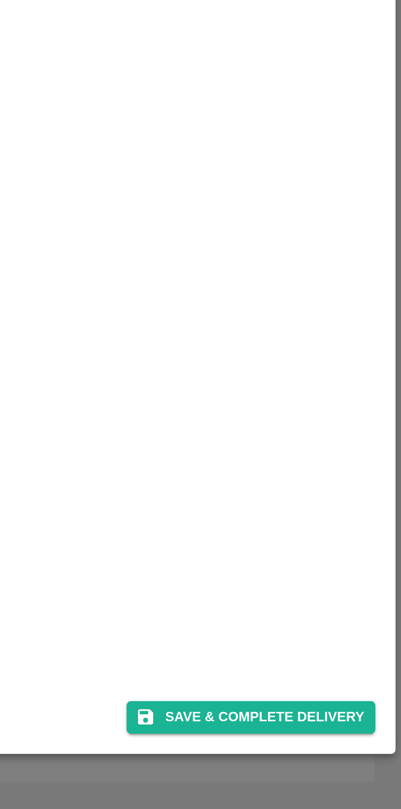
click at [349, 775] on button "Save & Complete Delivery" at bounding box center [346, 775] width 91 height 12
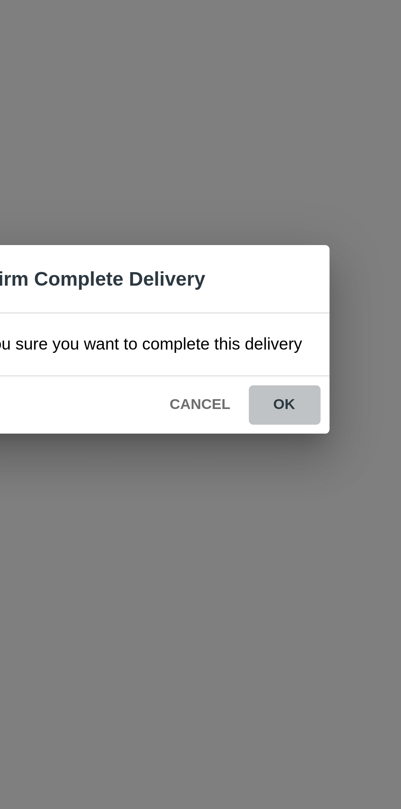
click at [258, 424] on button "ok" at bounding box center [258, 428] width 26 height 14
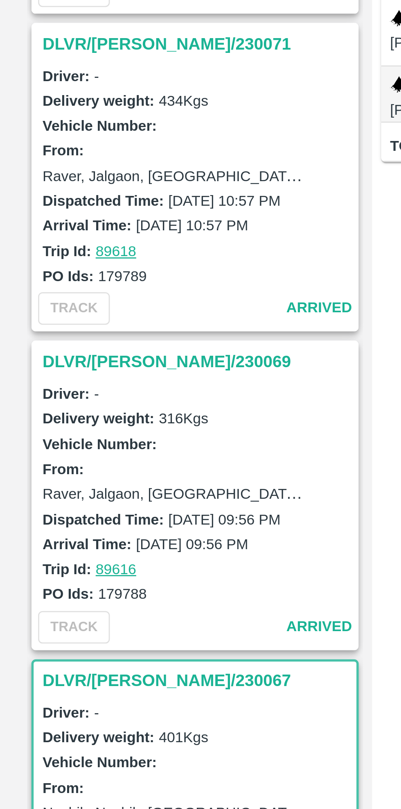
scroll to position [2060, 0]
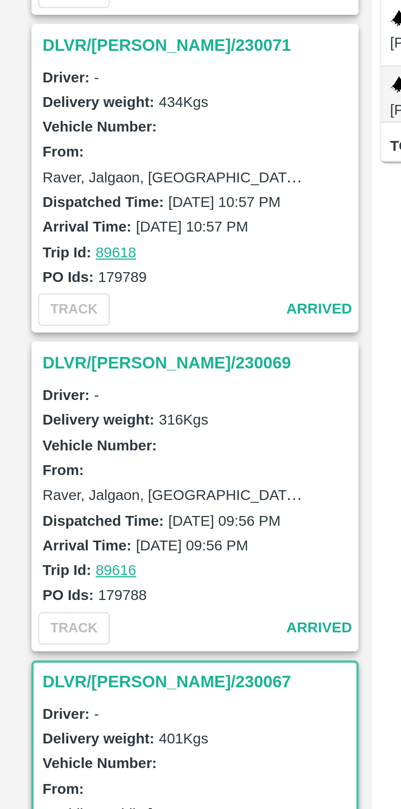
click at [40, 408] on h3 "DLVR/[PERSON_NAME]/230069" at bounding box center [73, 413] width 114 height 11
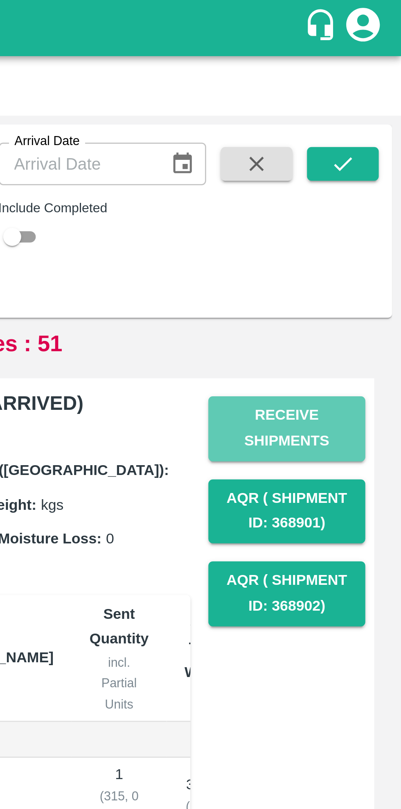
click at [367, 154] on button "Receive Shipments" at bounding box center [359, 157] width 57 height 24
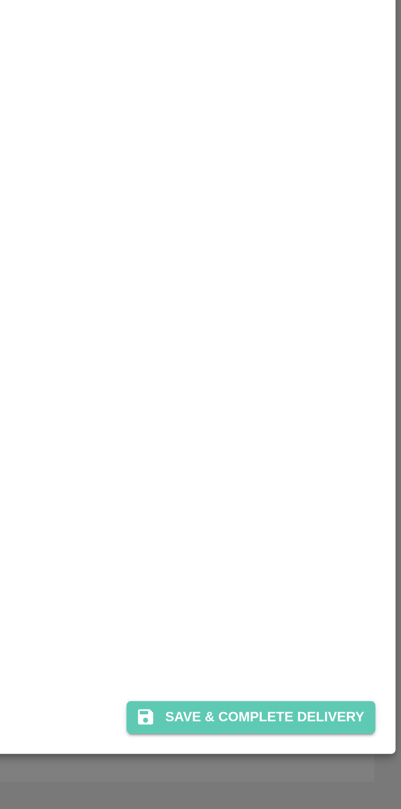
click at [354, 774] on button "Save & Complete Delivery" at bounding box center [346, 775] width 91 height 12
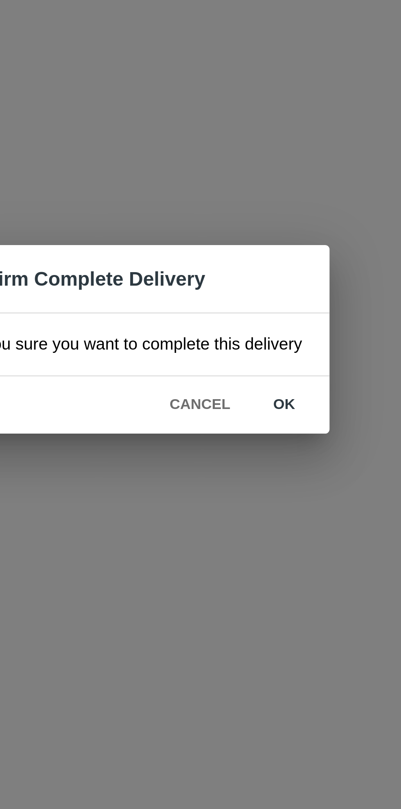
click at [261, 430] on button "ok" at bounding box center [258, 428] width 26 height 14
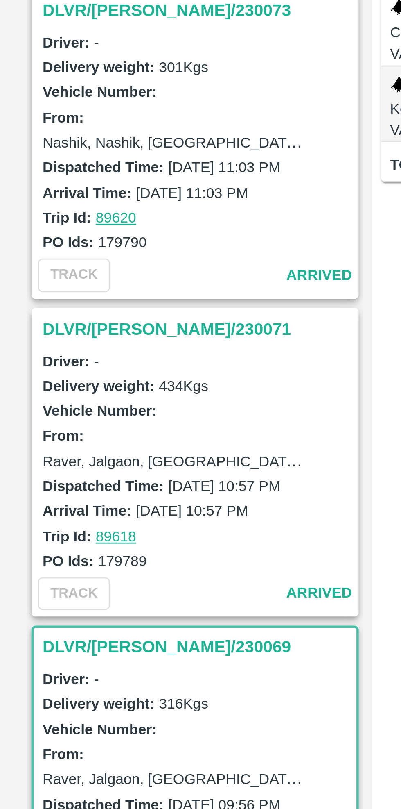
scroll to position [1954, 0]
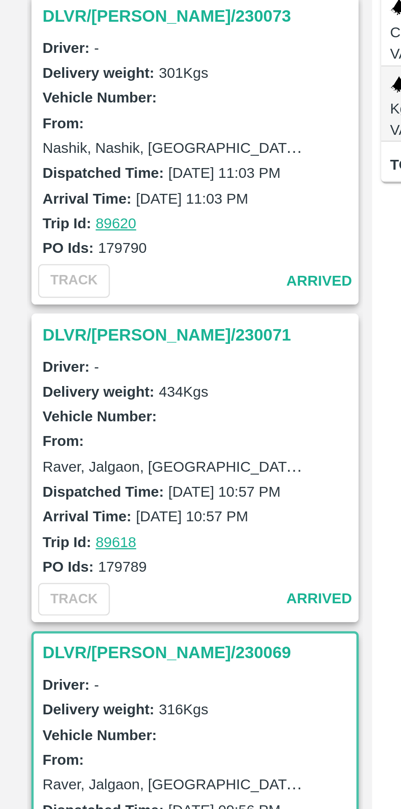
click at [40, 397] on h3 "DLVR/[PERSON_NAME]/230071" at bounding box center [73, 402] width 114 height 11
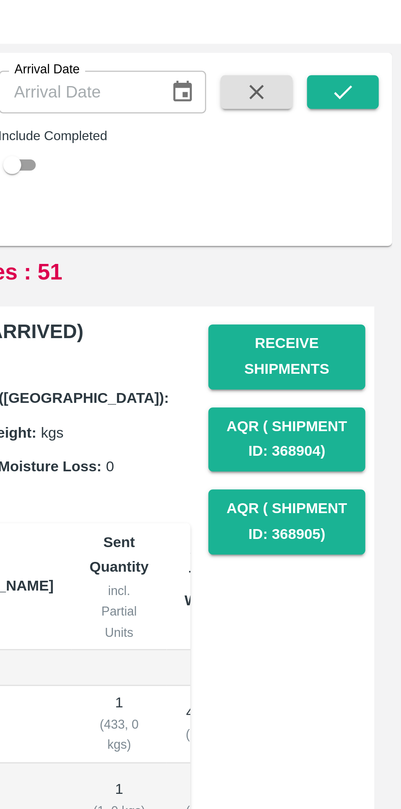
click at [364, 154] on button "Receive Shipments" at bounding box center [359, 157] width 57 height 24
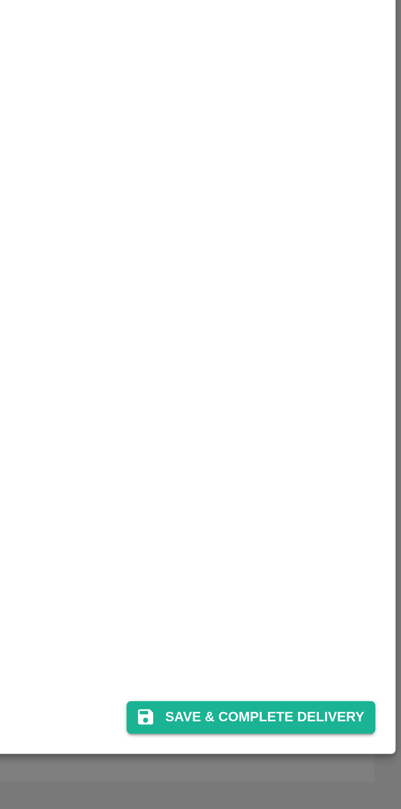
click at [356, 773] on button "Save & Complete Delivery" at bounding box center [346, 775] width 91 height 12
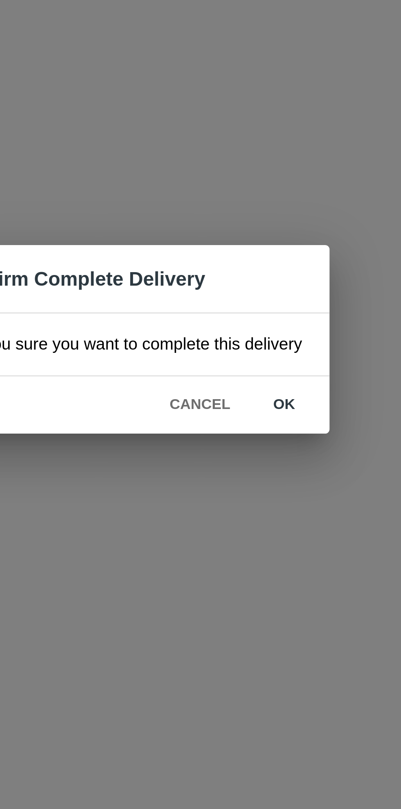
click at [258, 430] on button "ok" at bounding box center [258, 428] width 26 height 14
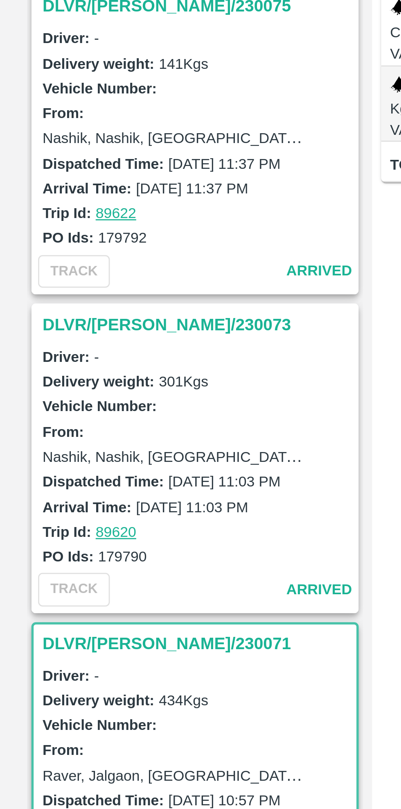
click at [43, 394] on h3 "DLVR/[PERSON_NAME]/230073" at bounding box center [73, 399] width 114 height 11
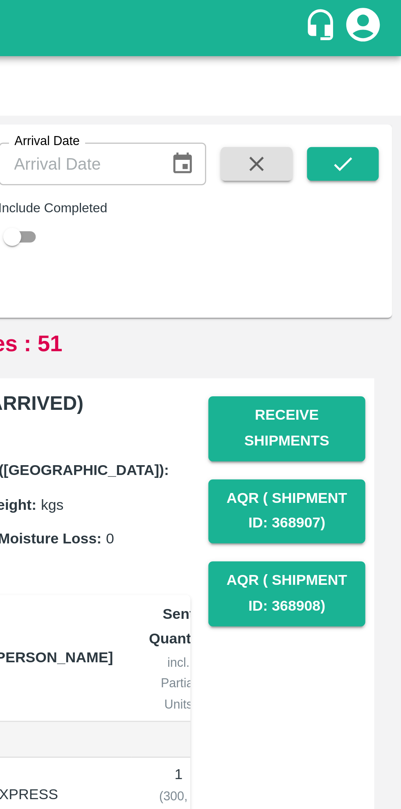
click at [365, 156] on button "Receive Shipments" at bounding box center [359, 157] width 57 height 24
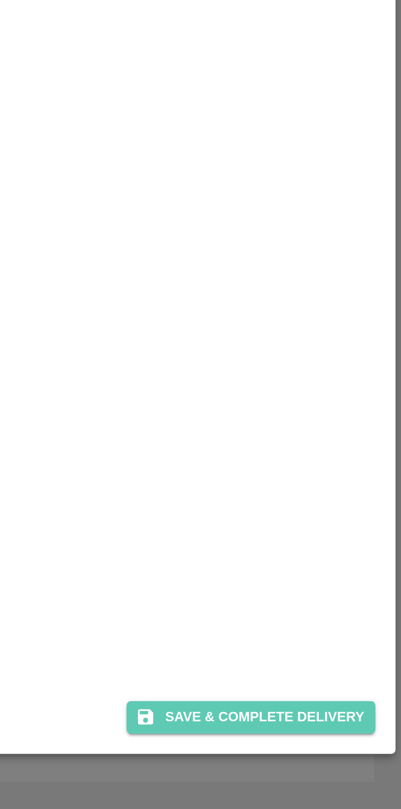
click at [353, 772] on button "Save & Complete Delivery" at bounding box center [346, 775] width 91 height 12
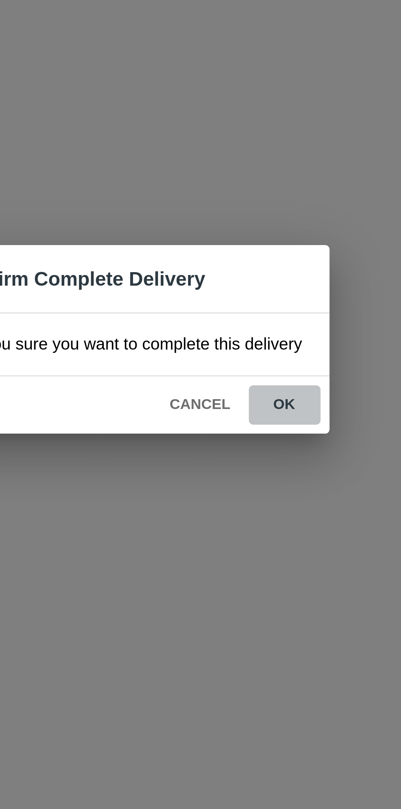
click at [258, 431] on button "ok" at bounding box center [258, 428] width 26 height 14
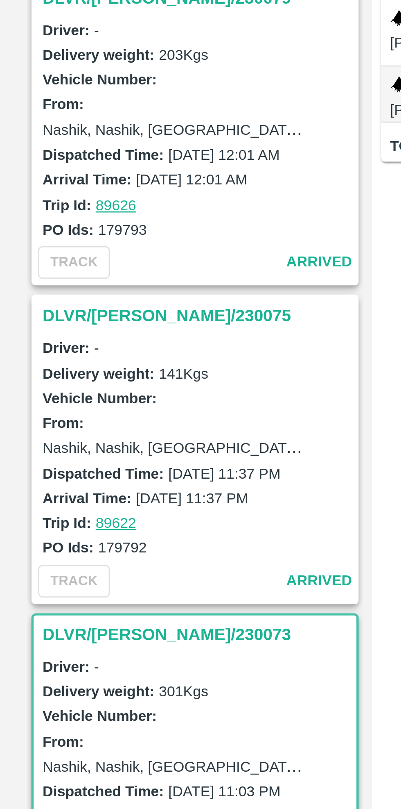
click at [28, 390] on h3 "DLVR/[PERSON_NAME]/230075" at bounding box center [73, 395] width 114 height 11
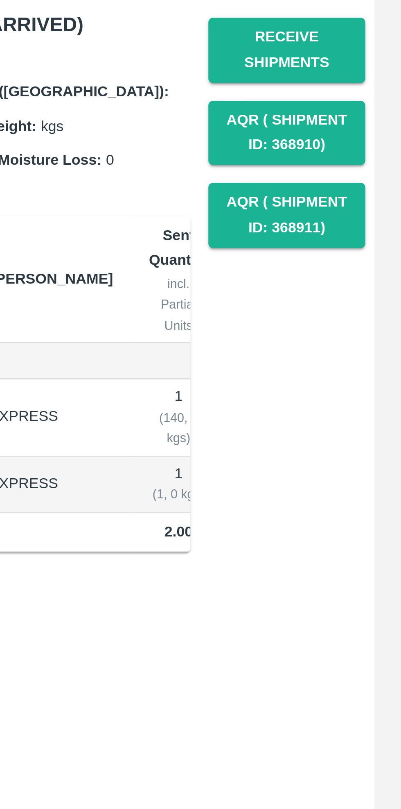
click at [366, 156] on button "Receive Shipments" at bounding box center [359, 157] width 57 height 24
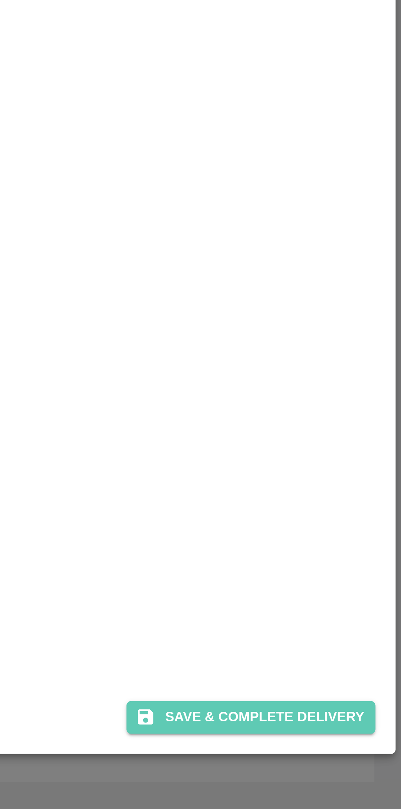
click at [353, 775] on button "Save & Complete Delivery" at bounding box center [346, 775] width 91 height 12
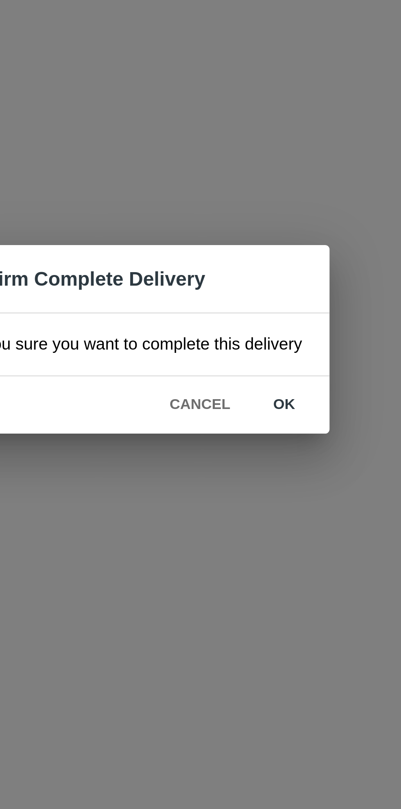
click at [260, 433] on button "ok" at bounding box center [258, 428] width 26 height 14
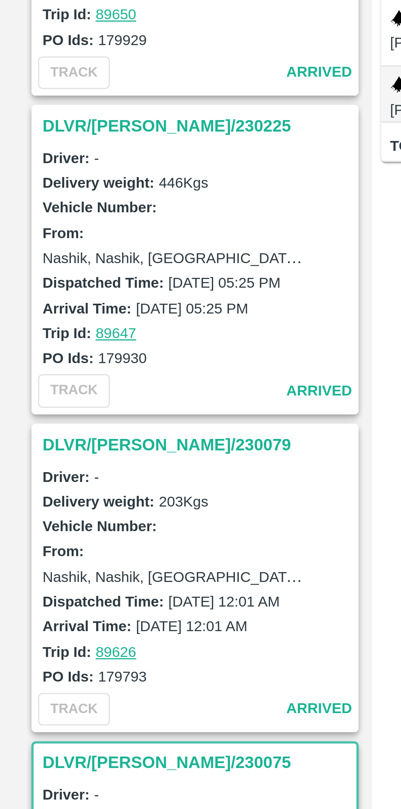
click at [52, 437] on h3 "DLVR/[PERSON_NAME]/230079" at bounding box center [73, 442] width 114 height 11
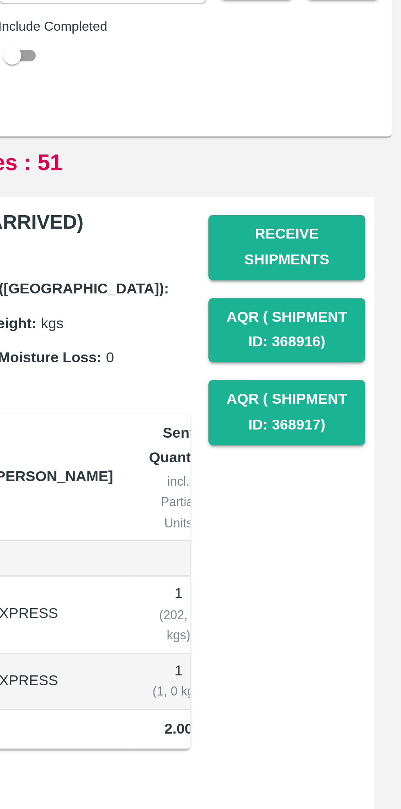
click at [364, 152] on button "Receive Shipments" at bounding box center [359, 157] width 57 height 24
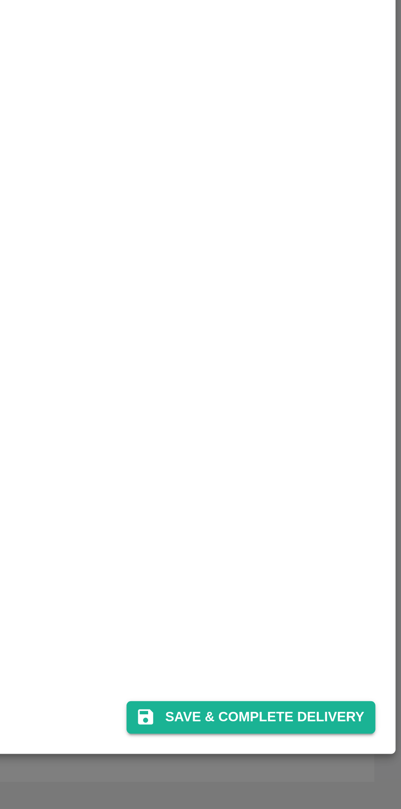
click at [349, 777] on button "Save & Complete Delivery" at bounding box center [346, 775] width 91 height 12
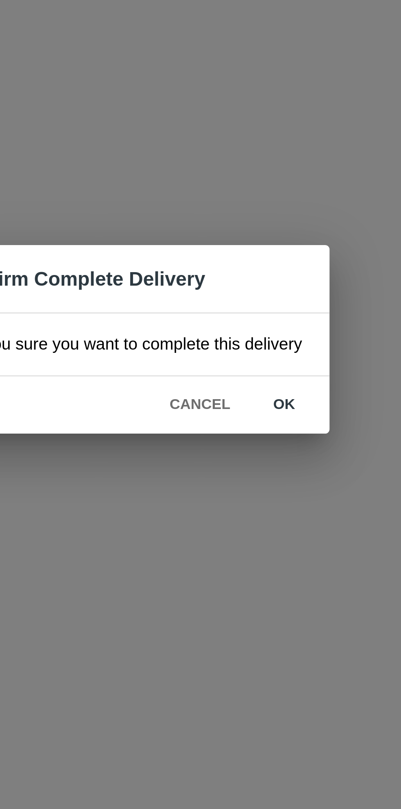
click at [258, 431] on button "ok" at bounding box center [258, 428] width 26 height 14
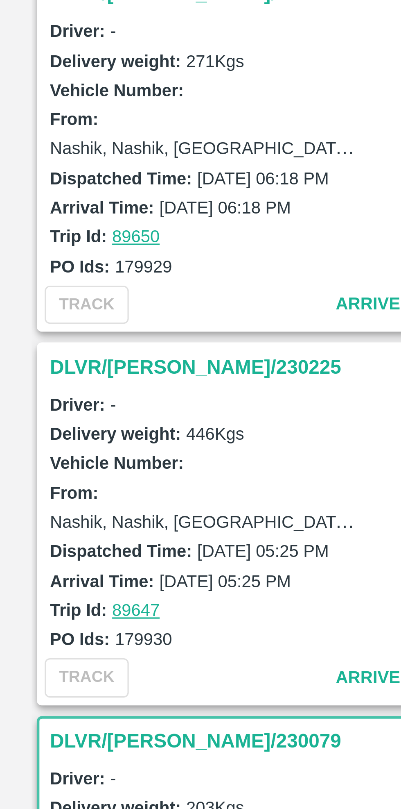
scroll to position [1484, 0]
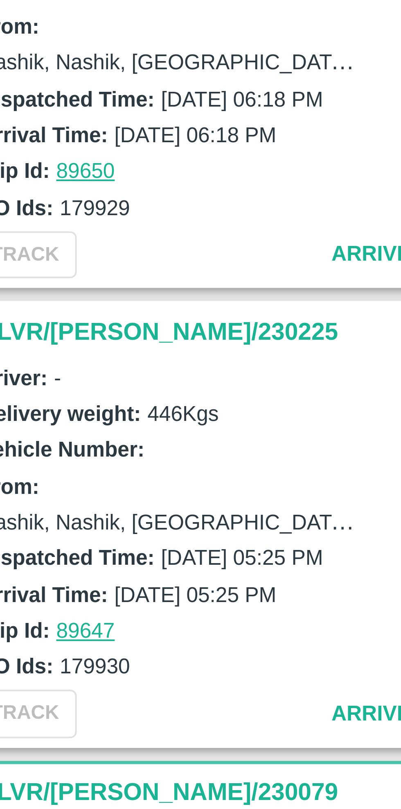
click at [43, 402] on h3 "DLVR/[PERSON_NAME]/230225" at bounding box center [73, 407] width 114 height 11
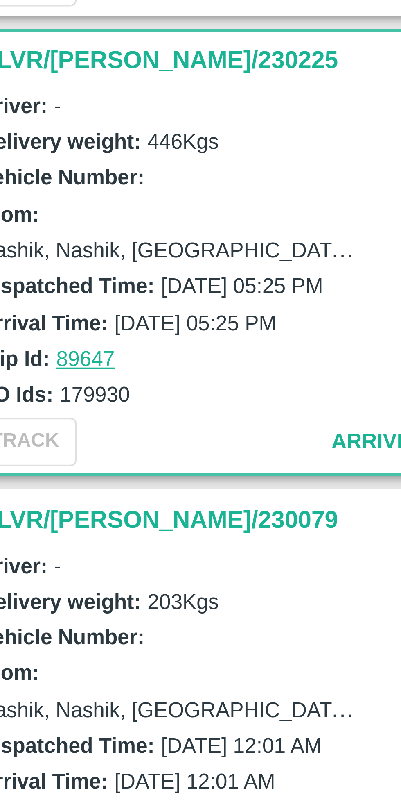
scroll to position [1740, 0]
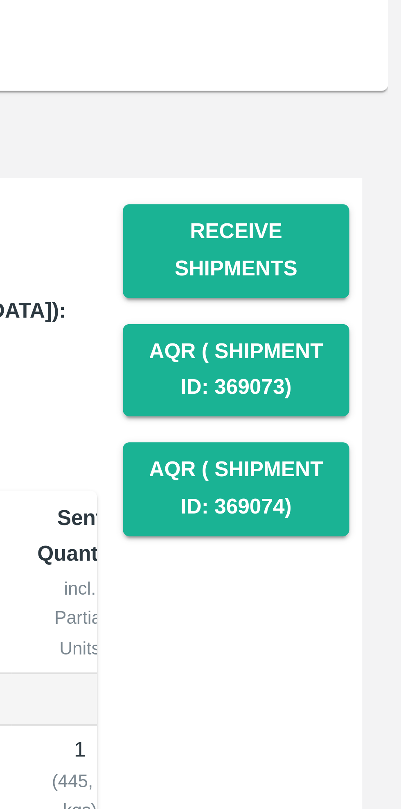
click at [371, 151] on button "Receive Shipments" at bounding box center [359, 157] width 57 height 24
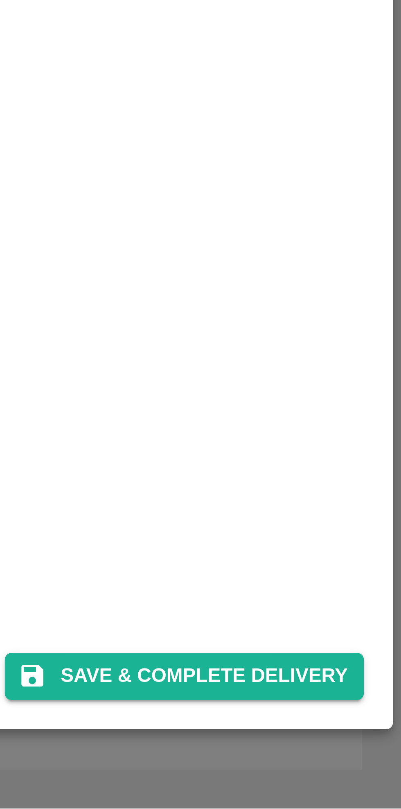
click at [362, 773] on button "Save & Complete Delivery" at bounding box center [346, 775] width 91 height 12
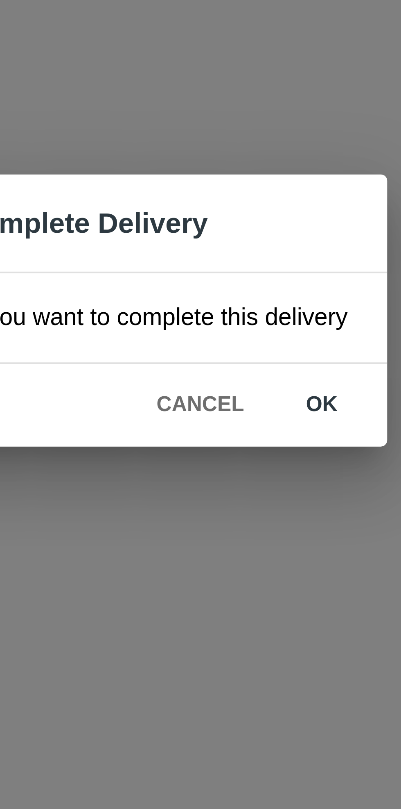
click at [258, 429] on button "ok" at bounding box center [258, 428] width 26 height 14
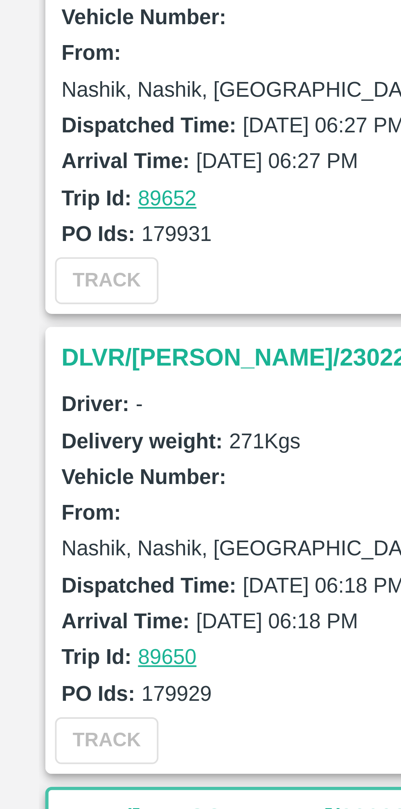
scroll to position [1478, 0]
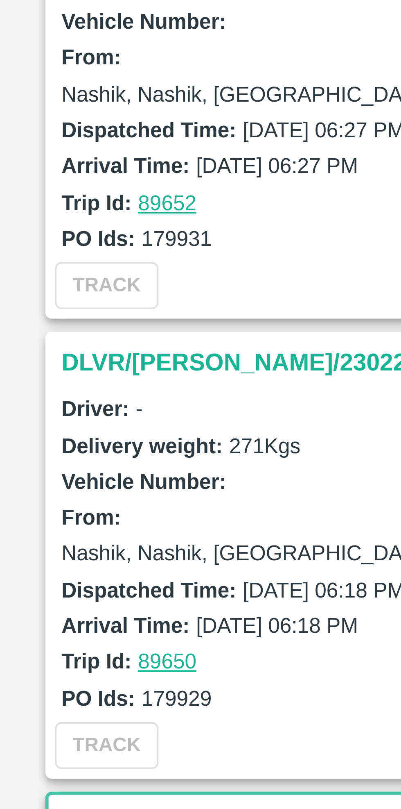
click at [34, 294] on h3 "DLVR/[PERSON_NAME]/230228" at bounding box center [73, 297] width 114 height 11
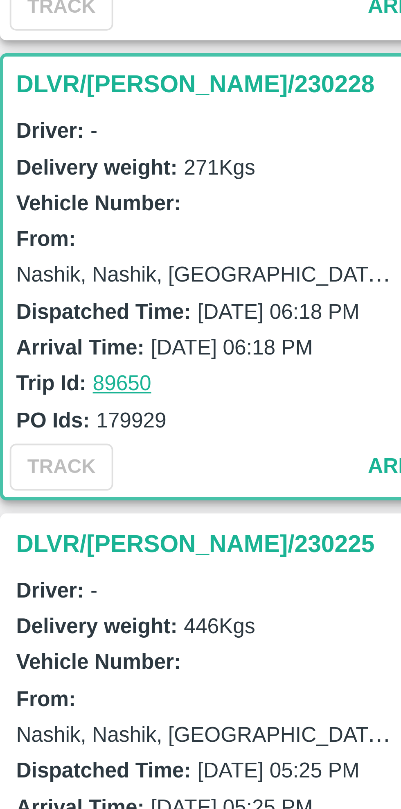
scroll to position [1624, 0]
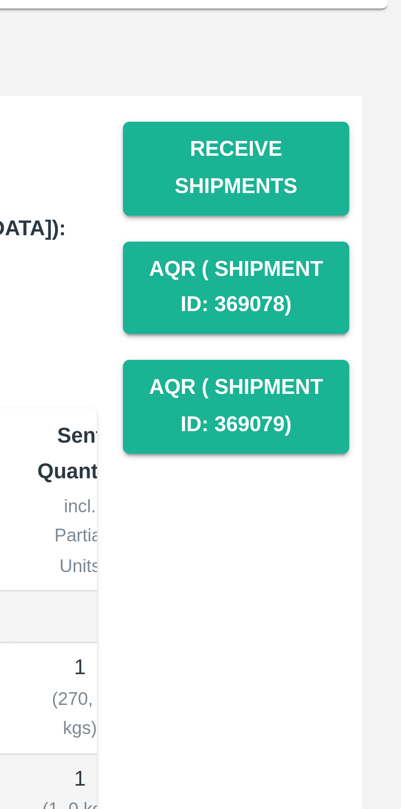
click at [363, 157] on button "Receive Shipments" at bounding box center [359, 157] width 57 height 24
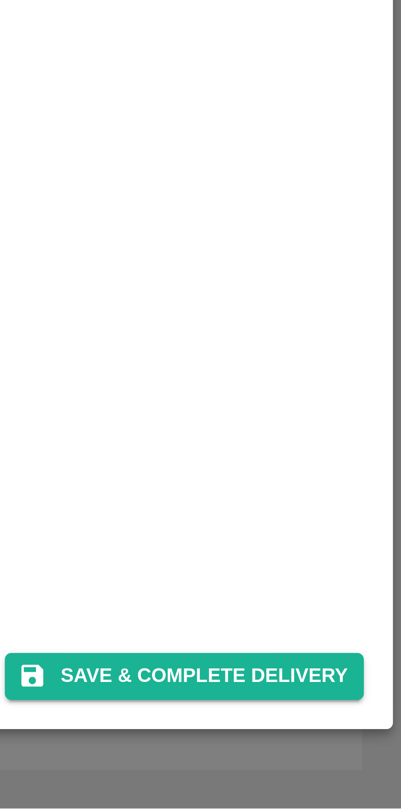
click at [360, 774] on button "Save & Complete Delivery" at bounding box center [346, 775] width 91 height 12
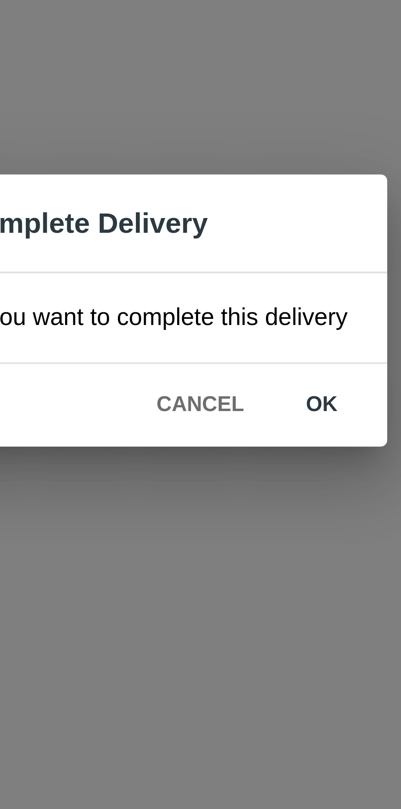
click at [256, 428] on button "ok" at bounding box center [258, 428] width 26 height 14
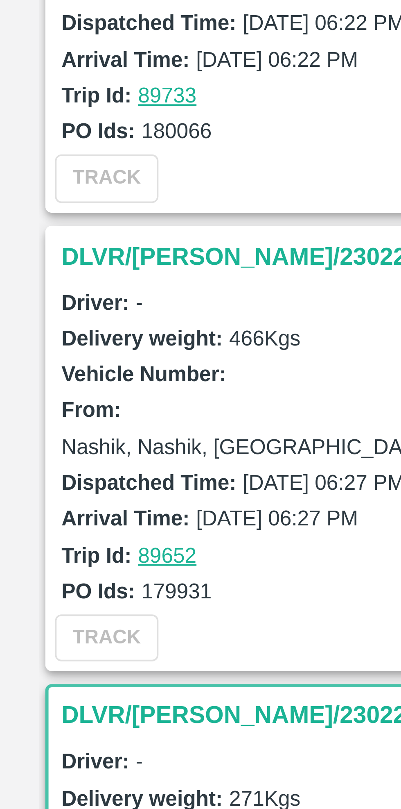
scroll to position [1389, 0]
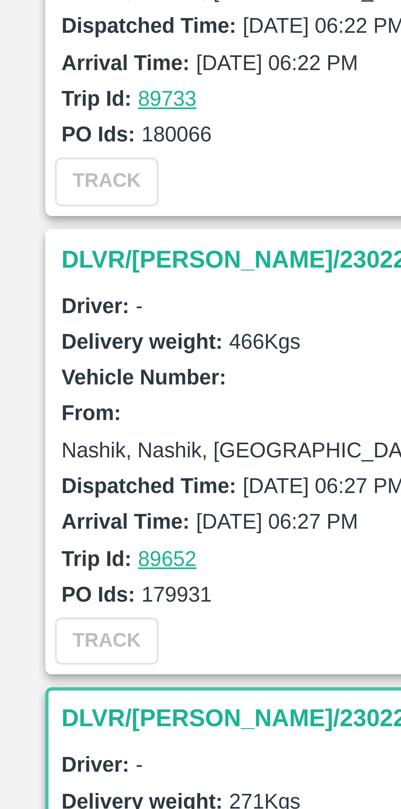
click at [27, 269] on h3 "DLVR/[PERSON_NAME]/230229" at bounding box center [73, 270] width 114 height 11
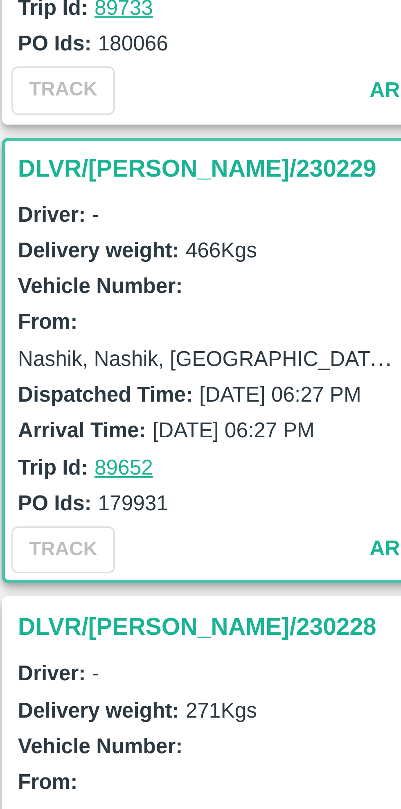
scroll to position [1509, 0]
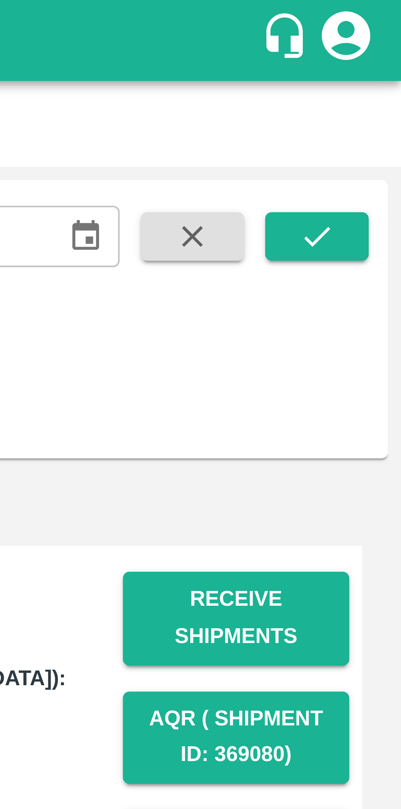
click at [378, 140] on div "Receive Shipments AQR ( Shipment Id: 369080) AQR ( Shipment Id: 369081)" at bounding box center [356, 237] width 64 height 205
click at [366, 154] on button "Receive Shipments" at bounding box center [359, 157] width 57 height 24
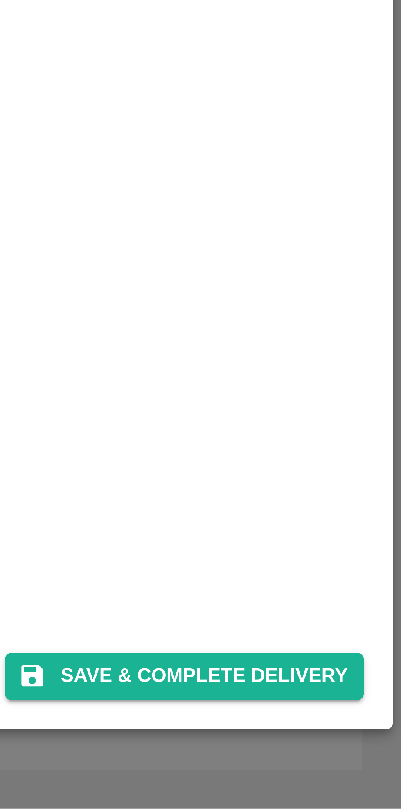
click at [365, 776] on button "Save & Complete Delivery" at bounding box center [346, 775] width 91 height 12
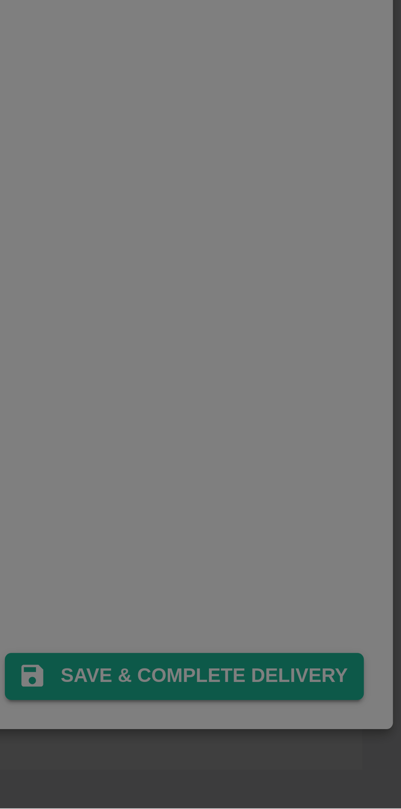
scroll to position [0, 0]
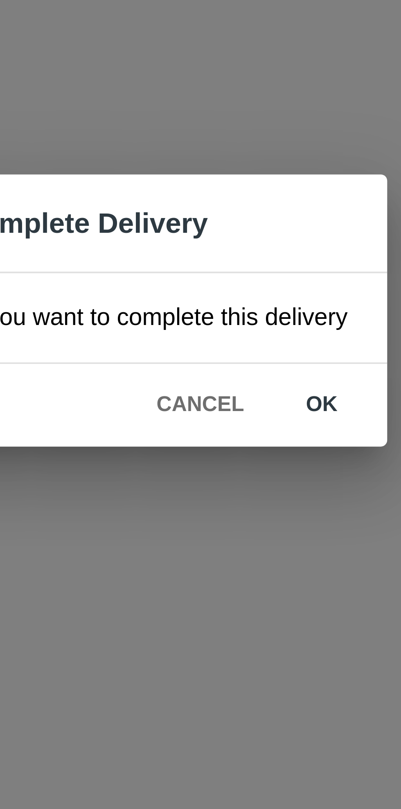
click at [254, 429] on button "ok" at bounding box center [258, 428] width 26 height 14
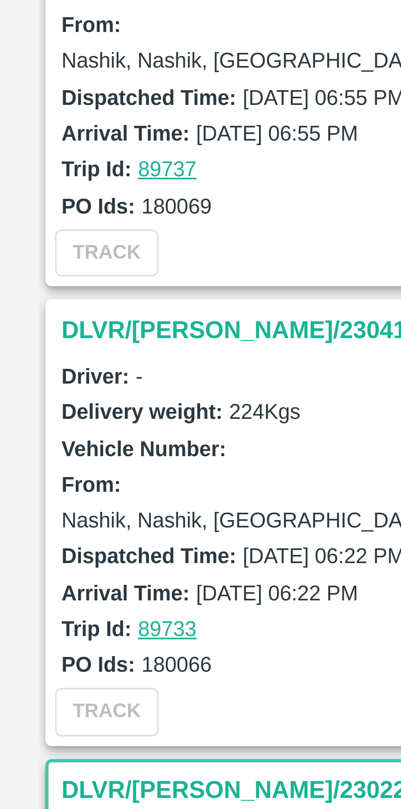
scroll to position [1131, 0]
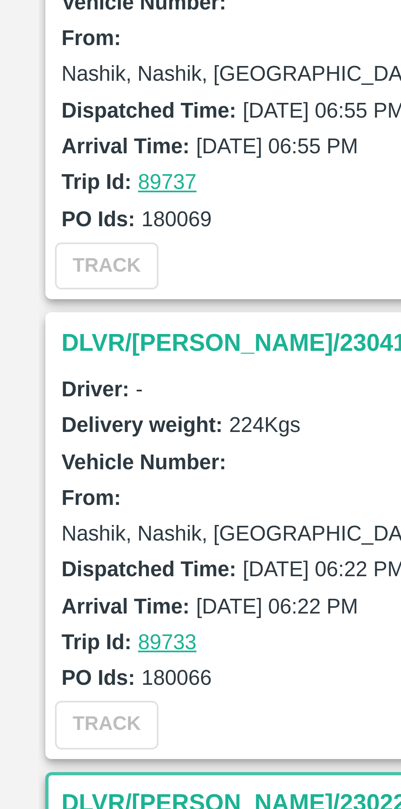
click at [36, 407] on h3 "DLVR/[PERSON_NAME]/230411" at bounding box center [73, 412] width 114 height 11
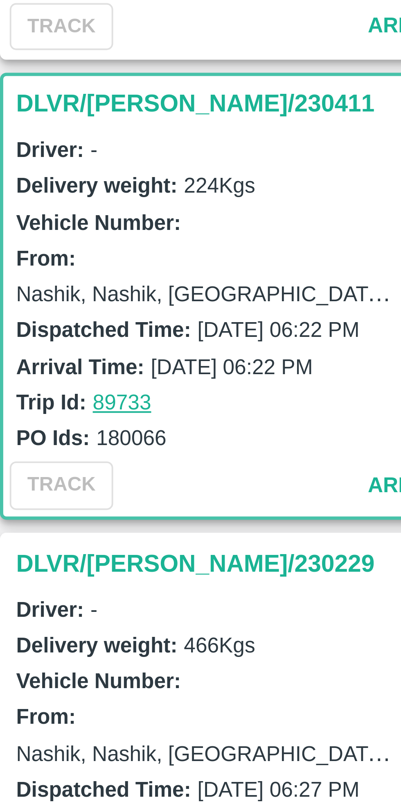
scroll to position [1377, 0]
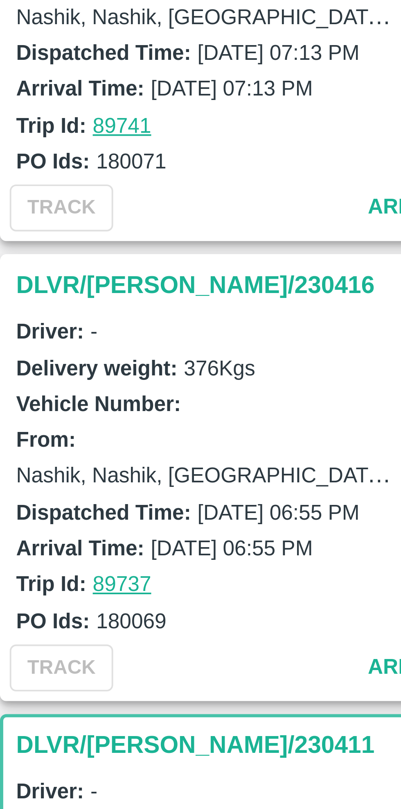
click at [35, 205] on h3 "DLVR/[PERSON_NAME]/230416" at bounding box center [73, 210] width 114 height 11
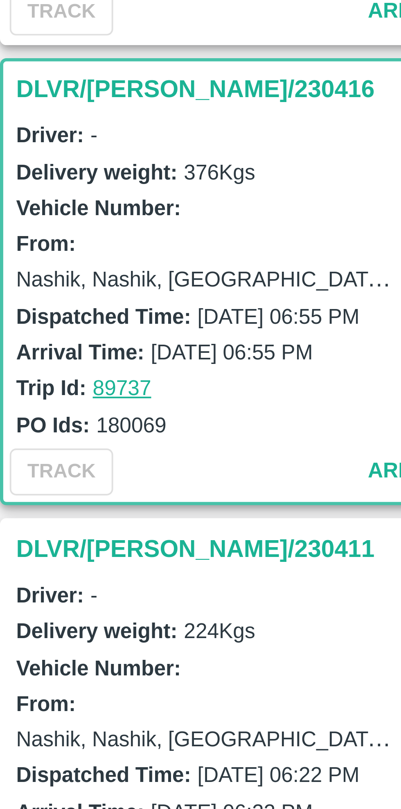
scroll to position [1266, 0]
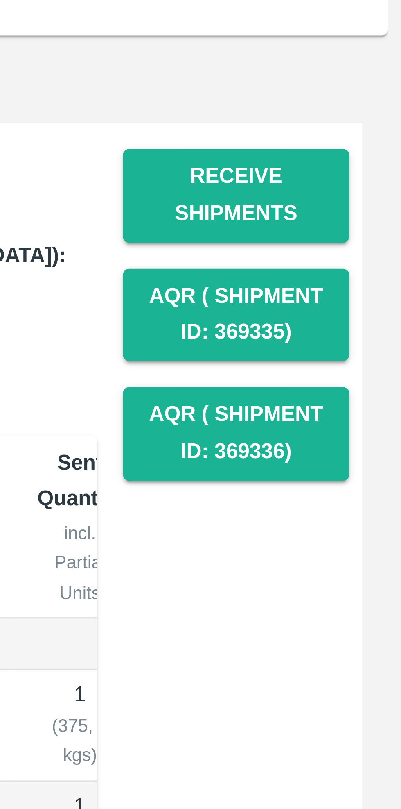
click at [362, 152] on button "Receive Shipments" at bounding box center [359, 157] width 57 height 24
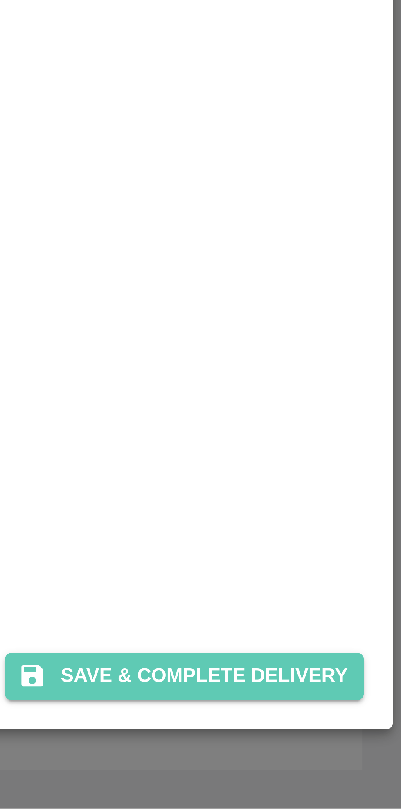
click at [360, 775] on button "Save & Complete Delivery" at bounding box center [346, 775] width 91 height 12
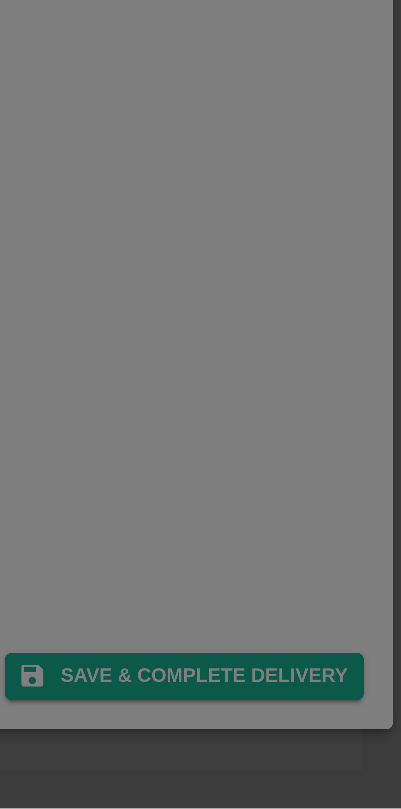
scroll to position [0, 0]
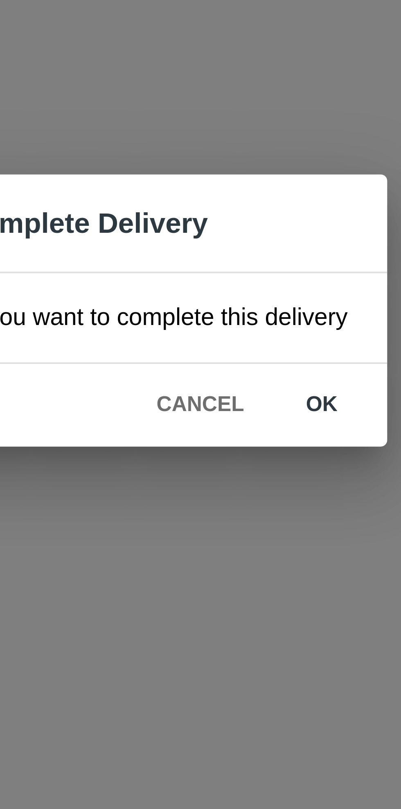
click at [258, 428] on button "ok" at bounding box center [258, 428] width 26 height 14
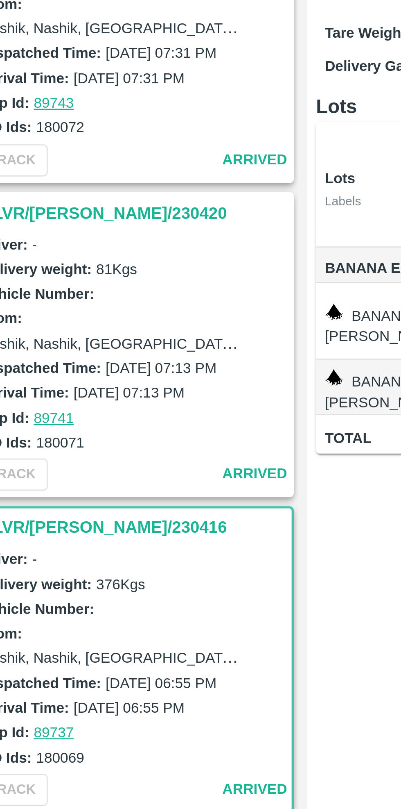
scroll to position [1028, 0]
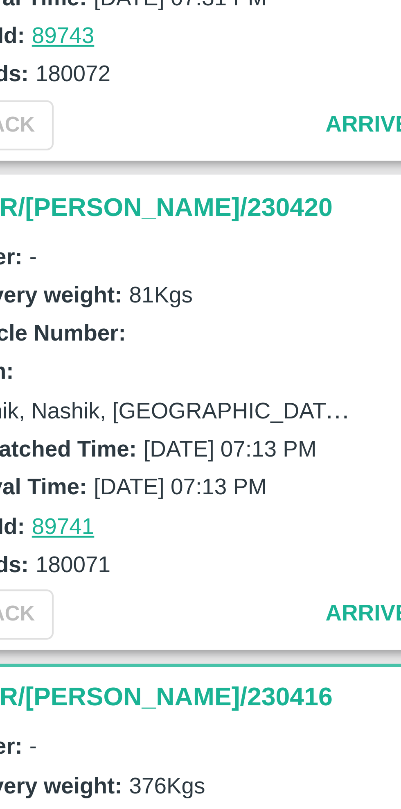
click at [45, 279] on h3 "DLVR/[PERSON_NAME]/230420" at bounding box center [73, 283] width 114 height 11
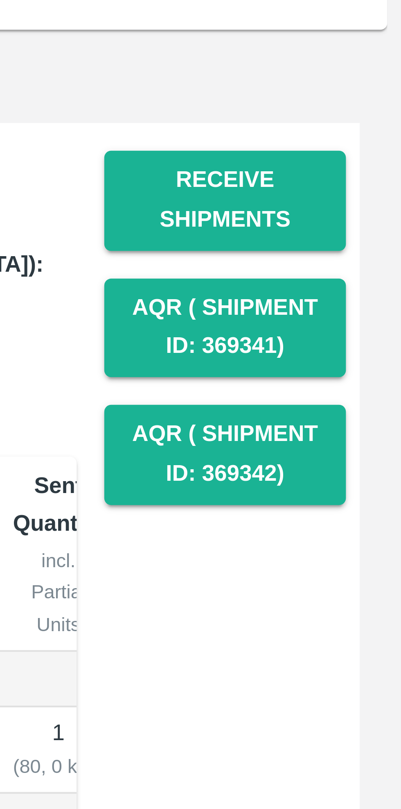
click at [371, 152] on button "Receive Shipments" at bounding box center [359, 157] width 57 height 24
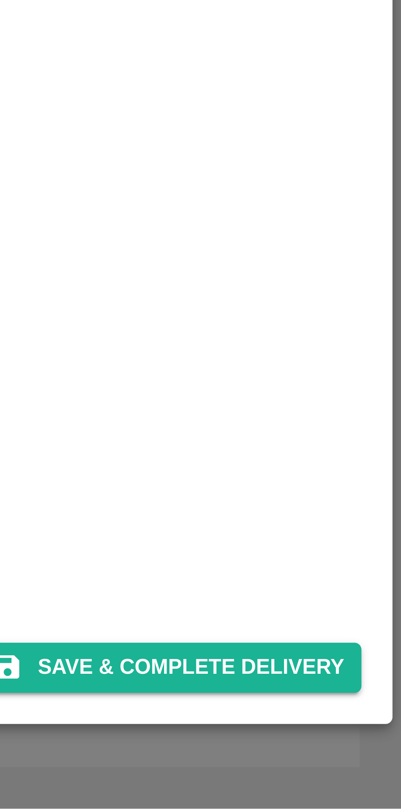
click at [360, 774] on button "Save & Complete Delivery" at bounding box center [346, 775] width 91 height 12
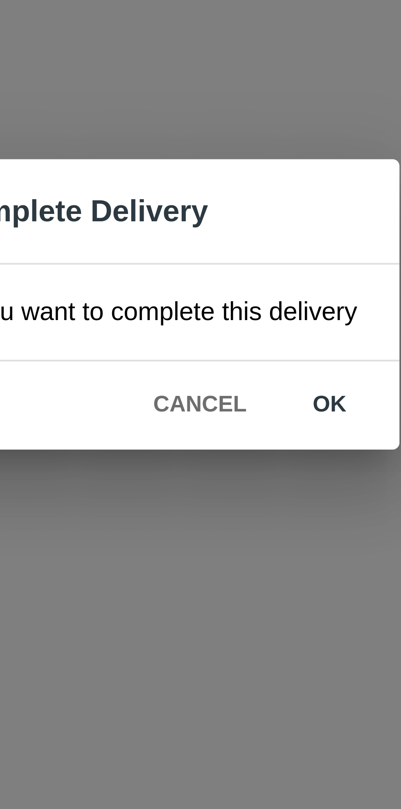
click at [255, 431] on button "ok" at bounding box center [258, 428] width 26 height 14
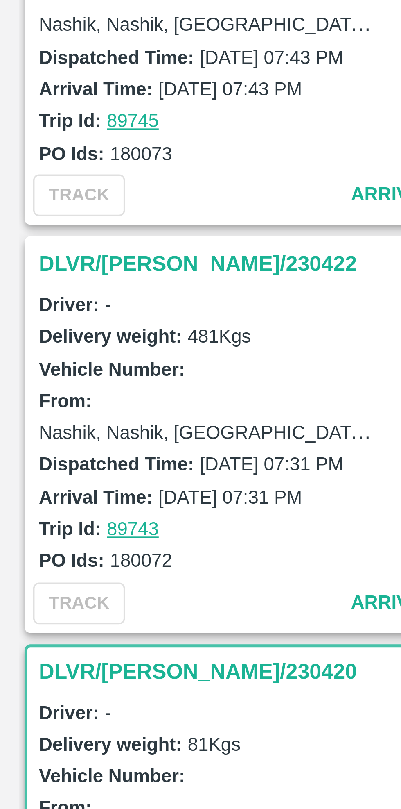
scroll to position [818, 0]
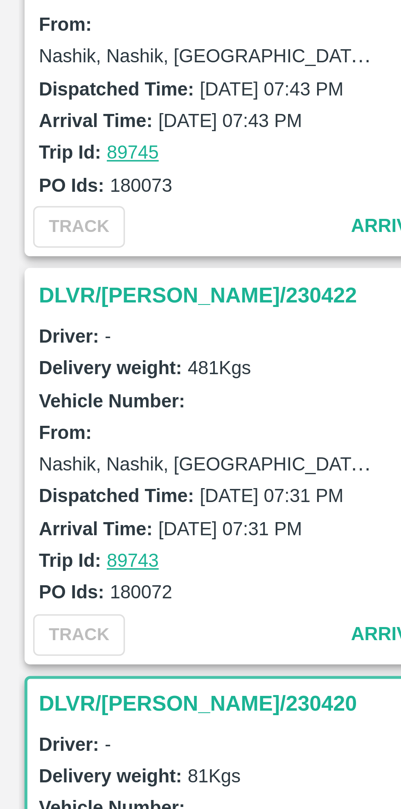
click at [34, 373] on h3 "DLVR/[PERSON_NAME]/230422" at bounding box center [73, 377] width 114 height 11
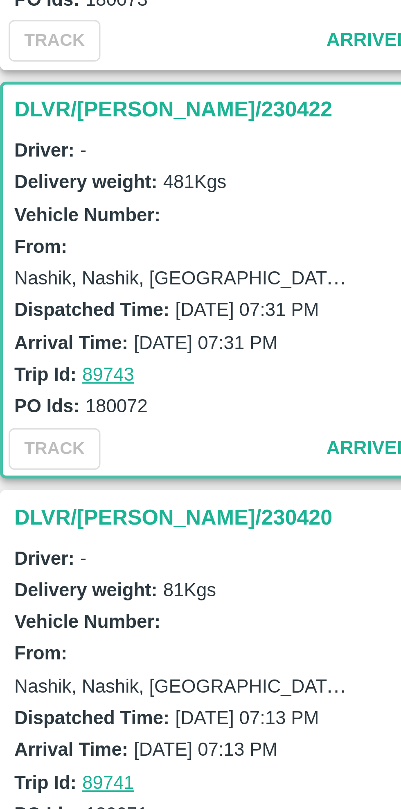
scroll to position [1024, 0]
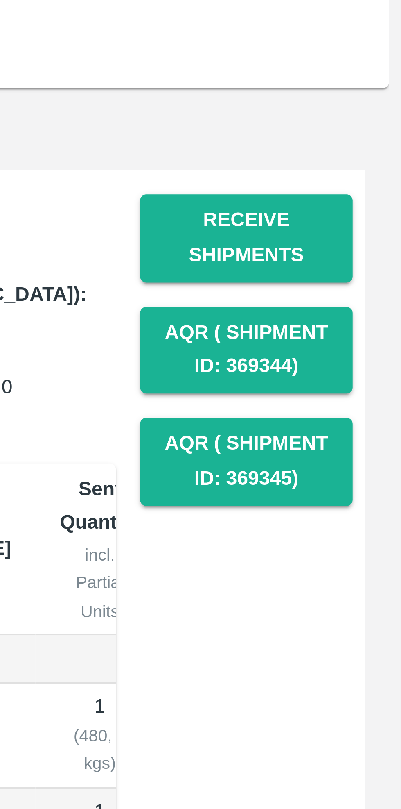
click at [364, 156] on button "Receive Shipments" at bounding box center [359, 157] width 57 height 24
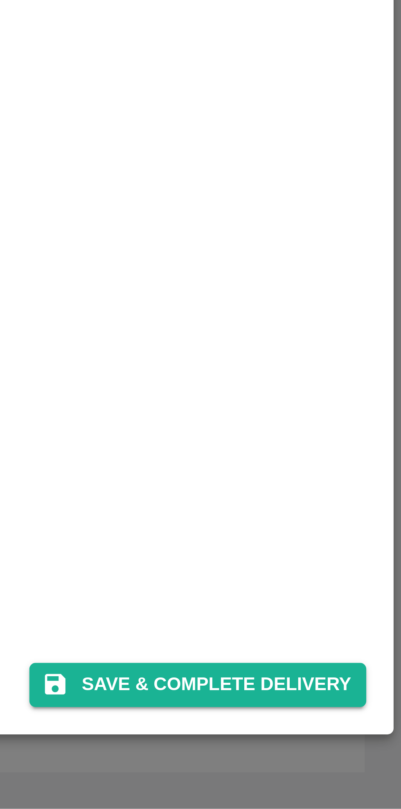
click at [355, 772] on button "Save & Complete Delivery" at bounding box center [346, 775] width 91 height 12
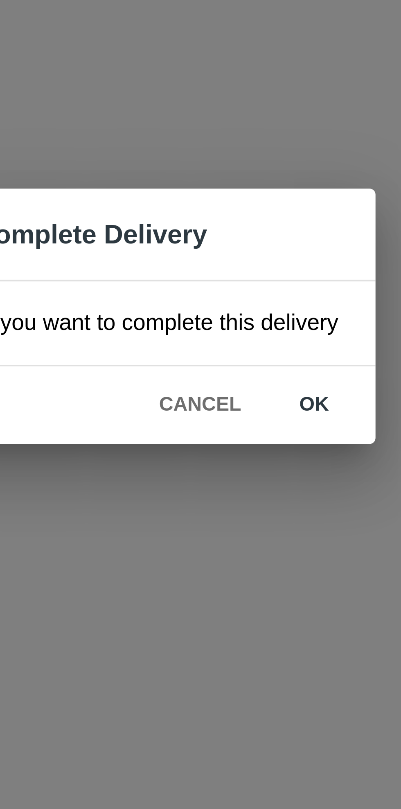
click at [256, 426] on button "ok" at bounding box center [258, 428] width 26 height 14
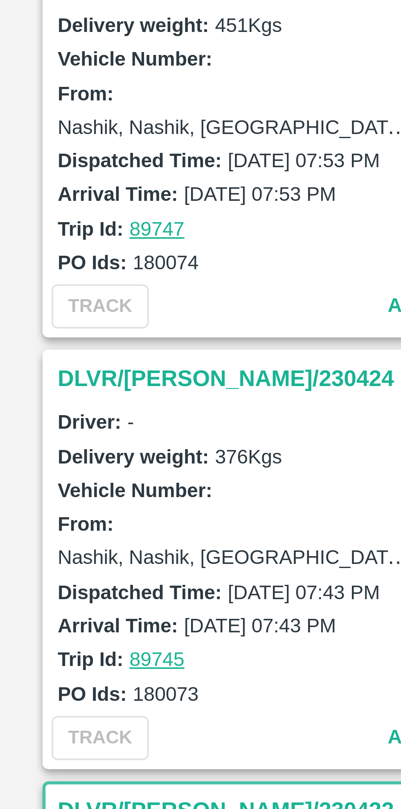
scroll to position [657, 0]
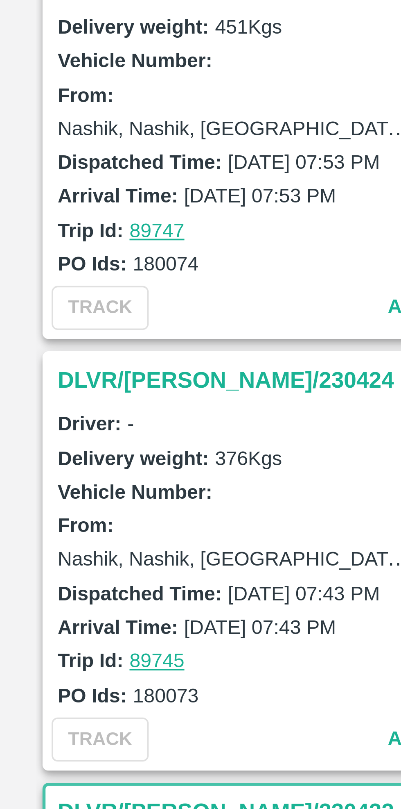
click at [41, 419] on h3 "DLVR/[PERSON_NAME]/230424" at bounding box center [73, 421] width 114 height 11
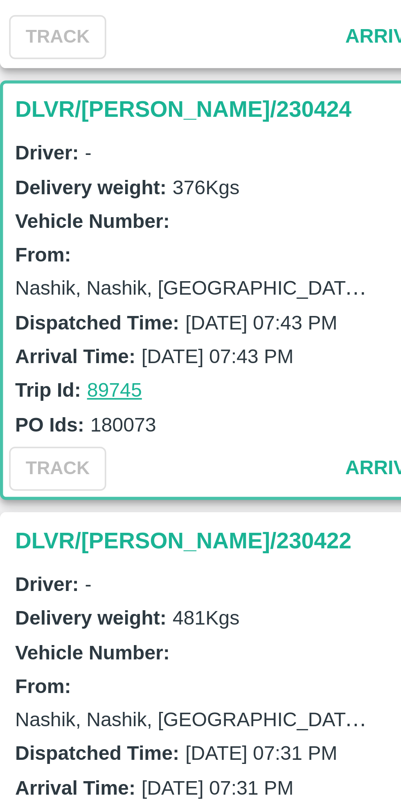
scroll to position [907, 0]
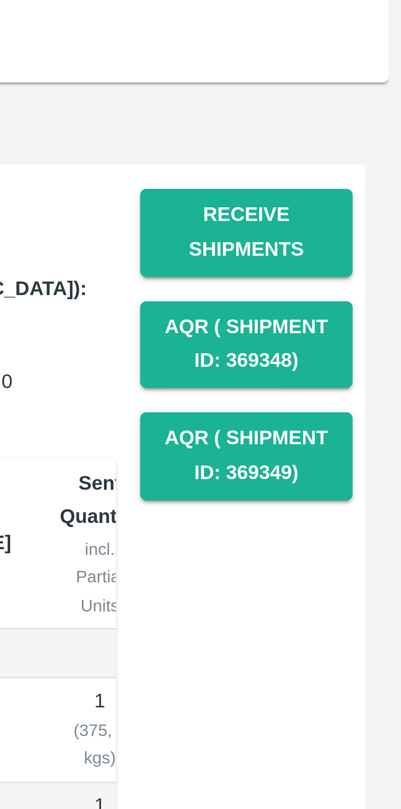
click at [363, 156] on button "Receive Shipments" at bounding box center [359, 157] width 57 height 24
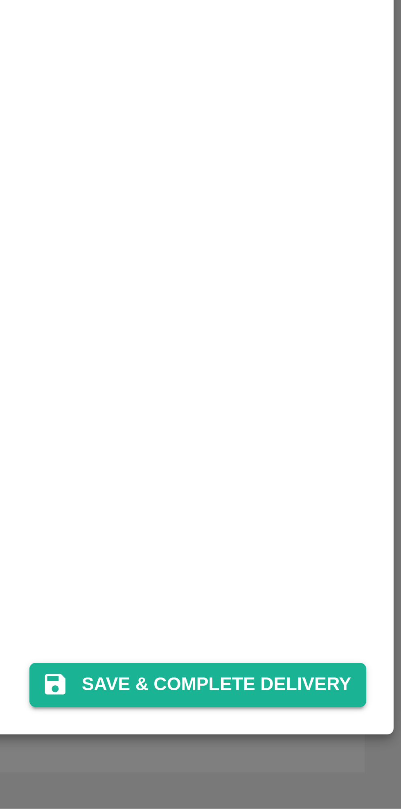
click at [358, 779] on button "Save & Complete Delivery" at bounding box center [346, 775] width 91 height 12
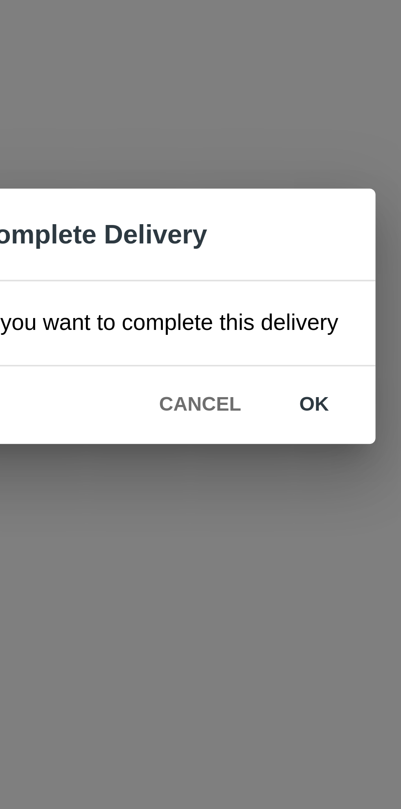
click at [254, 429] on button "ok" at bounding box center [258, 428] width 26 height 14
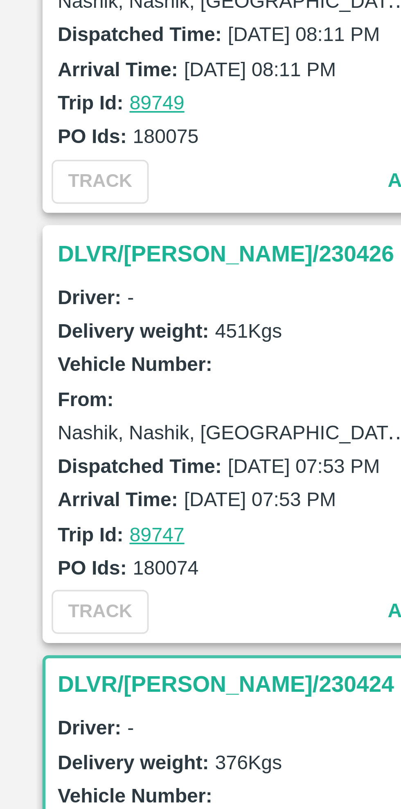
scroll to position [572, 0]
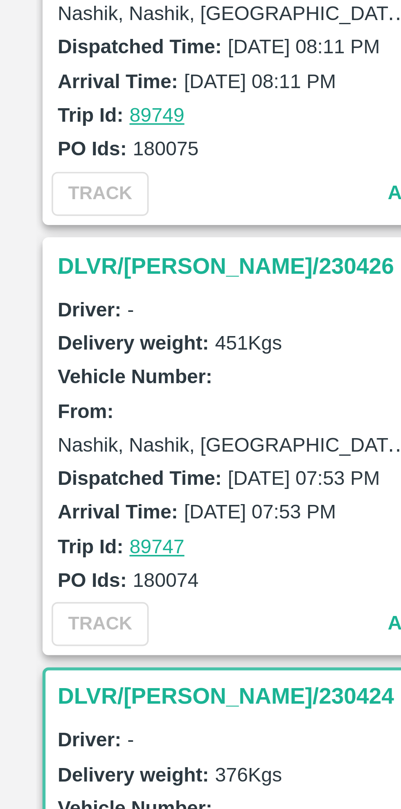
click at [32, 387] on h3 "DLVR/[PERSON_NAME]/230426" at bounding box center [73, 390] width 114 height 11
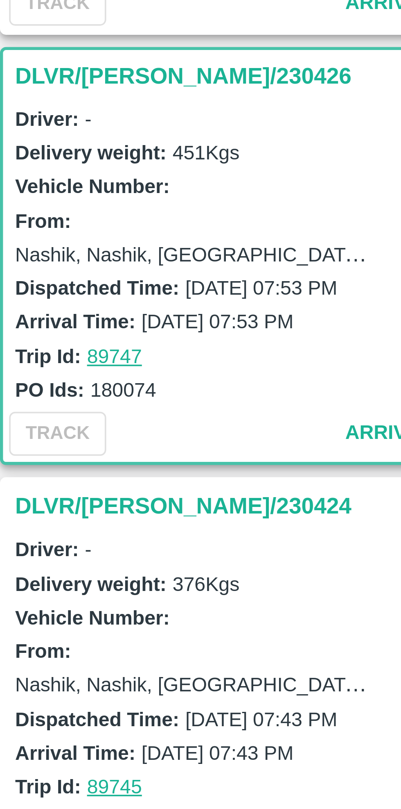
scroll to position [806, 0]
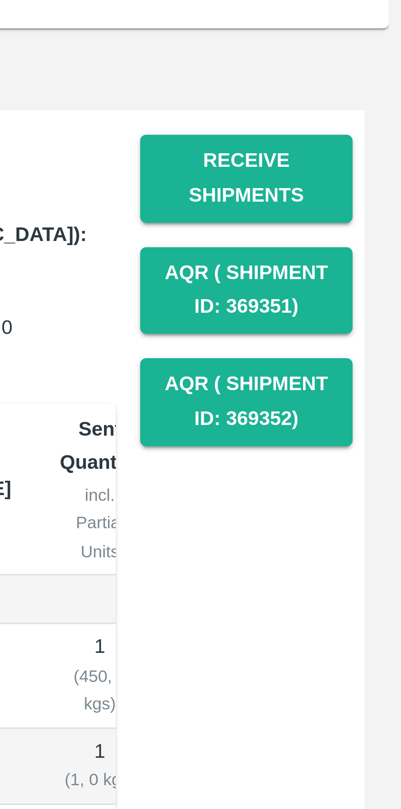
click at [363, 155] on button "Receive Shipments" at bounding box center [359, 157] width 57 height 24
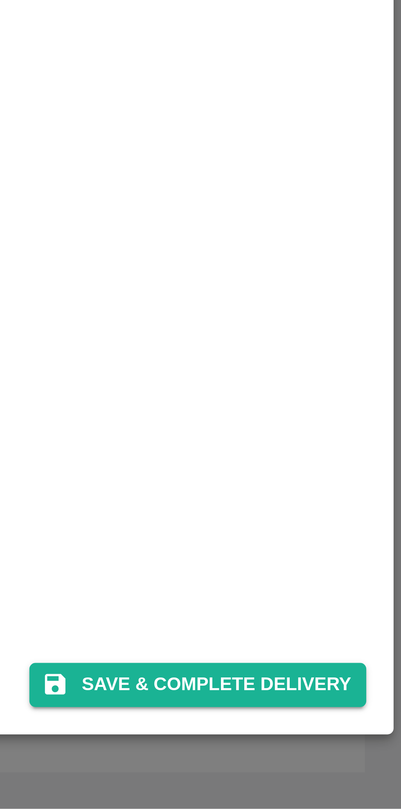
click at [362, 772] on button "Save & Complete Delivery" at bounding box center [346, 775] width 91 height 12
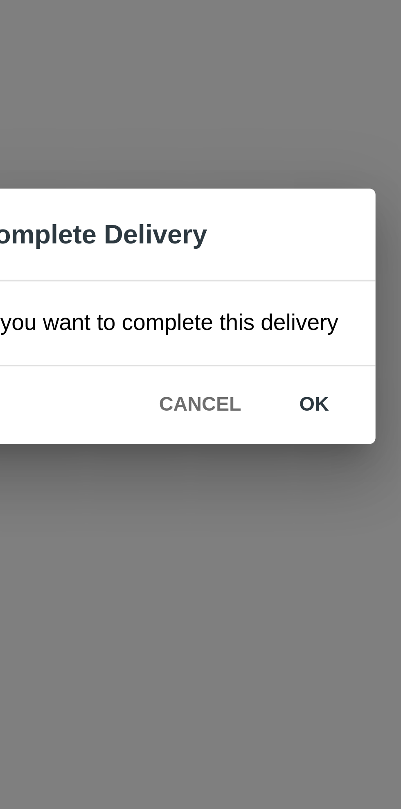
click at [261, 430] on button "ok" at bounding box center [258, 428] width 26 height 14
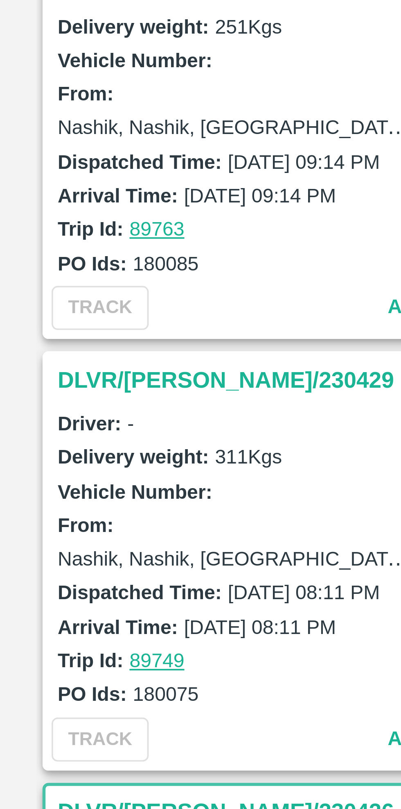
click at [38, 417] on h3 "DLVR/[PERSON_NAME]/230429" at bounding box center [73, 421] width 114 height 11
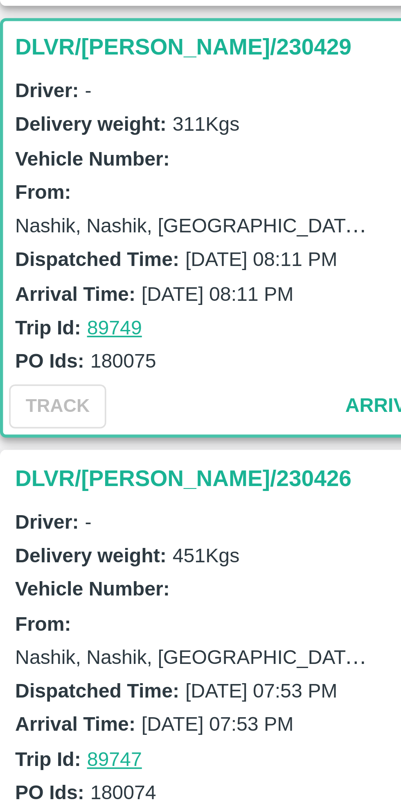
scroll to position [698, 0]
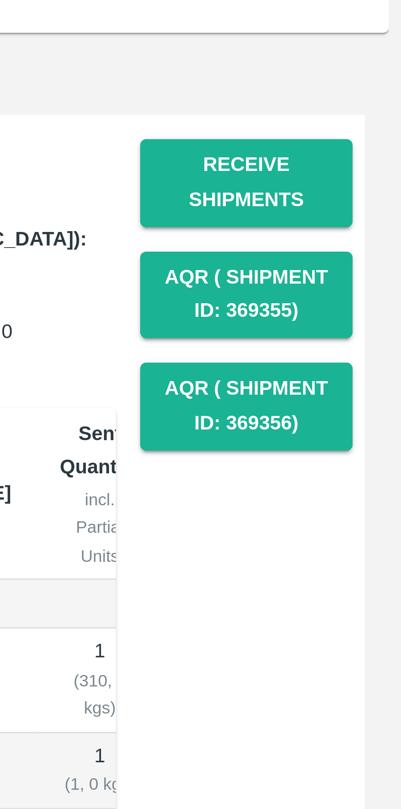
click at [362, 155] on button "Receive Shipments" at bounding box center [359, 157] width 57 height 24
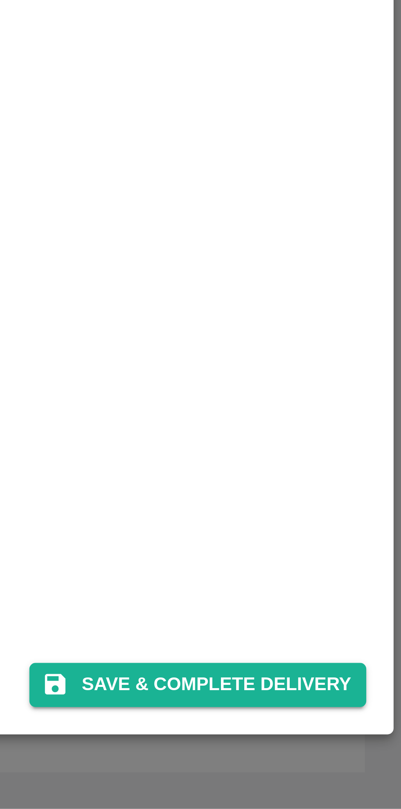
click at [355, 775] on button "Save & Complete Delivery" at bounding box center [346, 775] width 91 height 12
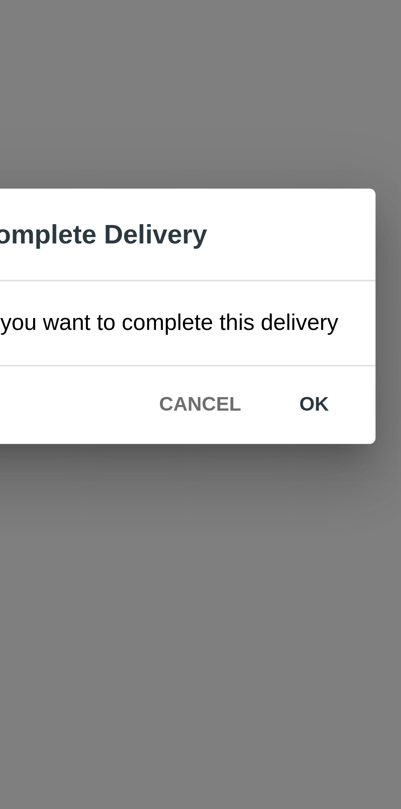
click at [258, 431] on button "ok" at bounding box center [258, 428] width 26 height 14
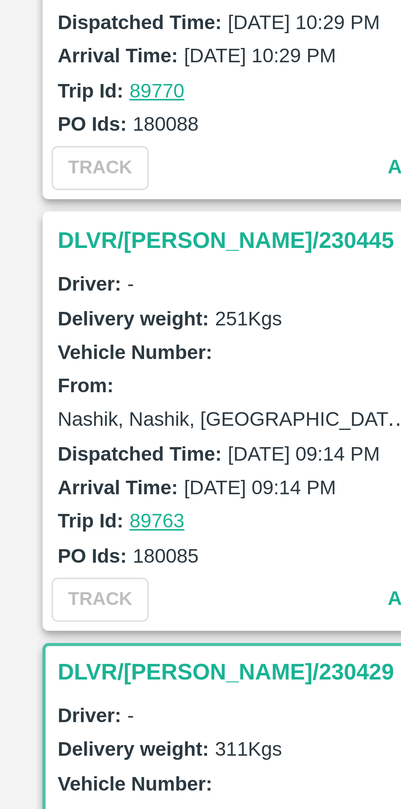
click at [25, 382] on h3 "DLVR/[PERSON_NAME]/230445" at bounding box center [73, 383] width 114 height 11
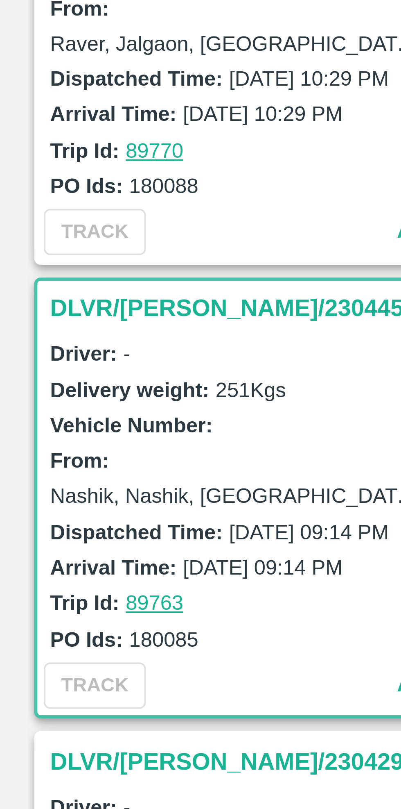
scroll to position [507, 0]
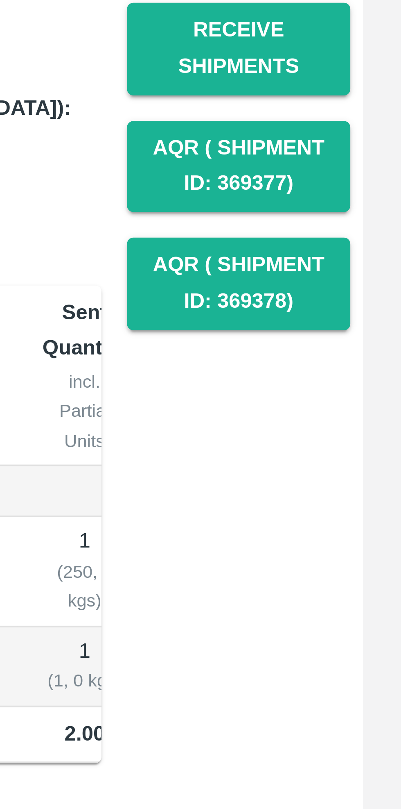
click at [372, 156] on button "Receive Shipments" at bounding box center [359, 157] width 57 height 24
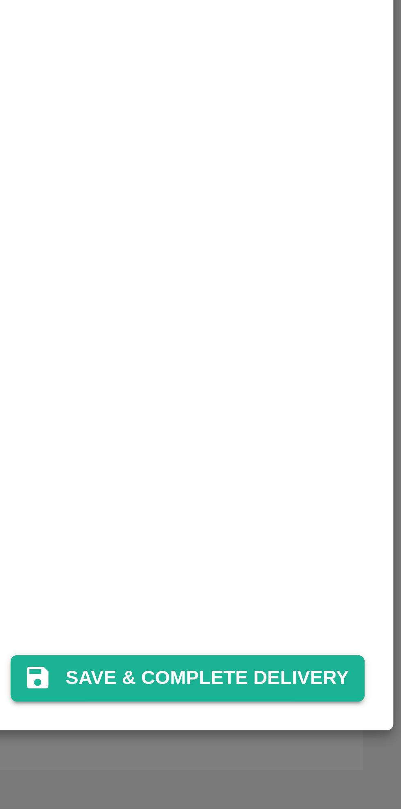
click at [364, 775] on button "Save & Complete Delivery" at bounding box center [346, 775] width 91 height 12
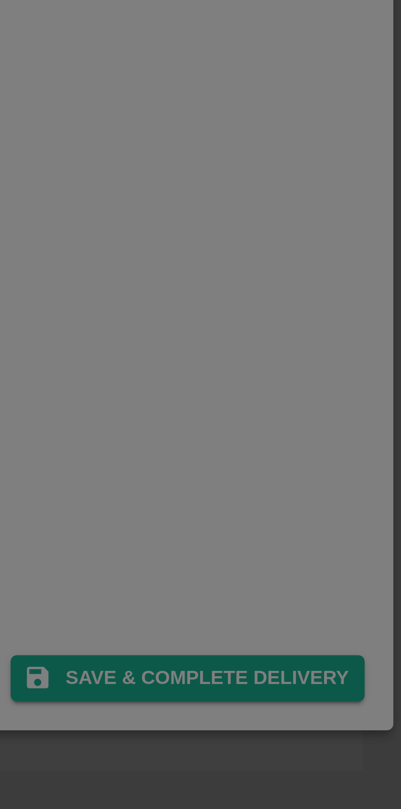
scroll to position [0, 0]
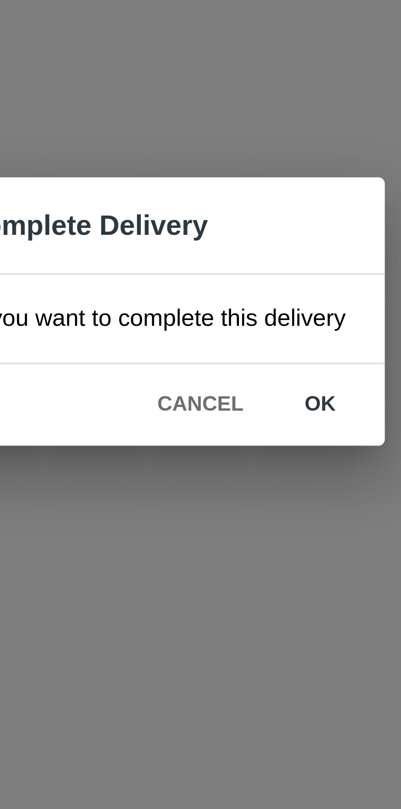
click at [258, 431] on button "ok" at bounding box center [258, 428] width 26 height 14
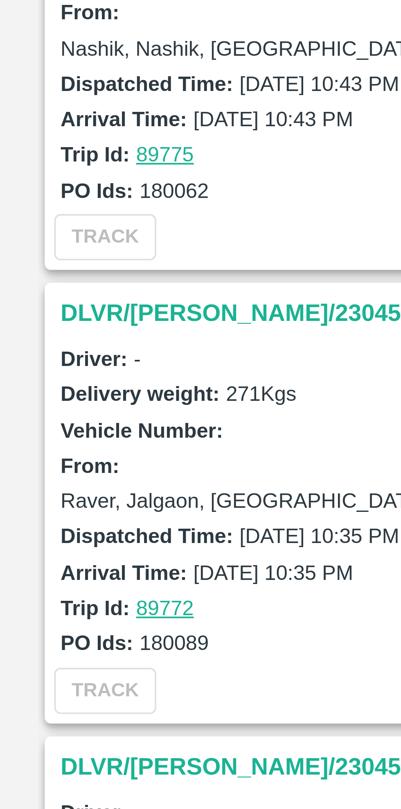
click at [30, 403] on h3 "DLVR/[PERSON_NAME]/230455" at bounding box center [73, 404] width 114 height 11
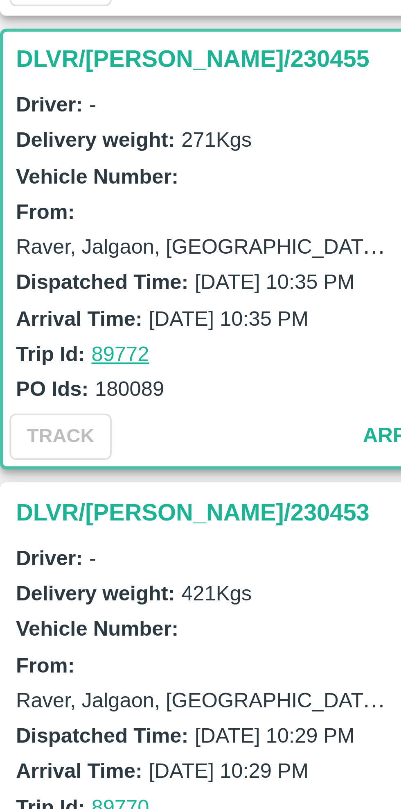
scroll to position [351, 0]
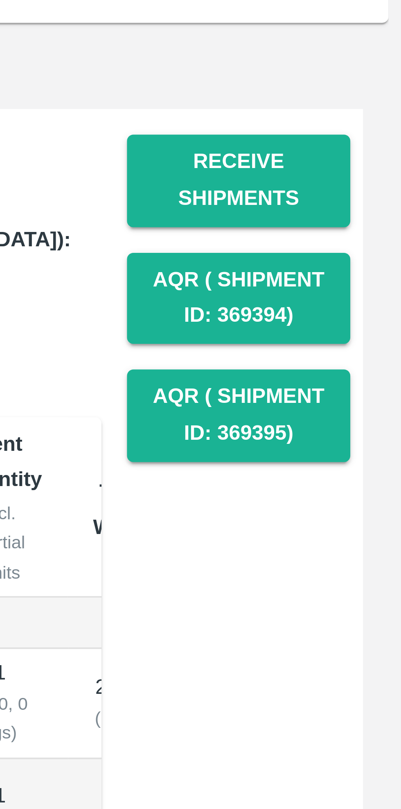
click at [367, 149] on button "Receive Shipments" at bounding box center [359, 157] width 57 height 24
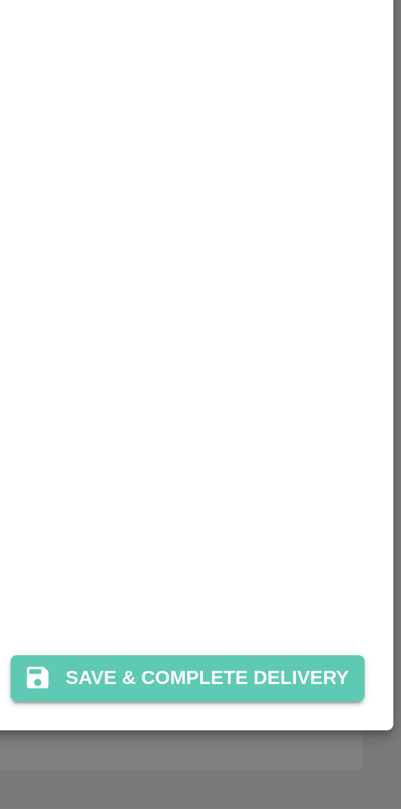
click at [358, 773] on button "Save & Complete Delivery" at bounding box center [346, 775] width 91 height 12
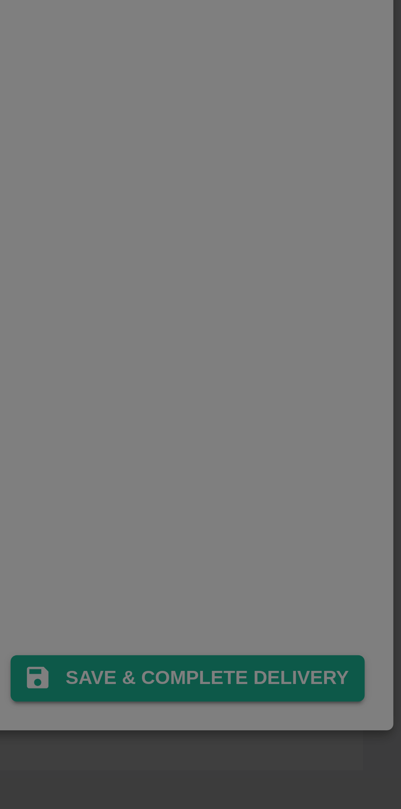
scroll to position [0, 0]
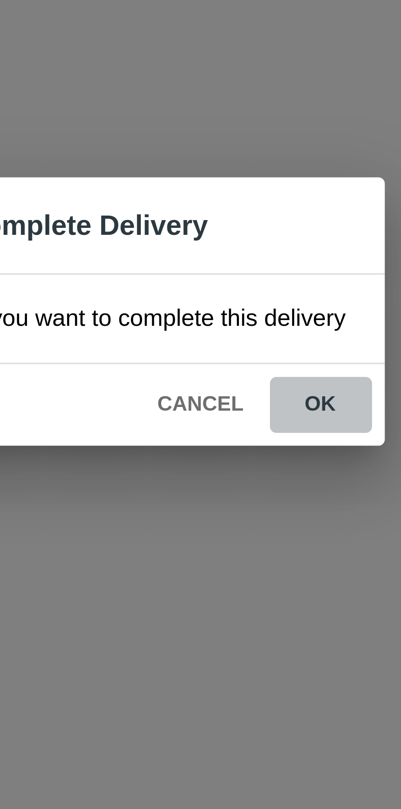
click at [259, 430] on button "ok" at bounding box center [258, 428] width 26 height 14
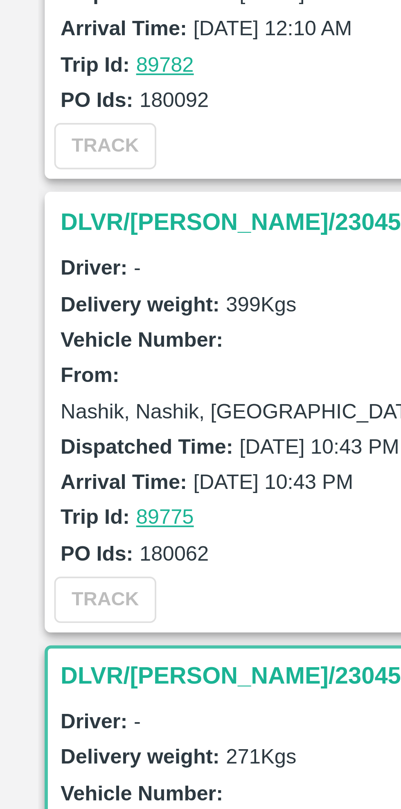
click at [24, 382] on h3 "DLVR/[PERSON_NAME]/230458" at bounding box center [73, 381] width 114 height 11
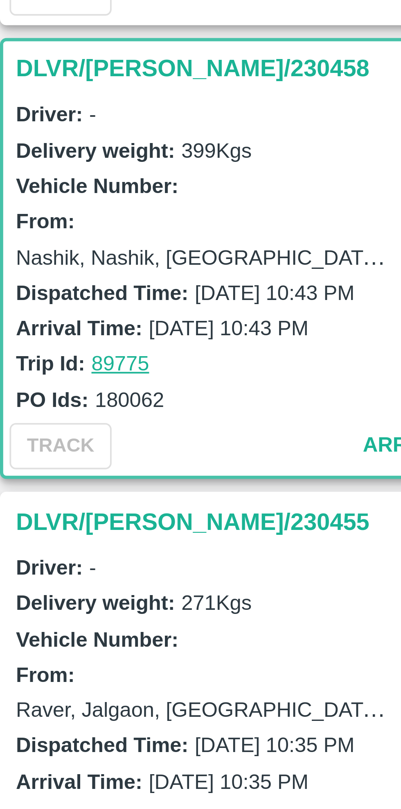
scroll to position [235, 0]
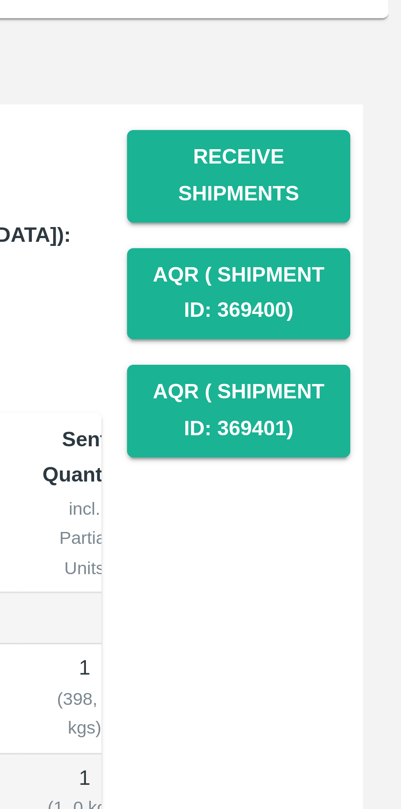
click at [360, 156] on button "Receive Shipments" at bounding box center [359, 157] width 57 height 24
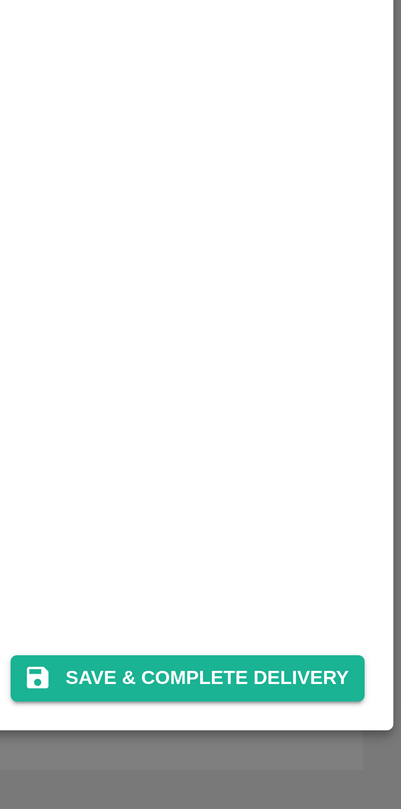
click at [361, 776] on button "Save & Complete Delivery" at bounding box center [346, 775] width 91 height 12
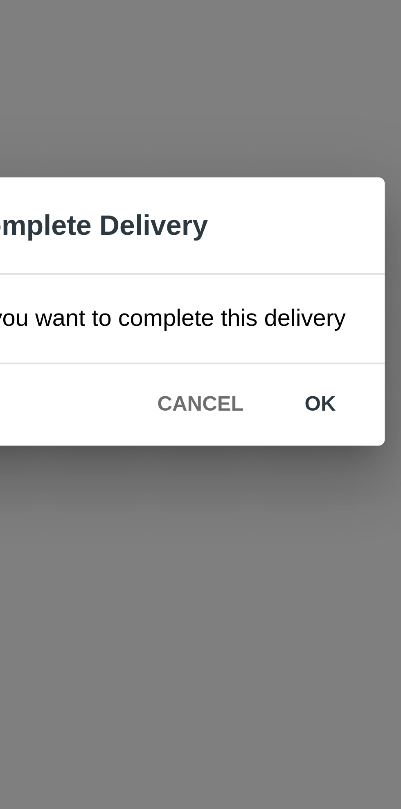
click at [258, 426] on button "ok" at bounding box center [258, 428] width 26 height 14
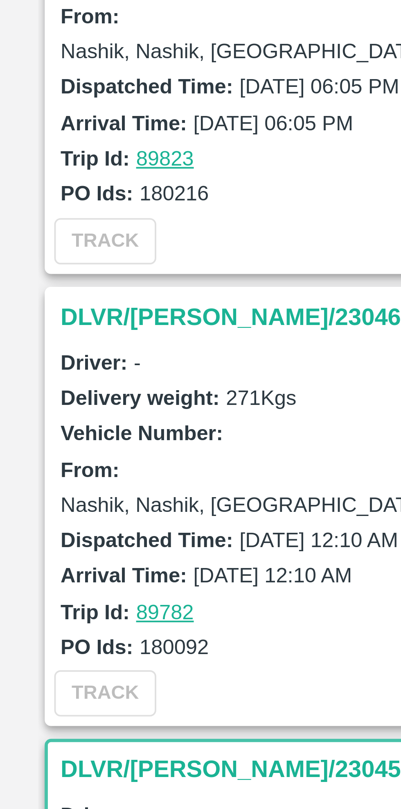
click at [37, 263] on h3 "DLVR/[PERSON_NAME]/230465" at bounding box center [73, 265] width 114 height 11
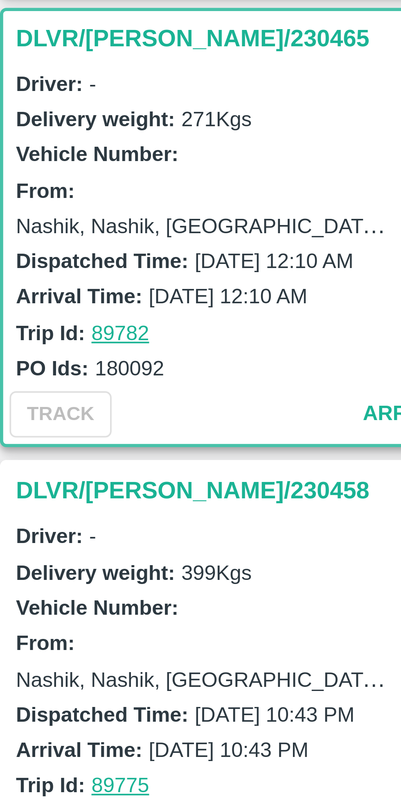
scroll to position [119, 0]
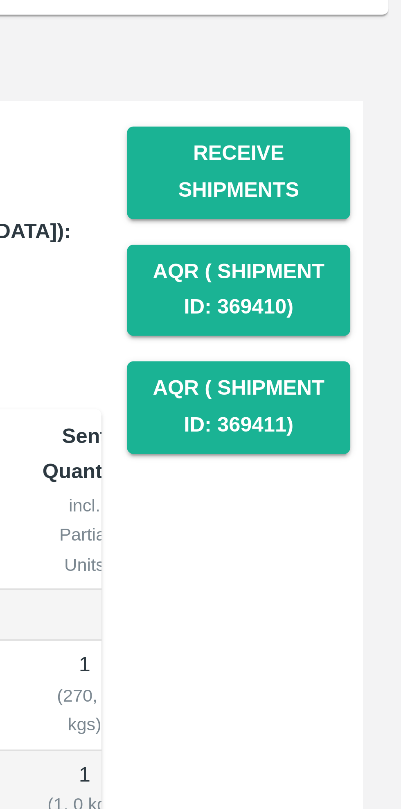
click at [361, 156] on button "Receive Shipments" at bounding box center [359, 157] width 57 height 24
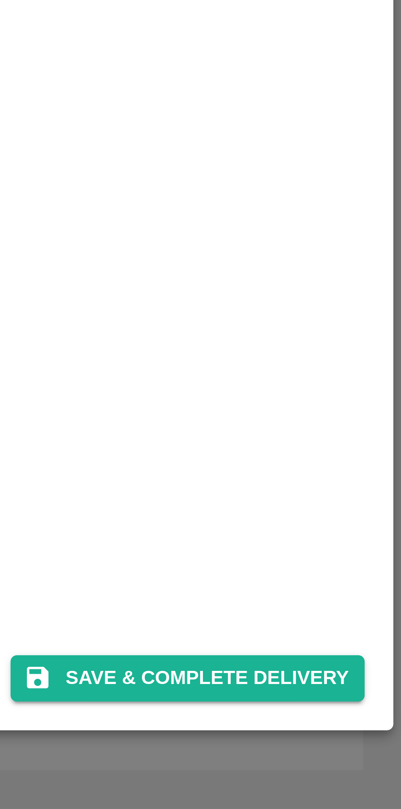
click at [360, 773] on button "Save & Complete Delivery" at bounding box center [346, 775] width 91 height 12
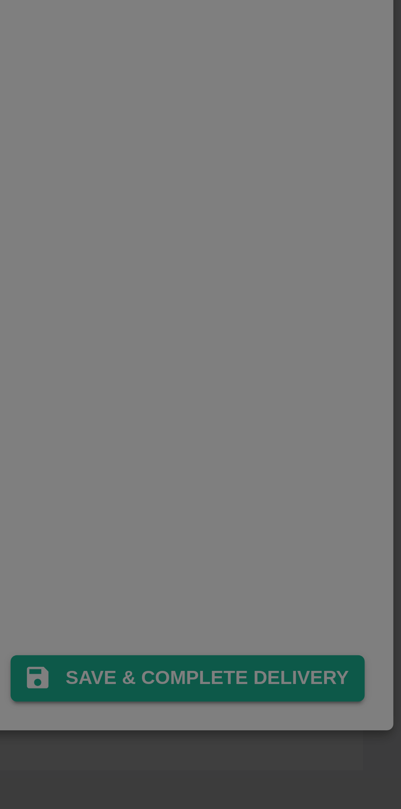
scroll to position [0, 0]
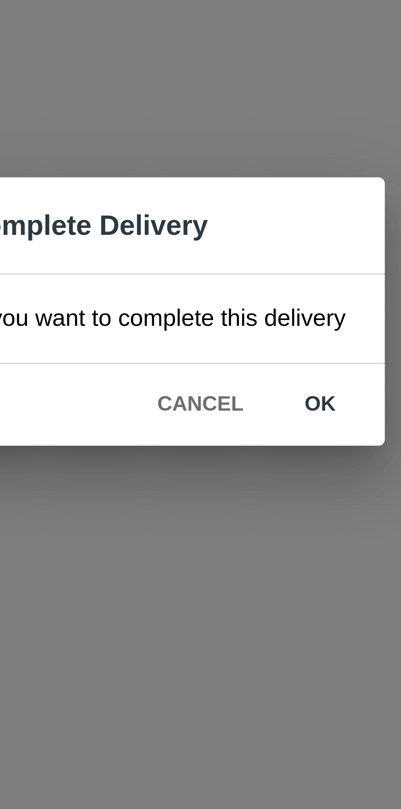
click at [259, 427] on button "ok" at bounding box center [258, 428] width 26 height 14
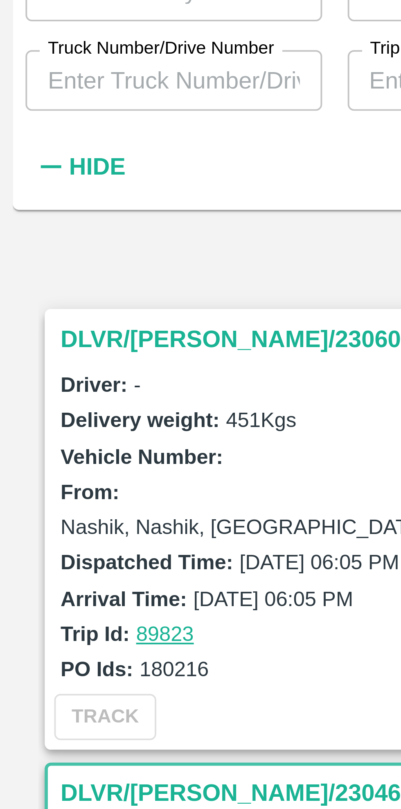
click at [42, 150] on h3 "DLVR/[PERSON_NAME]/230609" at bounding box center [73, 149] width 114 height 11
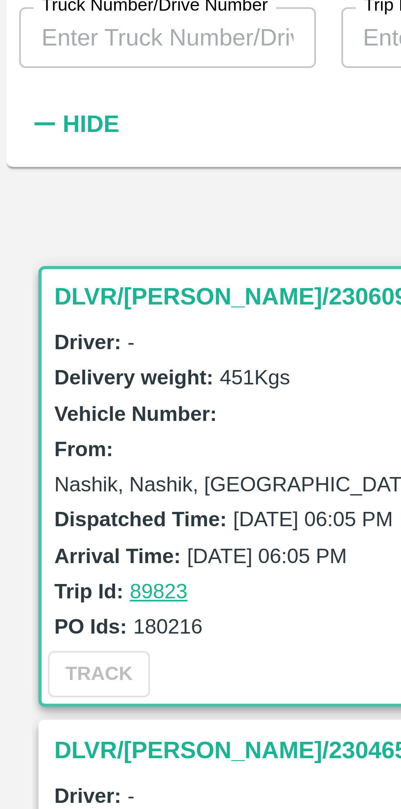
scroll to position [3, 0]
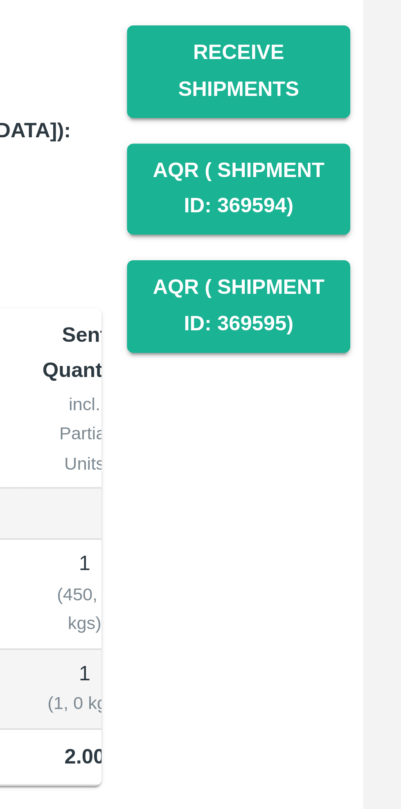
click at [372, 158] on button "Receive Shipments" at bounding box center [359, 157] width 57 height 24
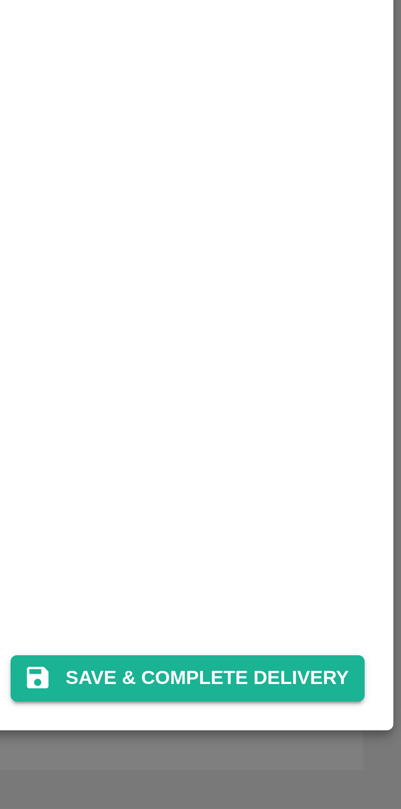
click at [355, 775] on button "Save & Complete Delivery" at bounding box center [346, 775] width 91 height 12
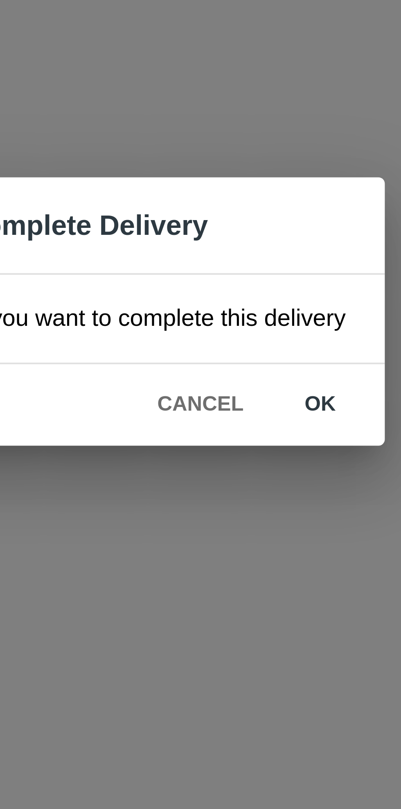
click at [257, 432] on button "ok" at bounding box center [258, 428] width 26 height 14
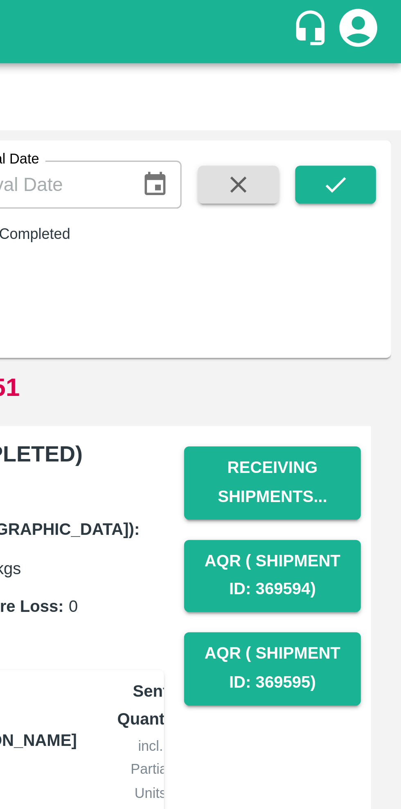
click at [377, 59] on icon "submit" at bounding box center [380, 59] width 9 height 9
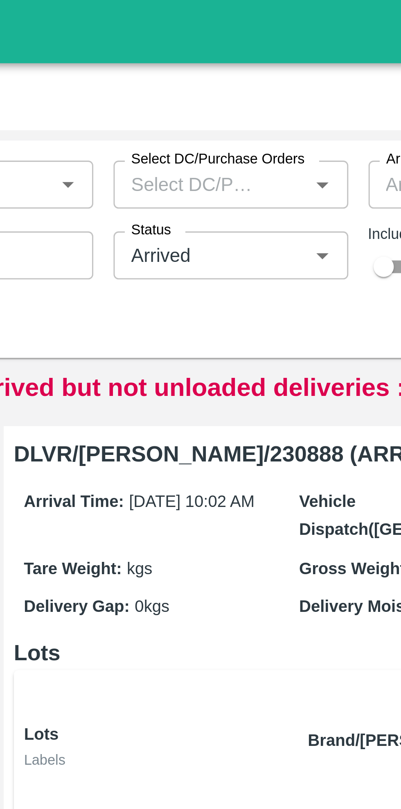
click at [211, 82] on input "Status" at bounding box center [197, 82] width 47 height 11
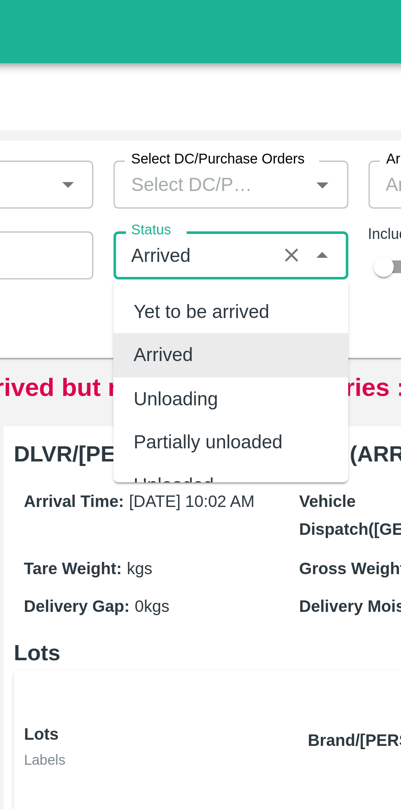
click at [229, 85] on icon "Clear" at bounding box center [230, 83] width 8 height 8
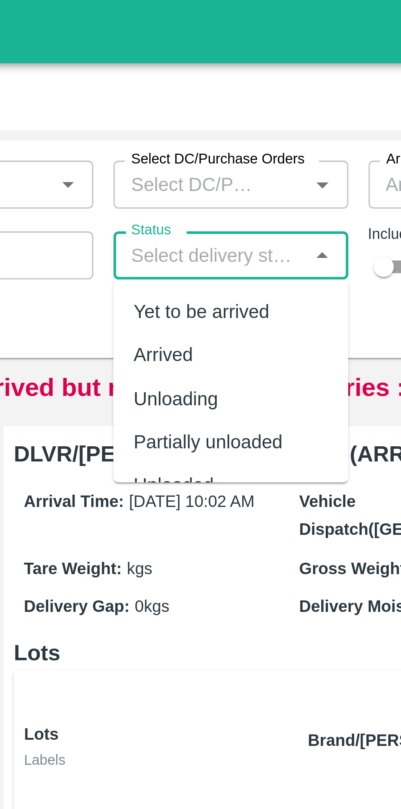
click at [156, 106] on div "Delivery ID Delivery ID Select Product Select Product   * Select DC/Purchase Or…" at bounding box center [165, 78] width 330 height 66
